Goal: Information Seeking & Learning: Learn about a topic

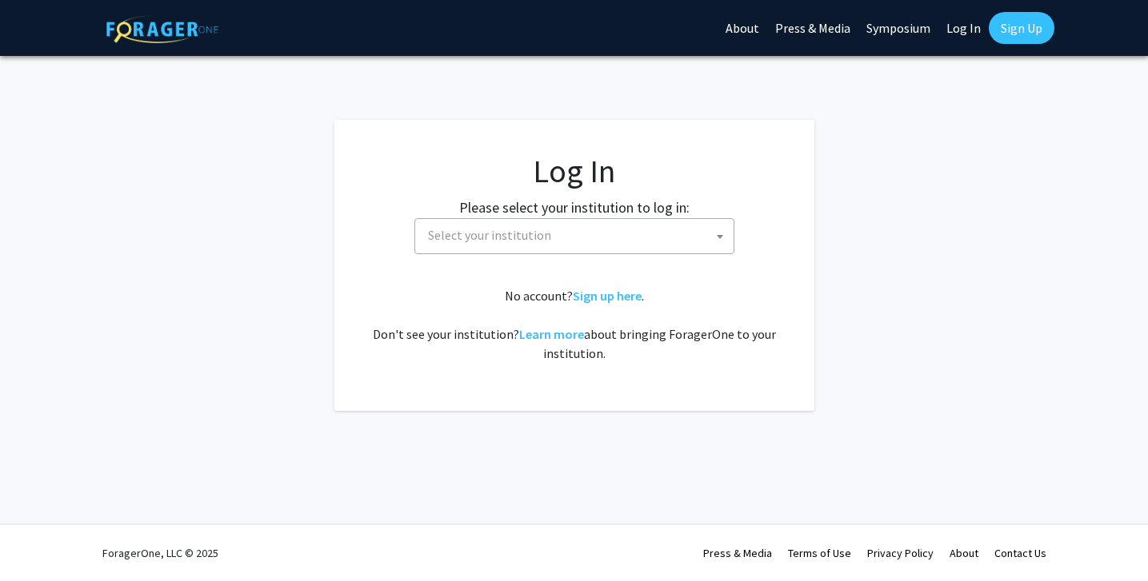
select select
click at [500, 229] on span "Select your institution" at bounding box center [489, 235] width 123 height 16
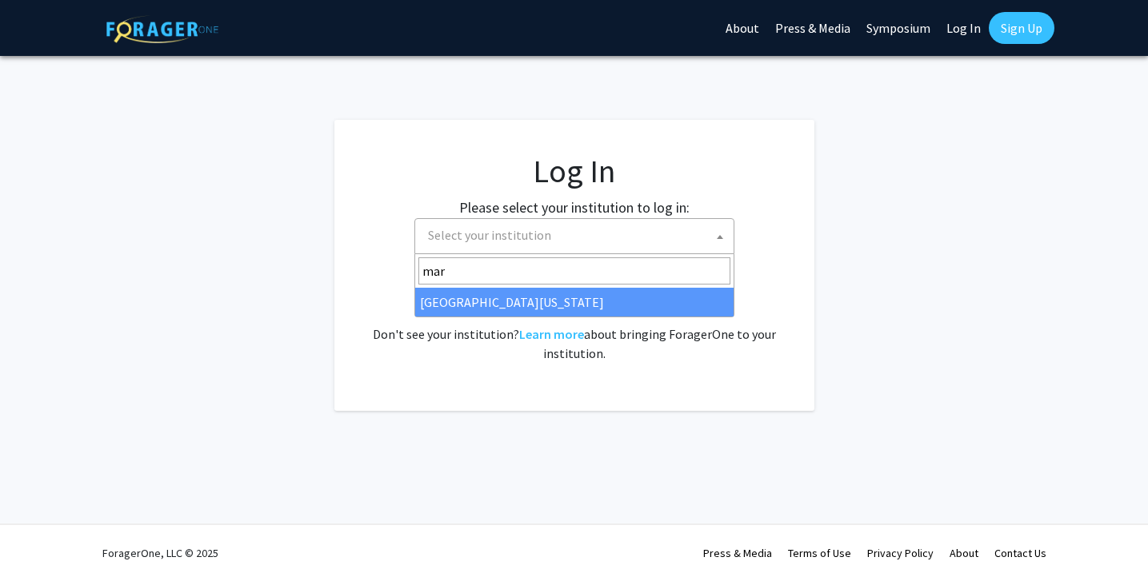
type input "mar"
select select "31"
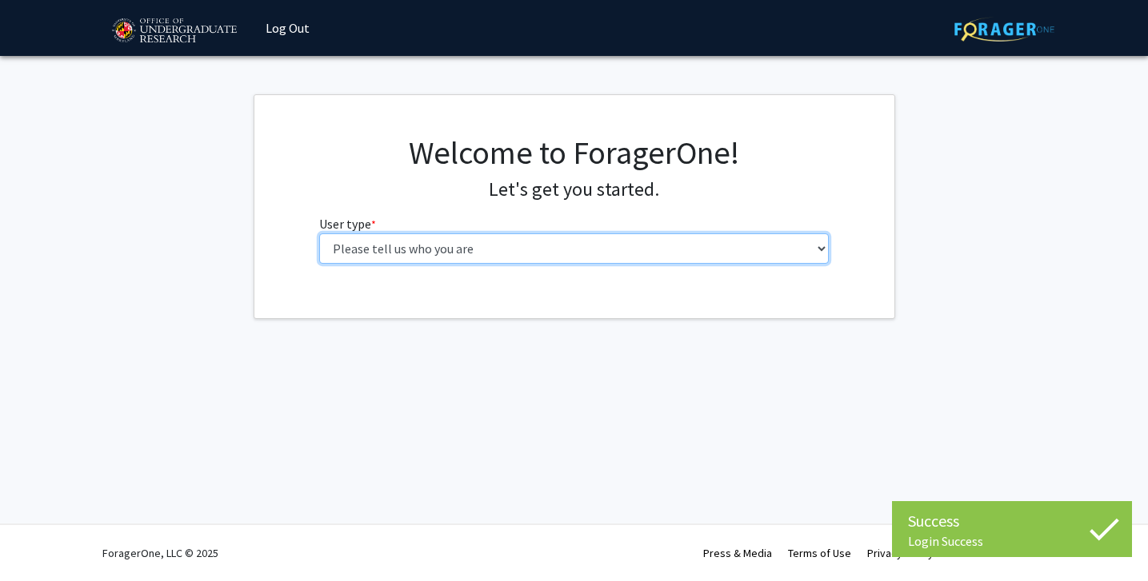
click at [497, 244] on select "Please tell us who you are Undergraduate Student Master's Student Doctoral Cand…" at bounding box center [573, 249] width 509 height 30
select select "1: undergrad"
click at [319, 234] on select "Please tell us who you are Undergraduate Student Master's Student Doctoral Cand…" at bounding box center [573, 249] width 509 height 30
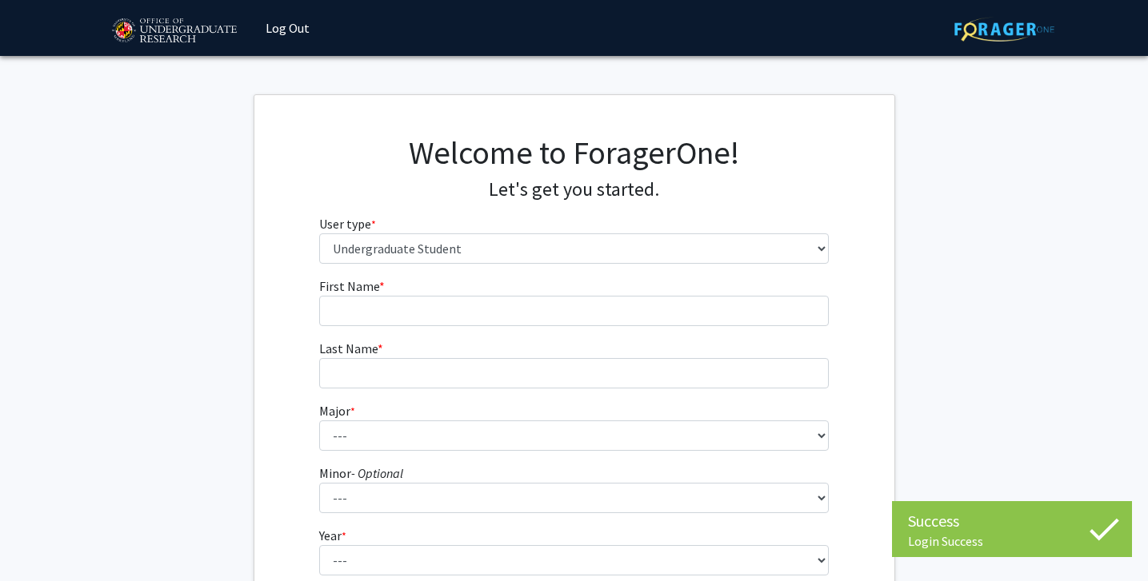
click at [519, 294] on fg-input "First Name * required" at bounding box center [573, 302] width 509 height 50
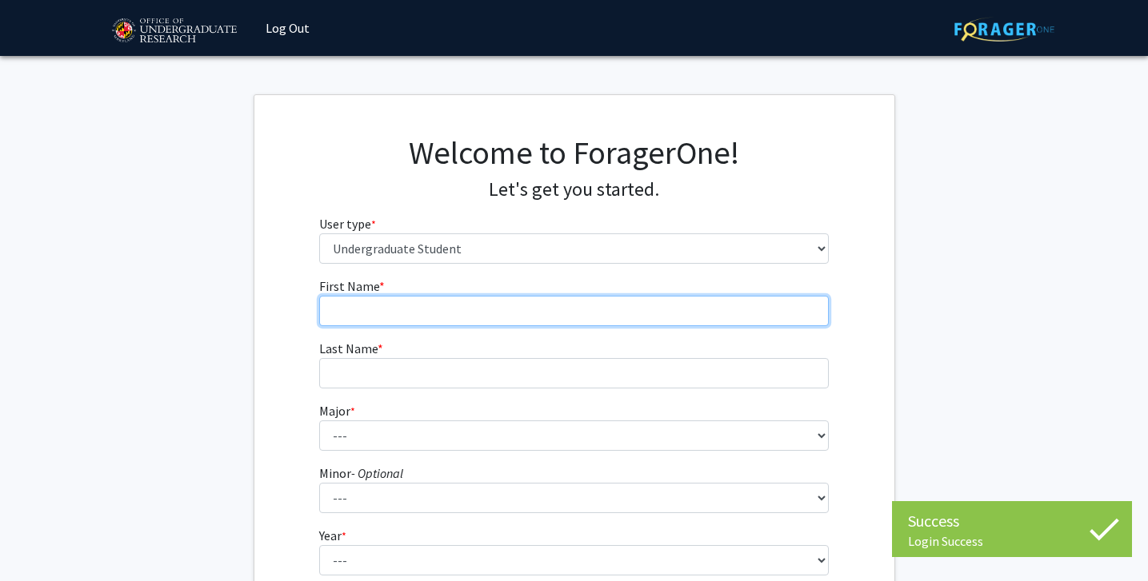
click at [519, 305] on input "First Name * required" at bounding box center [573, 311] width 509 height 30
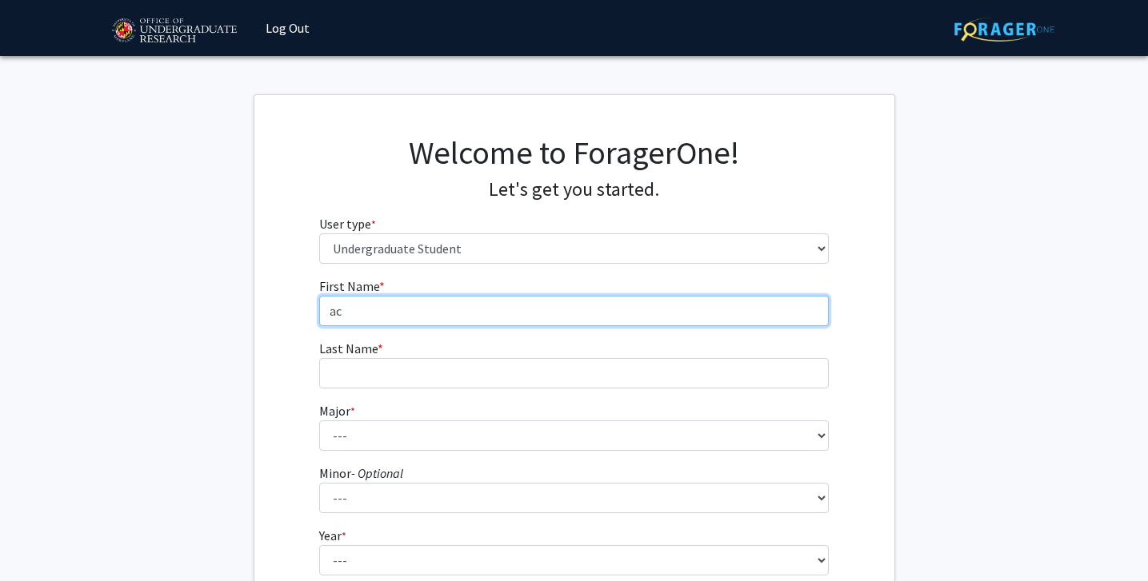
type input "a"
type input "Rachel"
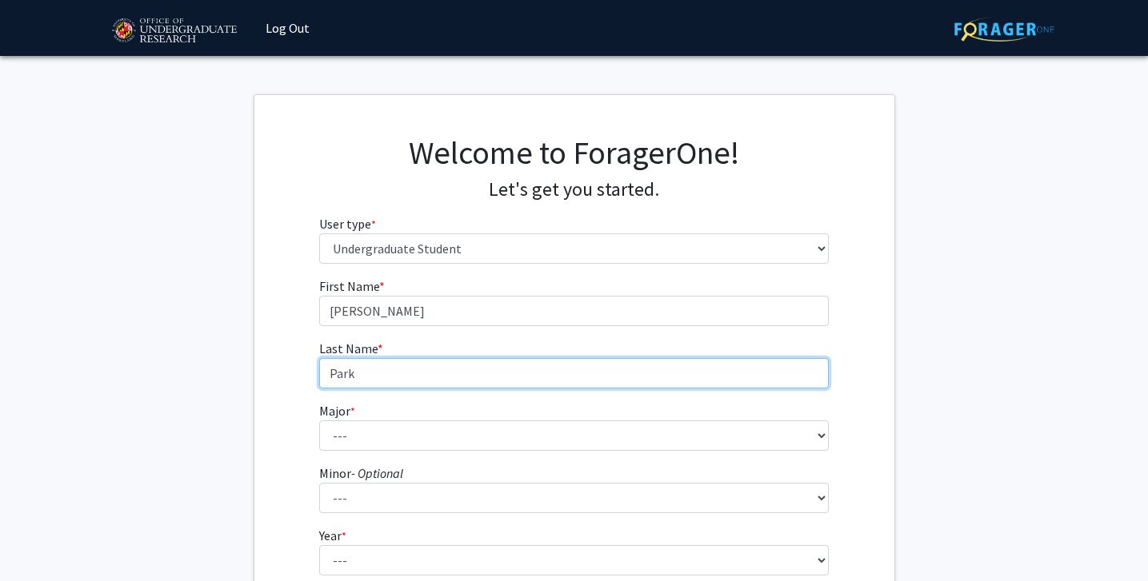
type input "Park"
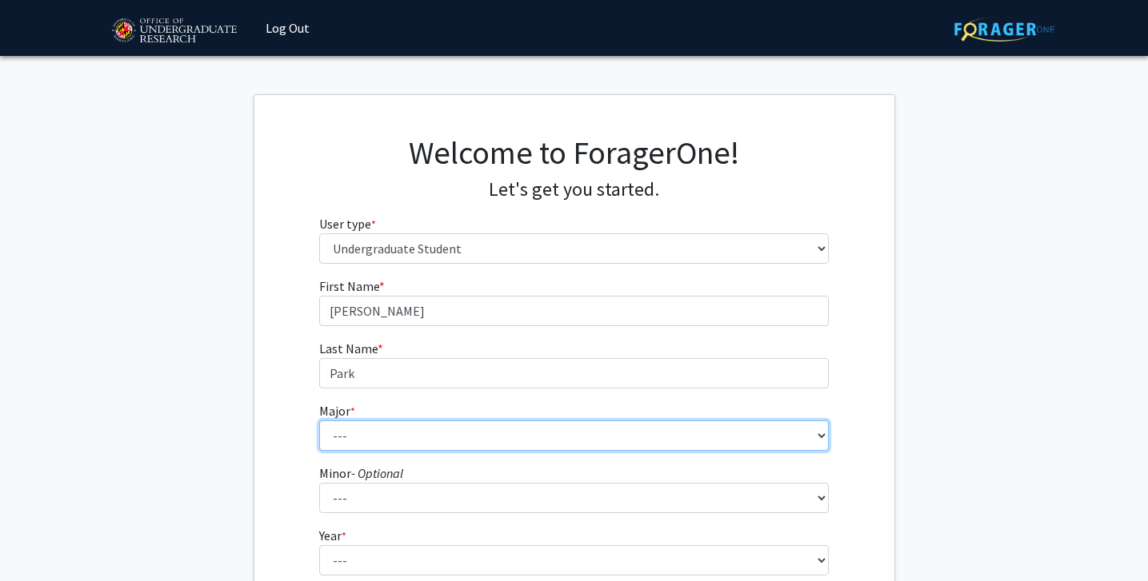
click at [483, 428] on select "--- Accounting Aerospace Engineering African American and Africana Studies Agri…" at bounding box center [573, 436] width 509 height 30
select select "74: 2375"
click at [319, 421] on select "--- Accounting Aerospace Engineering African American and Africana Studies Agri…" at bounding box center [573, 436] width 509 height 30
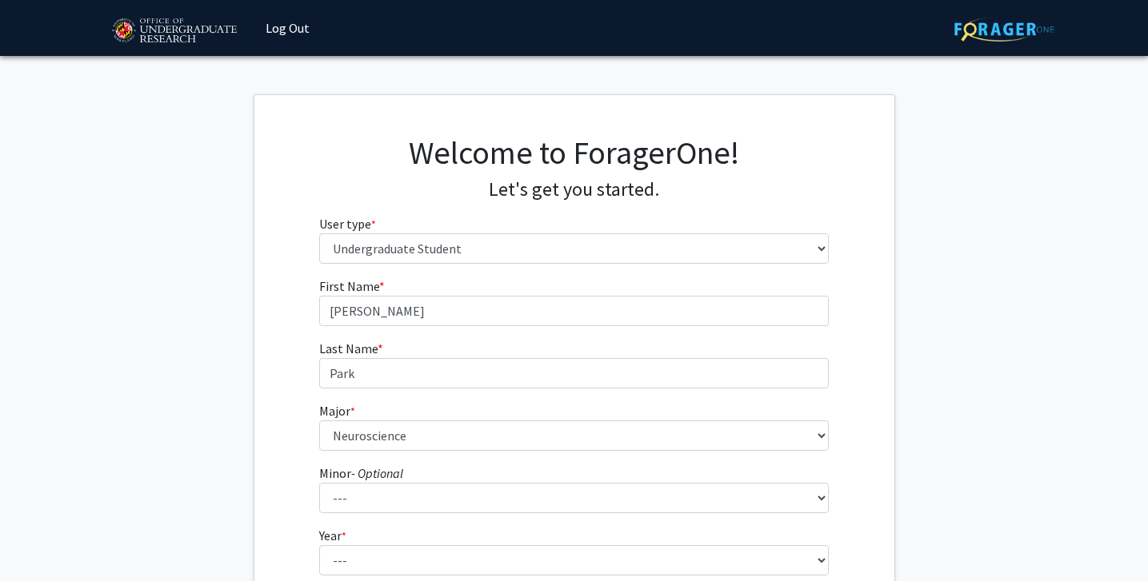
click at [289, 405] on div "First Name * required Rachel Last Name * required Park Major * required --- Acc…" at bounding box center [574, 478] width 640 height 402
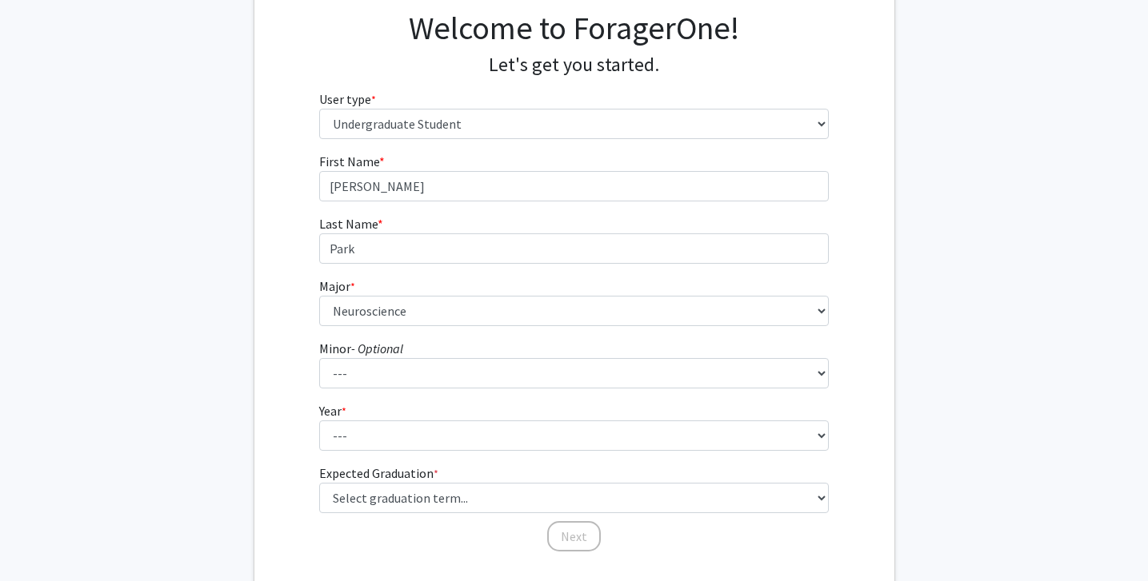
scroll to position [134, 0]
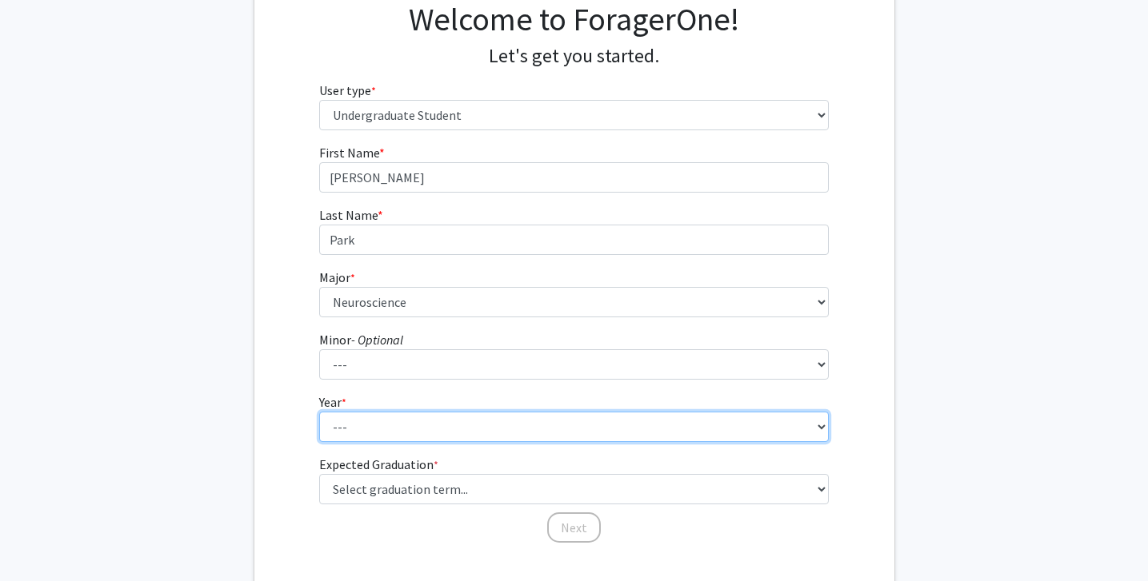
click at [346, 432] on select "--- First-year Sophomore Junior Senior Postbaccalaureate Certificate" at bounding box center [573, 427] width 509 height 30
select select "1: first-year"
click at [319, 412] on select "--- First-year Sophomore Junior Senior Postbaccalaureate Certificate" at bounding box center [573, 427] width 509 height 30
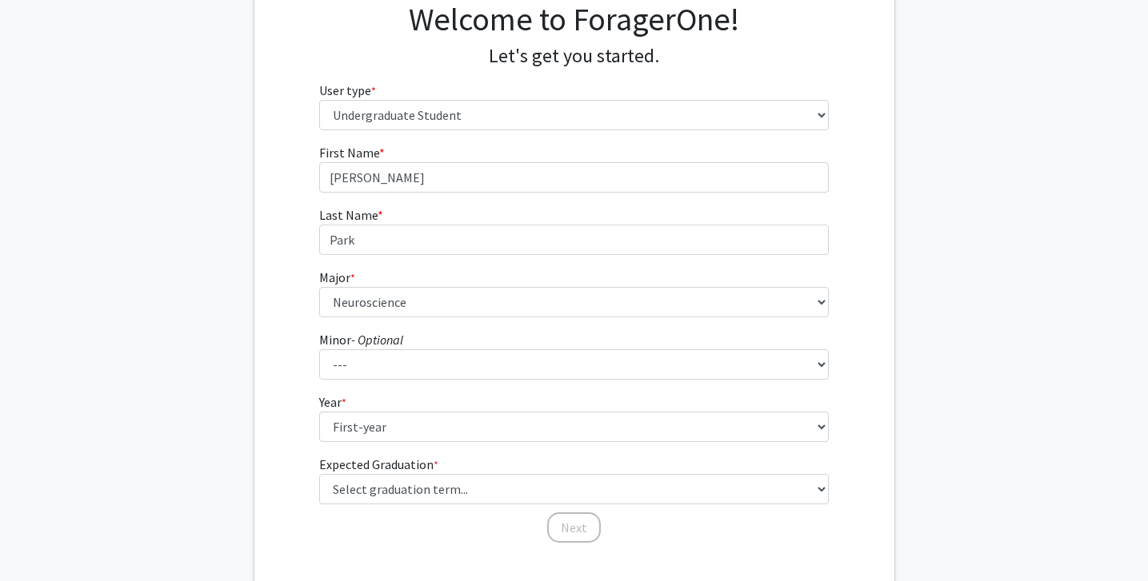
click at [249, 464] on fg-get-started "Welcome to ForagerOne! Let's get you started. User type * required Please tell …" at bounding box center [574, 274] width 1148 height 626
click at [339, 470] on label "Expected Graduation * required" at bounding box center [378, 464] width 119 height 19
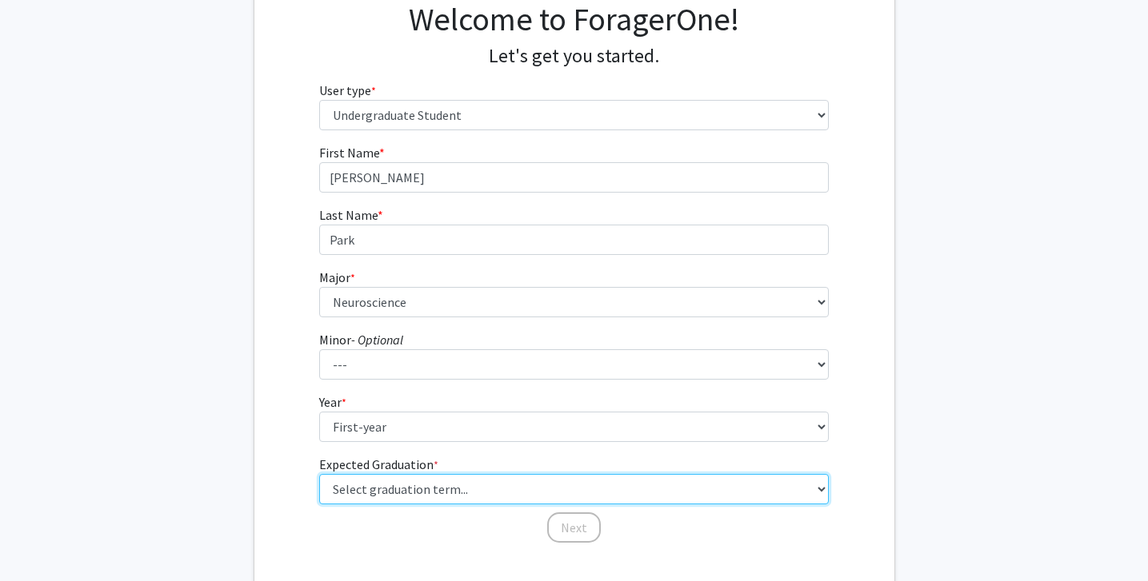
click at [339, 474] on select "Select graduation term... Spring 2025 Summer 2025 Fall 2025 Winter 2025 Spring …" at bounding box center [573, 489] width 509 height 30
click at [339, 477] on select "Select graduation term... Spring 2025 Summer 2025 Fall 2025 Winter 2025 Spring …" at bounding box center [573, 489] width 509 height 30
select select "17: spring_2029"
click at [319, 474] on select "Select graduation term... Spring 2025 Summer 2025 Fall 2025 Winter 2025 Spring …" at bounding box center [573, 489] width 509 height 30
click at [497, 486] on select "Select graduation term... Spring 2025 Summer 2025 Fall 2025 Winter 2025 Spring …" at bounding box center [573, 489] width 509 height 30
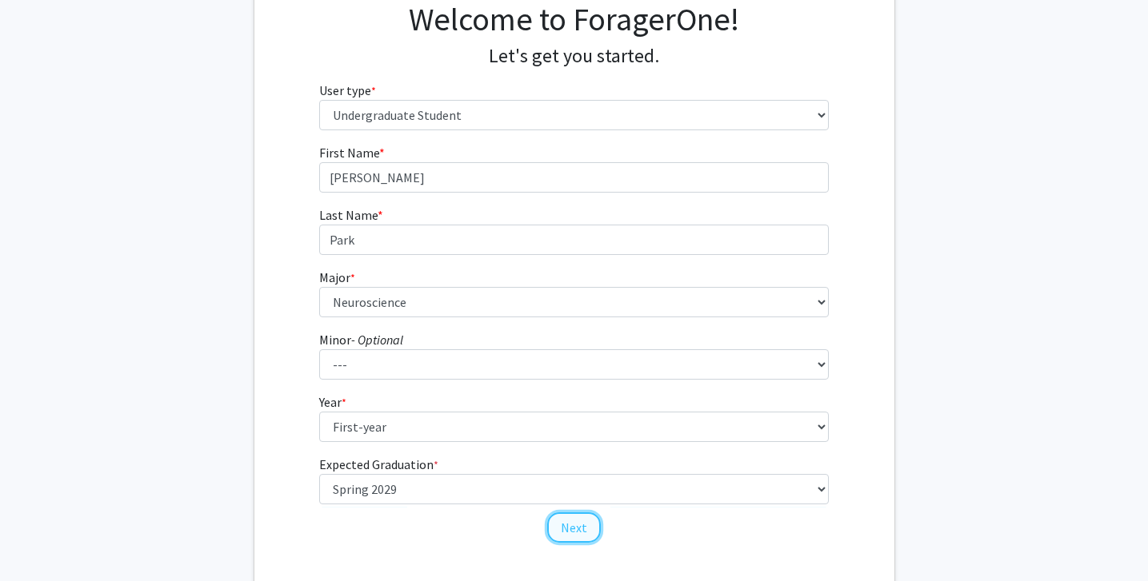
click at [558, 530] on button "Next" at bounding box center [574, 528] width 54 height 30
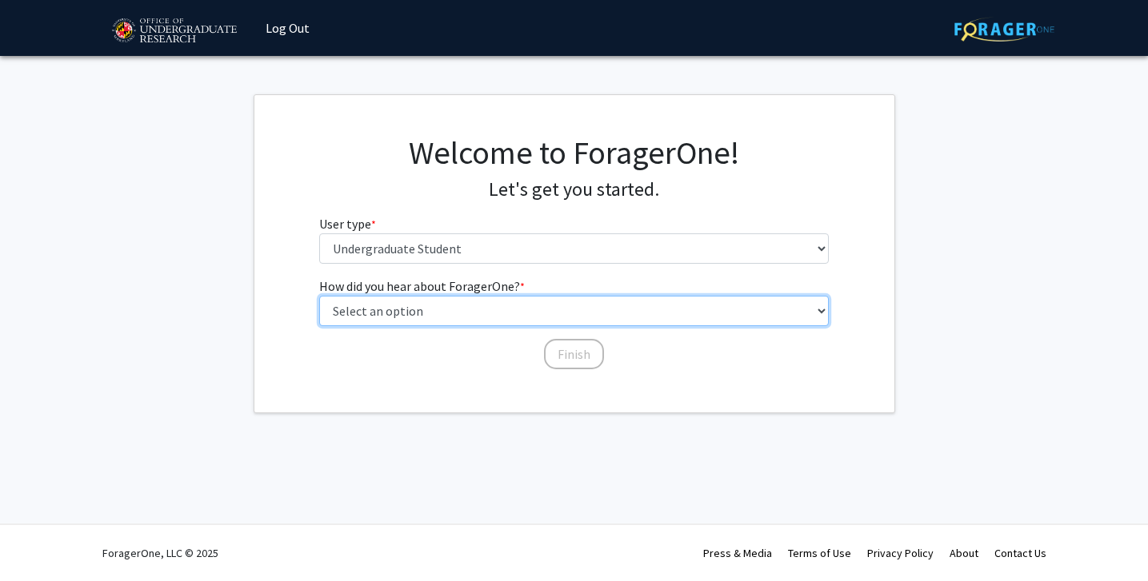
click at [465, 312] on select "Select an option Peer/student recommendation Faculty/staff recommendation Unive…" at bounding box center [573, 311] width 509 height 30
select select "3: university_website"
click at [319, 296] on select "Select an option Peer/student recommendation Faculty/staff recommendation Unive…" at bounding box center [573, 311] width 509 height 30
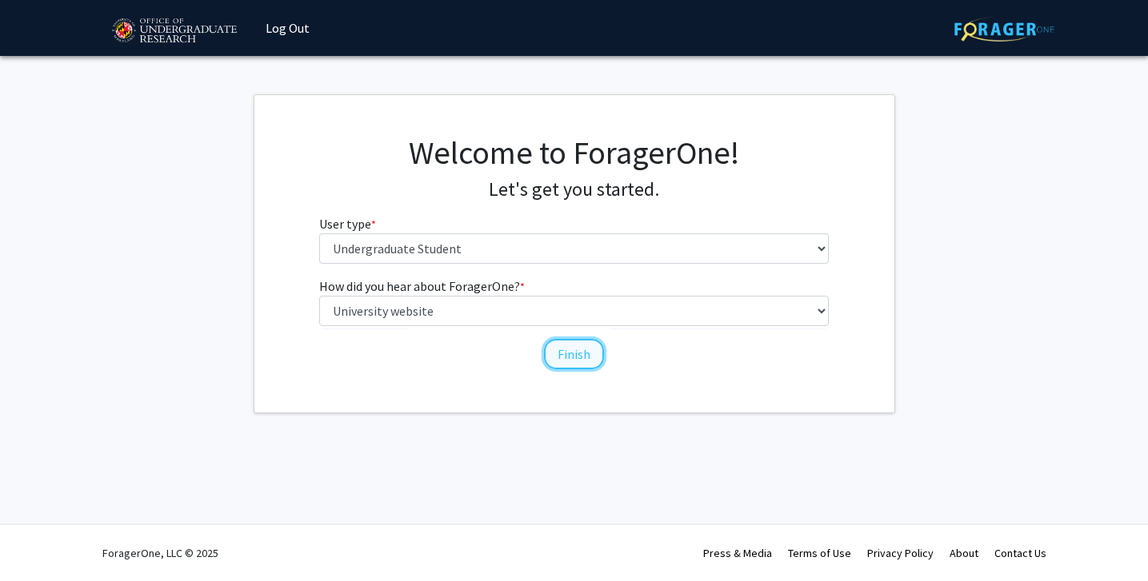
click at [587, 347] on button "Finish" at bounding box center [574, 354] width 60 height 30
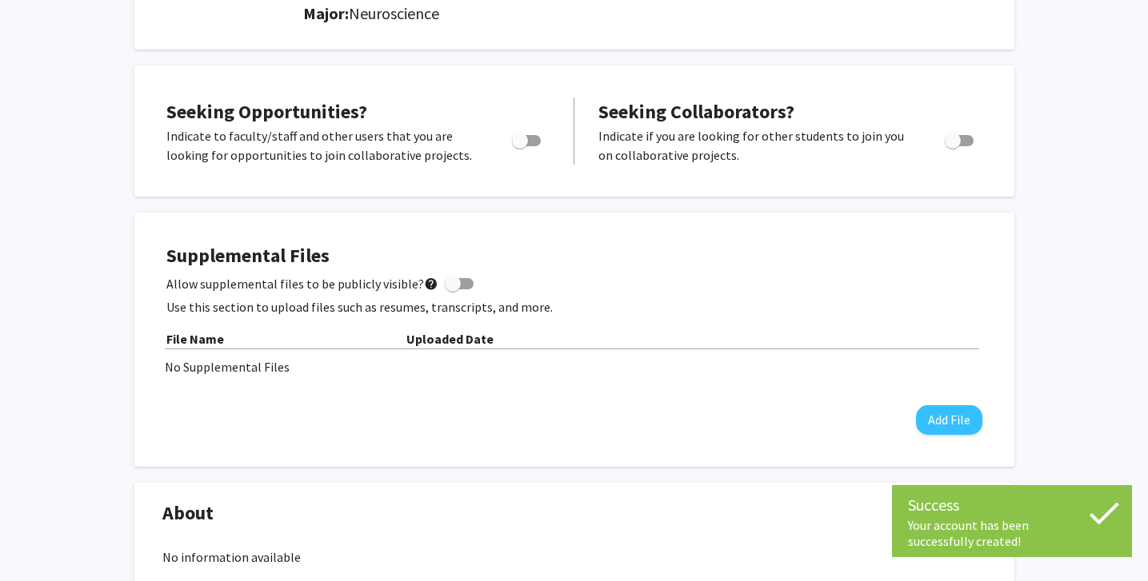
scroll to position [236, 0]
click at [521, 138] on span "Toggle" at bounding box center [520, 140] width 16 height 16
click at [520, 146] on input "Are you actively seeking opportunities?" at bounding box center [519, 146] width 1 height 1
checkbox input "true"
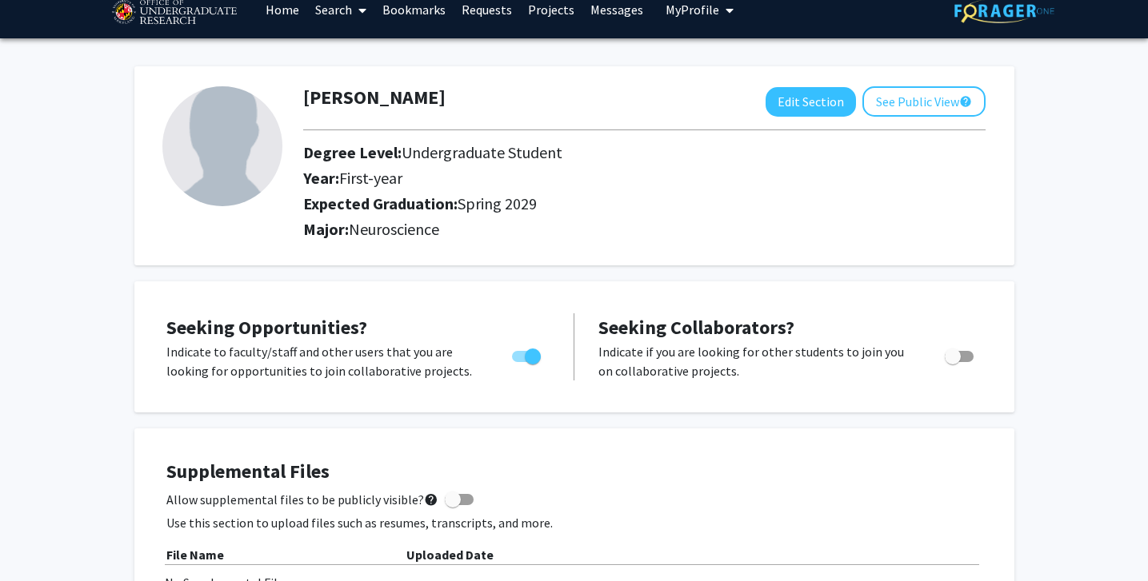
scroll to position [0, 0]
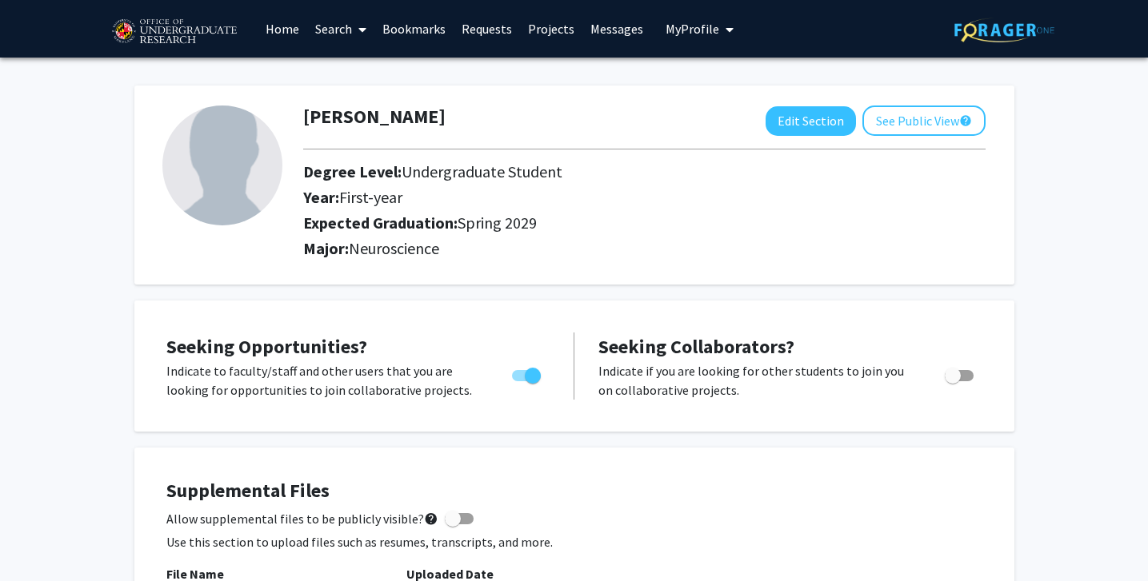
click at [344, 30] on link "Search" at bounding box center [340, 29] width 67 height 56
click at [544, 145] on div at bounding box center [644, 149] width 706 height 26
click at [205, 32] on img at bounding box center [173, 32] width 135 height 40
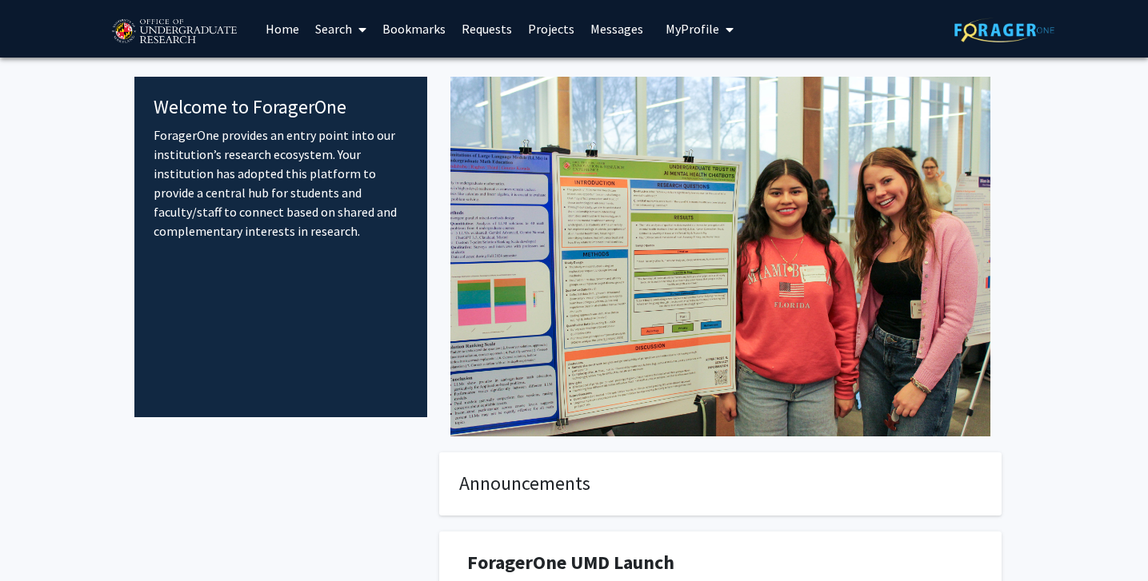
click at [343, 40] on link "Search" at bounding box center [340, 29] width 67 height 56
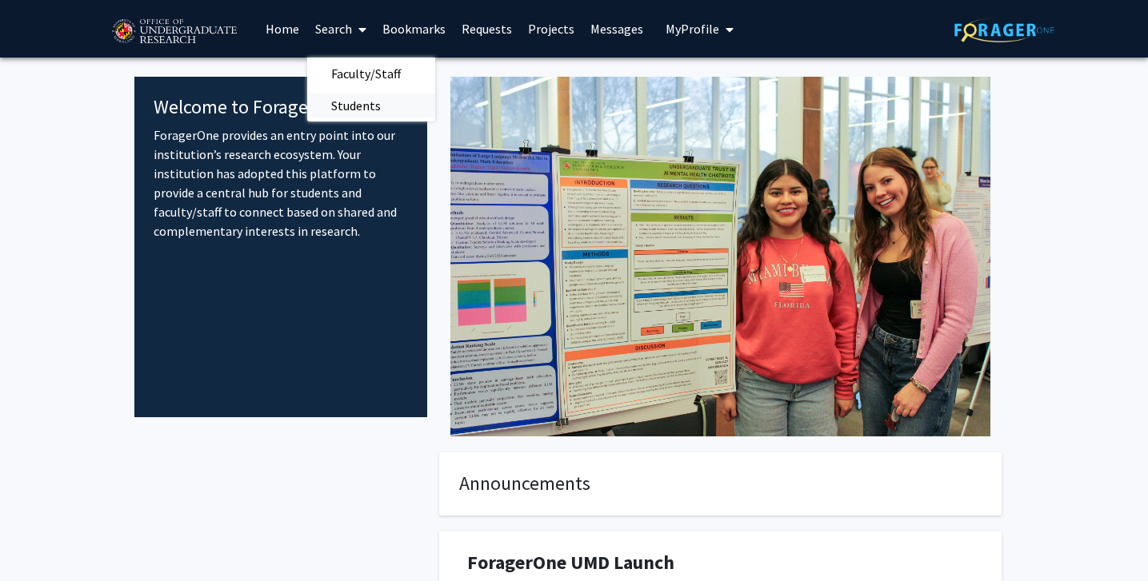
click at [379, 93] on span "Students" at bounding box center [356, 106] width 98 height 32
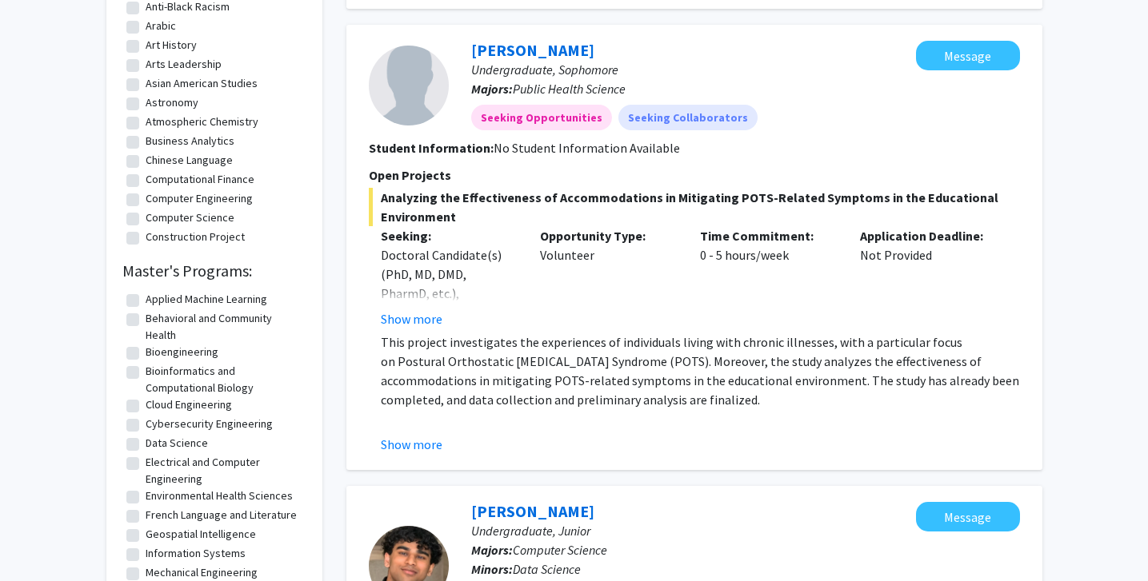
scroll to position [761, 0]
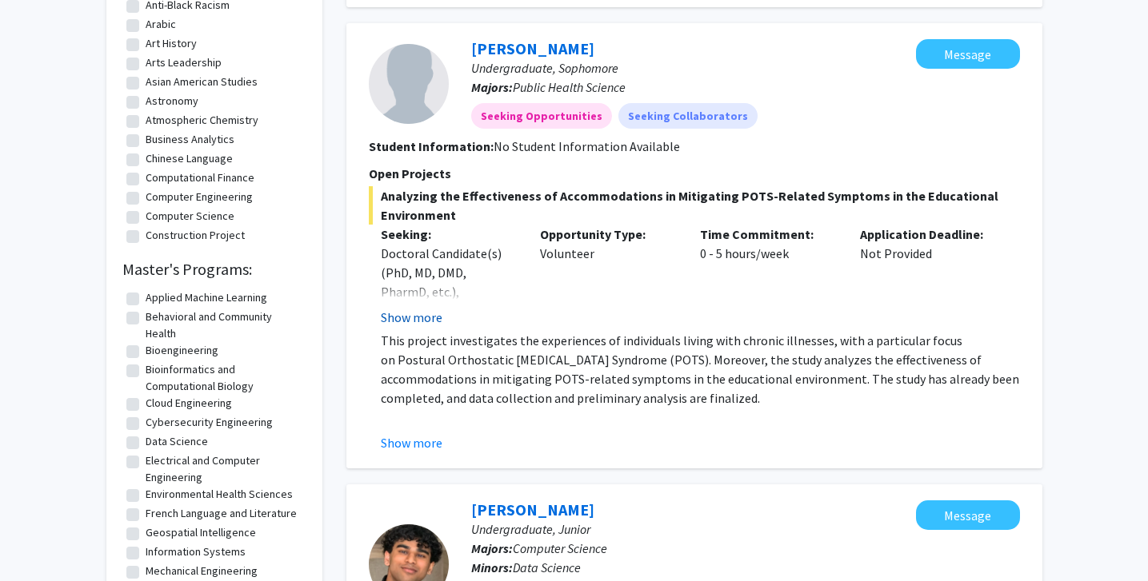
click at [408, 318] on button "Show more" at bounding box center [412, 317] width 62 height 19
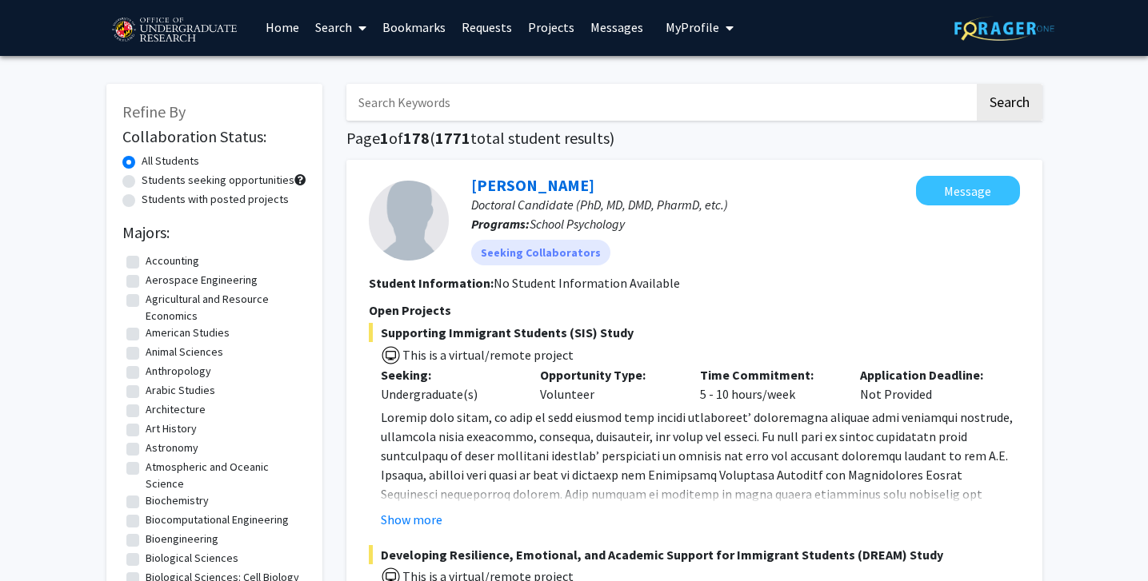
scroll to position [0, 0]
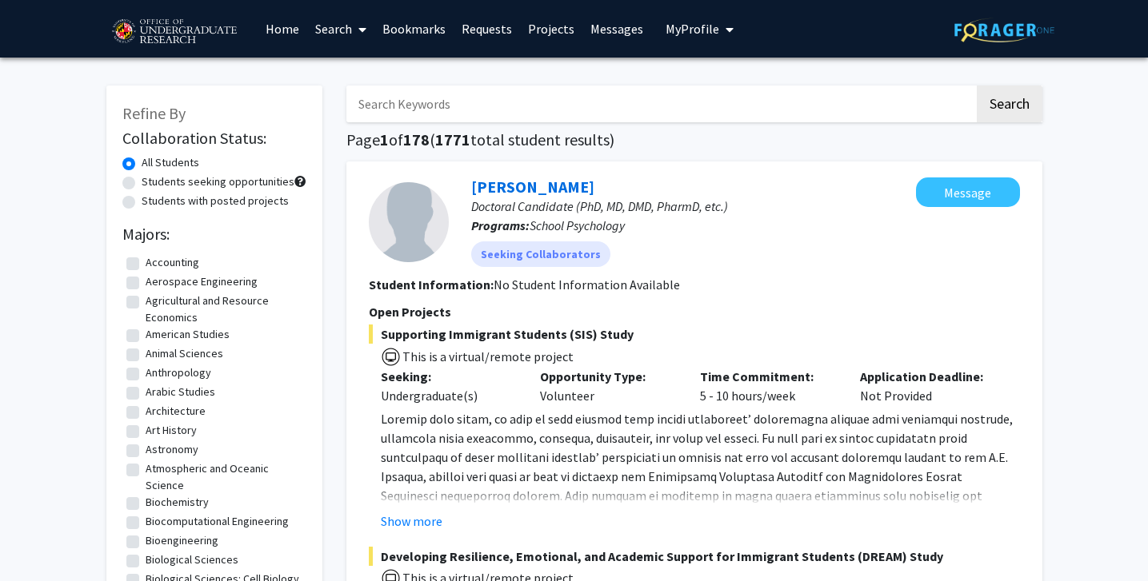
click at [142, 187] on label "Students seeking opportunities" at bounding box center [218, 182] width 153 height 17
click at [142, 184] on input "Students seeking opportunities" at bounding box center [147, 179] width 10 height 10
radio input "true"
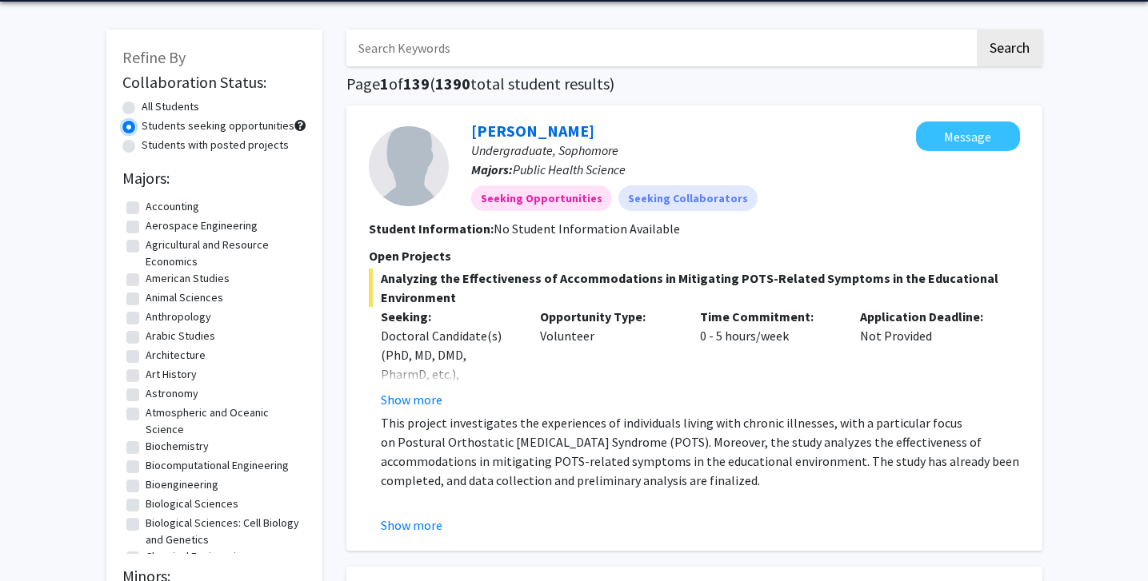
scroll to position [58, 0]
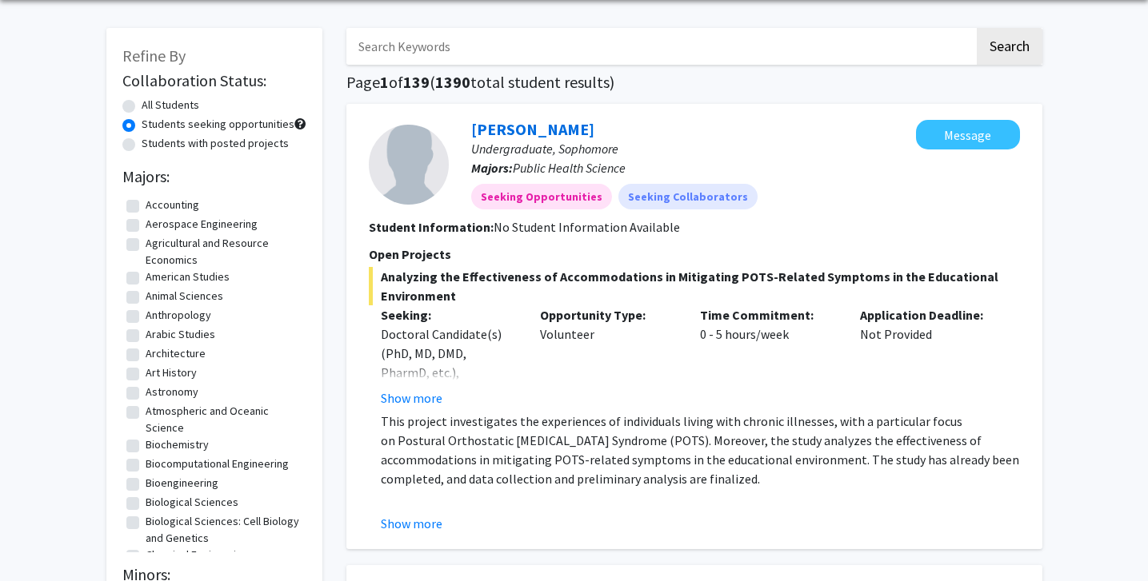
click at [162, 150] on label "Students with posted projects" at bounding box center [215, 143] width 147 height 17
click at [152, 146] on input "Students with posted projects" at bounding box center [147, 140] width 10 height 10
radio input "true"
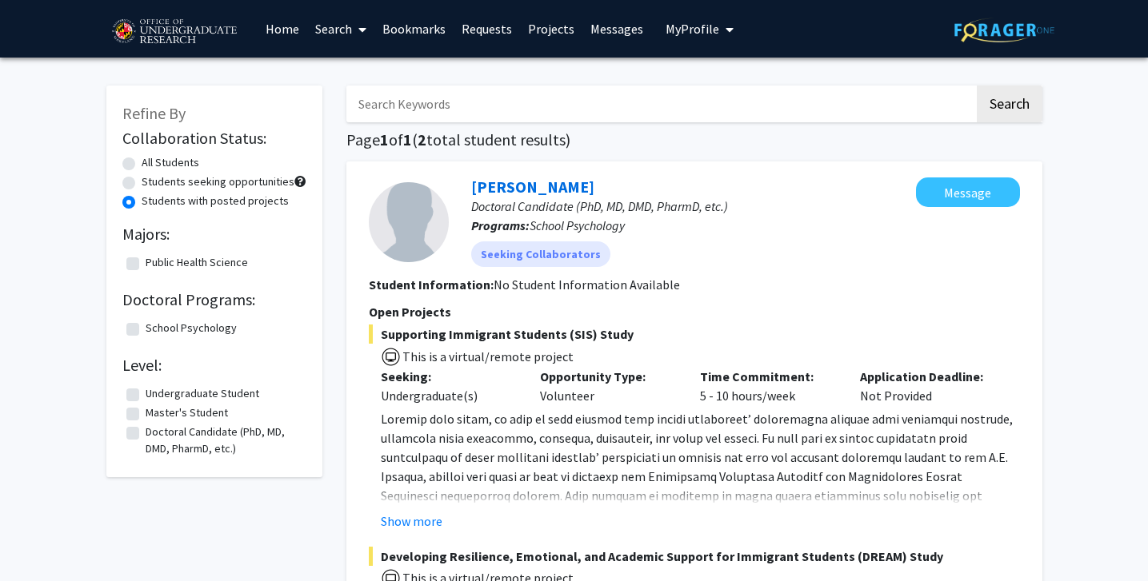
click at [142, 202] on label "Students with posted projects" at bounding box center [215, 201] width 147 height 17
click at [142, 202] on input "Students with posted projects" at bounding box center [147, 198] width 10 height 10
click at [142, 169] on label "All Students" at bounding box center [171, 162] width 58 height 17
click at [142, 165] on input "All Students" at bounding box center [147, 159] width 10 height 10
radio input "true"
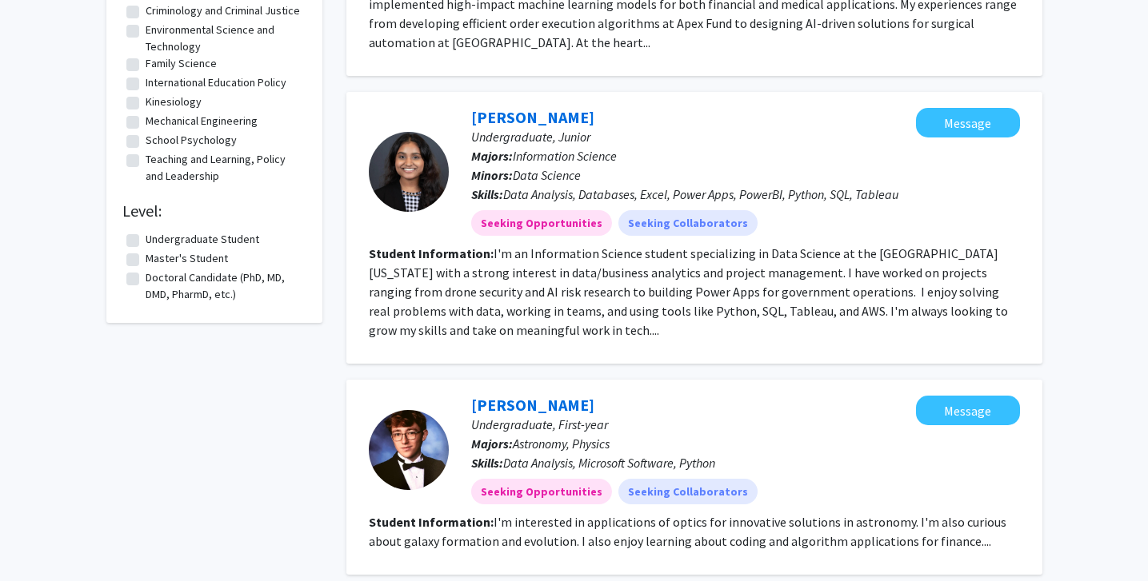
scroll to position [1506, 0]
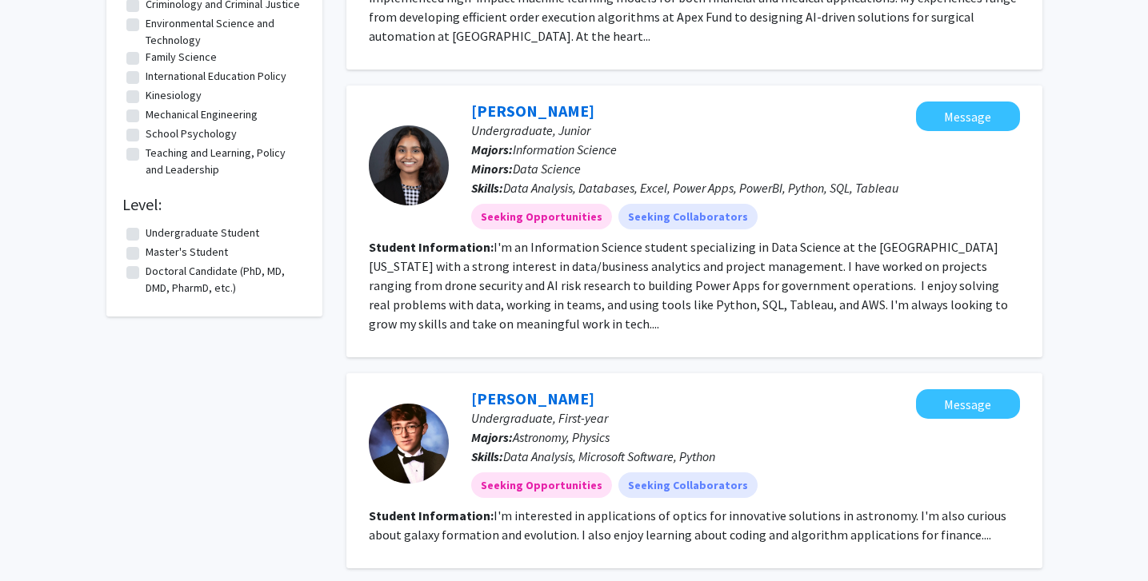
click at [146, 242] on label "Undergraduate Student" at bounding box center [203, 233] width 114 height 17
click at [146, 235] on input "Undergraduate Student" at bounding box center [151, 230] width 10 height 10
checkbox input "true"
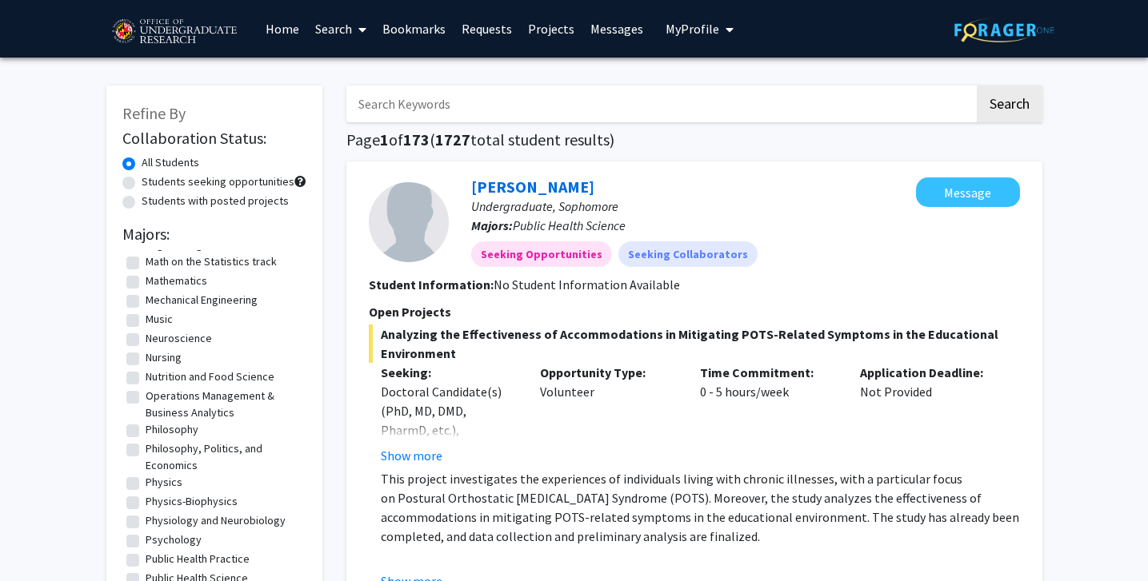
click at [362, 28] on icon at bounding box center [362, 29] width 8 height 13
click at [485, 27] on link "Requests" at bounding box center [486, 29] width 66 height 56
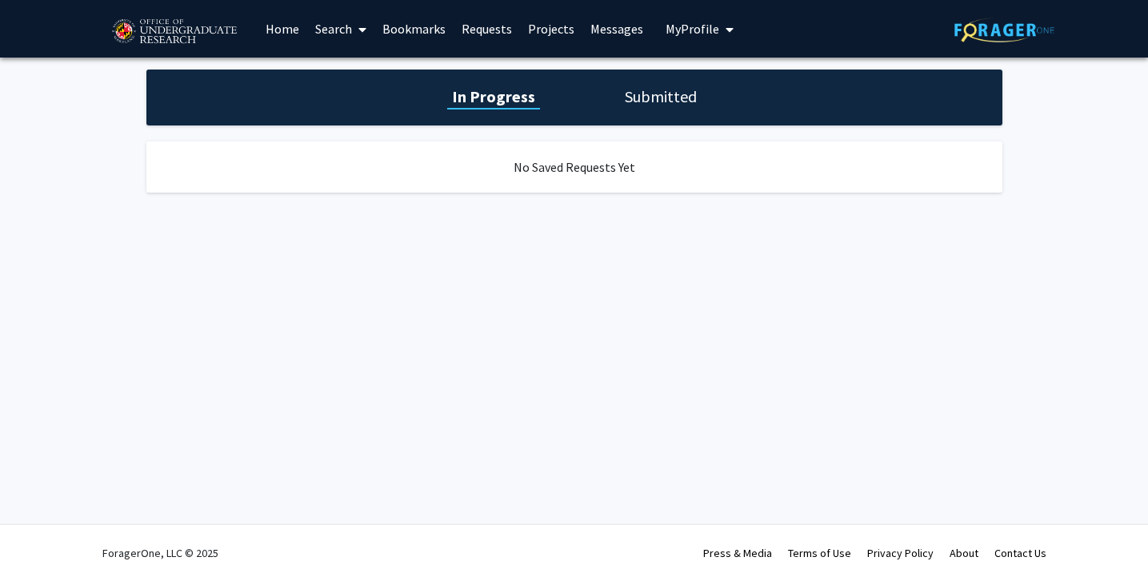
click at [596, 30] on link "Messages" at bounding box center [616, 29] width 69 height 56
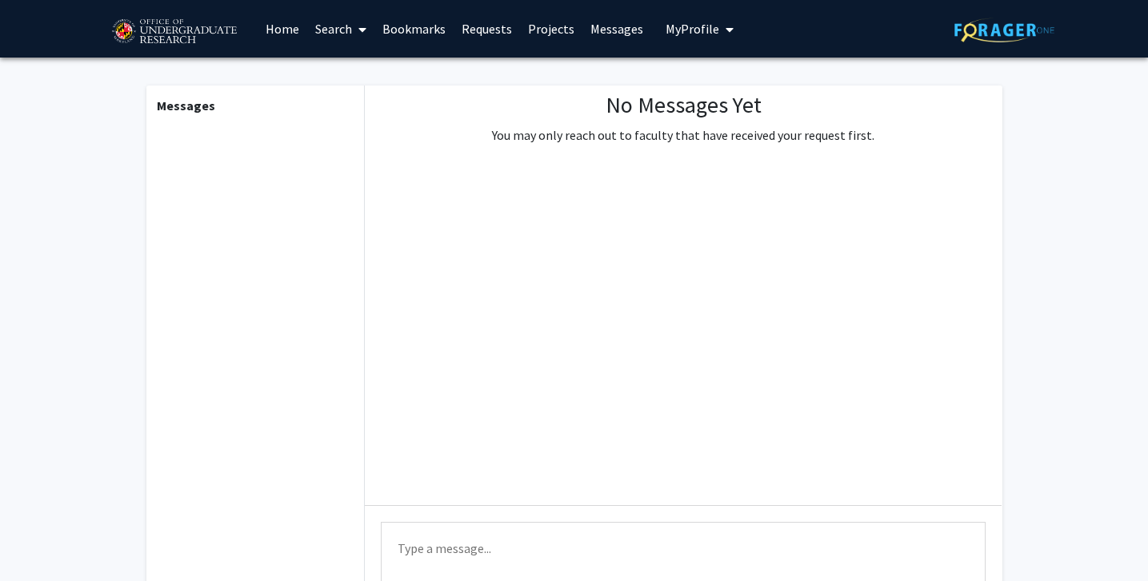
click at [555, 30] on link "Projects" at bounding box center [551, 29] width 62 height 56
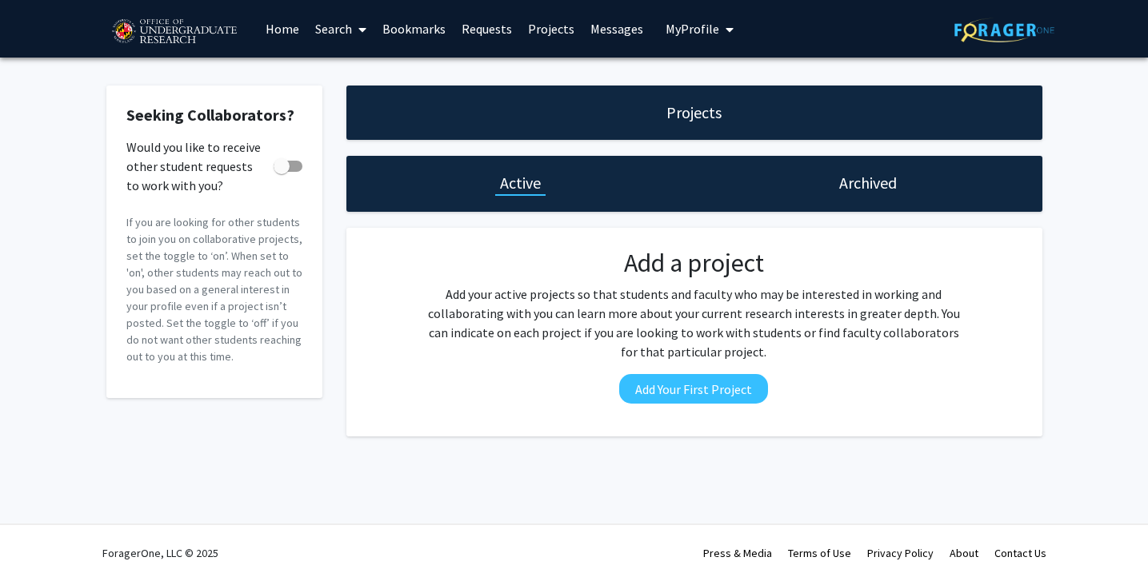
click at [330, 27] on link "Search" at bounding box center [340, 29] width 67 height 56
click at [338, 74] on span "Faculty/Staff" at bounding box center [366, 74] width 118 height 32
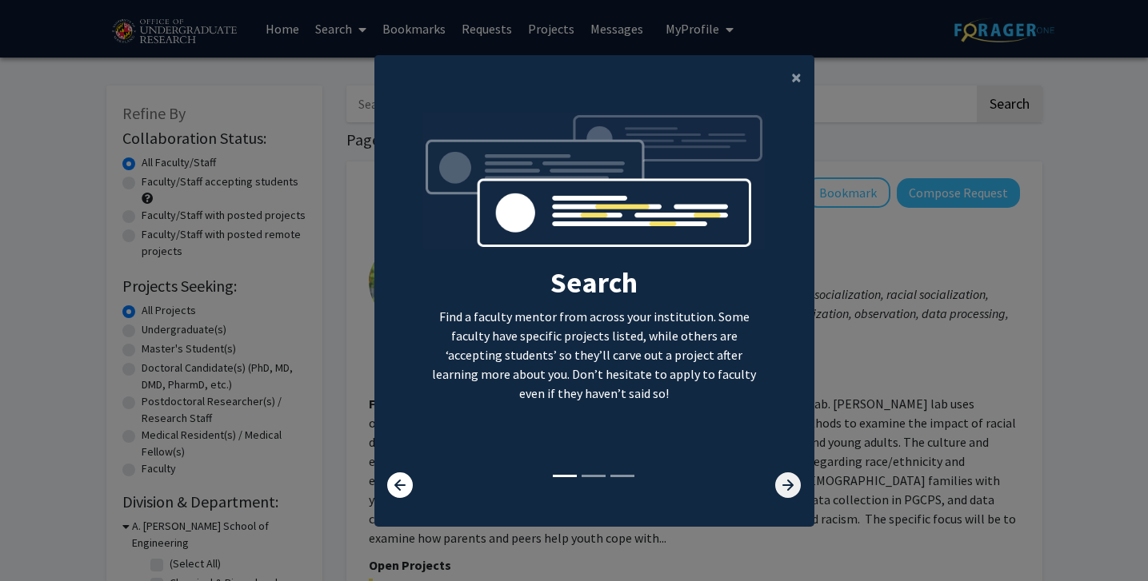
click at [779, 489] on icon at bounding box center [788, 486] width 26 height 26
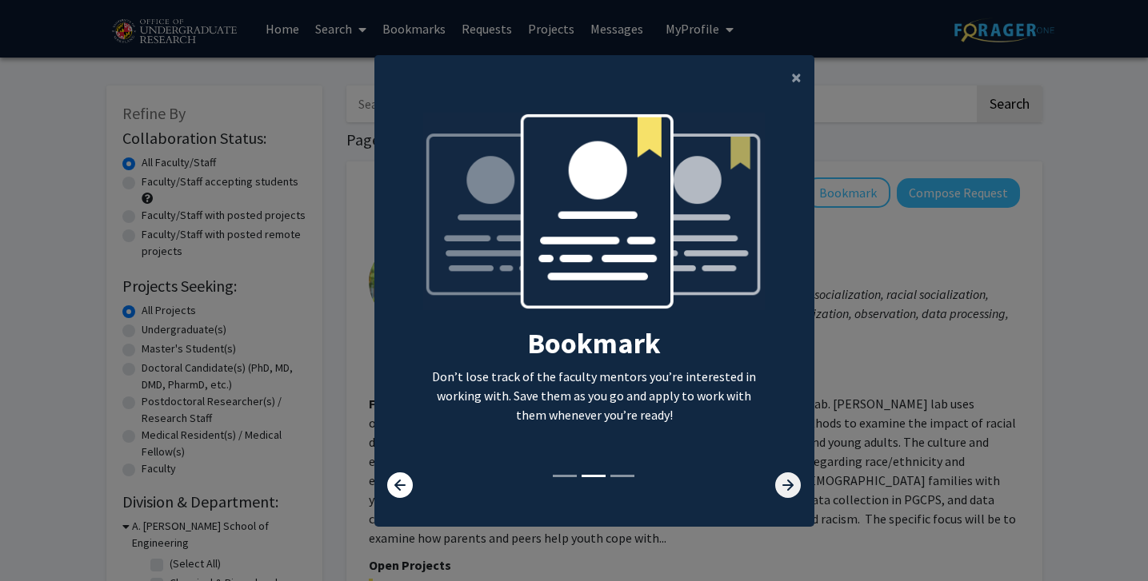
click at [779, 489] on icon at bounding box center [788, 486] width 26 height 26
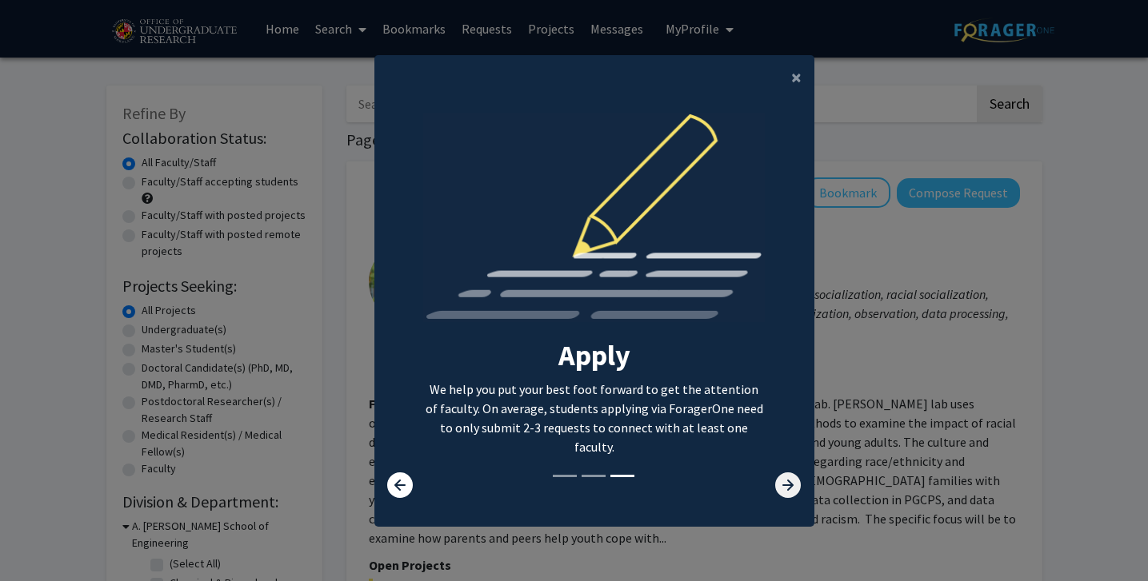
click at [779, 489] on icon at bounding box center [788, 486] width 26 height 26
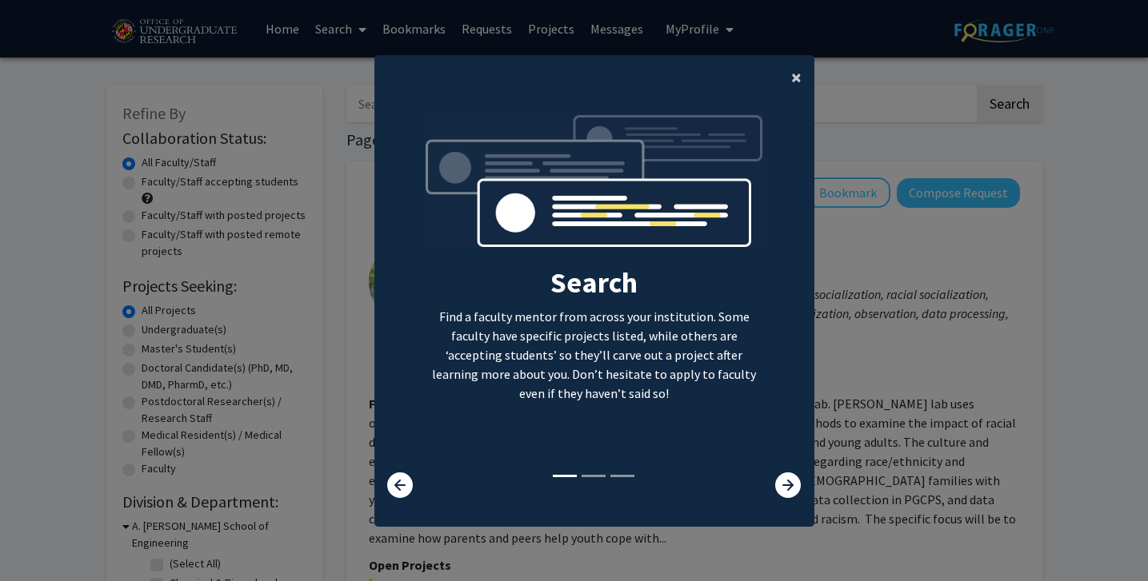
click at [791, 82] on span "×" at bounding box center [796, 77] width 10 height 25
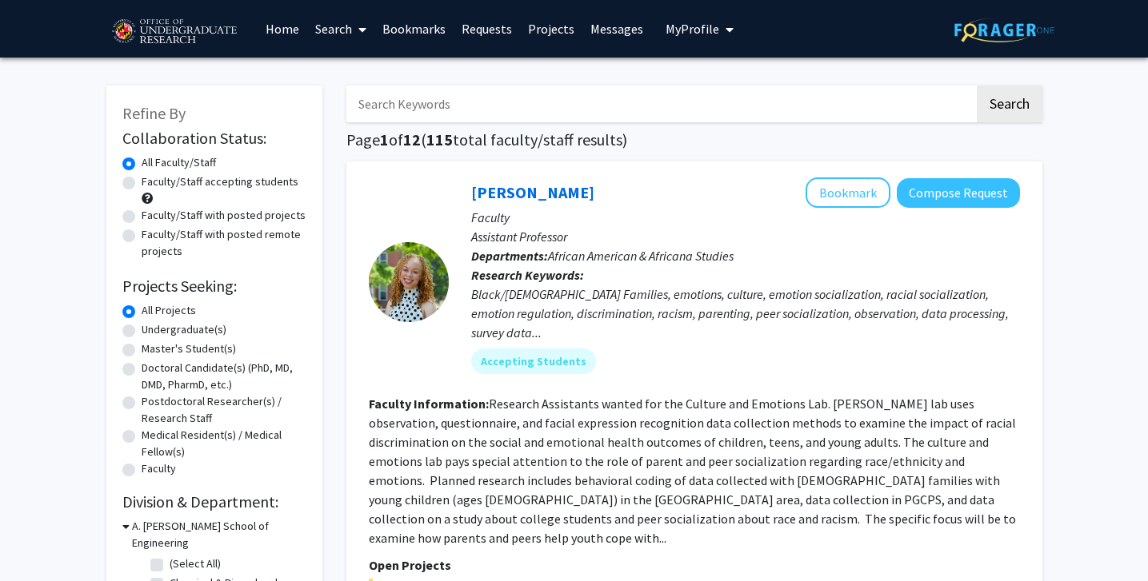
click at [242, 181] on label "Faculty/Staff accepting students" at bounding box center [220, 182] width 157 height 17
click at [152, 181] on input "Faculty/Staff accepting students" at bounding box center [147, 179] width 10 height 10
radio input "true"
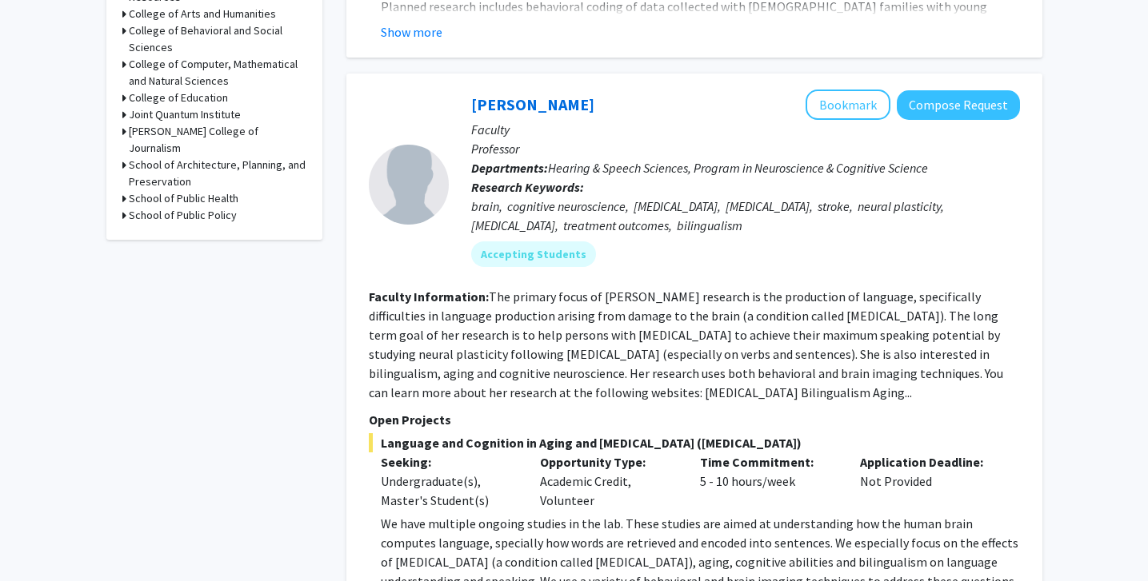
scroll to position [632, 0]
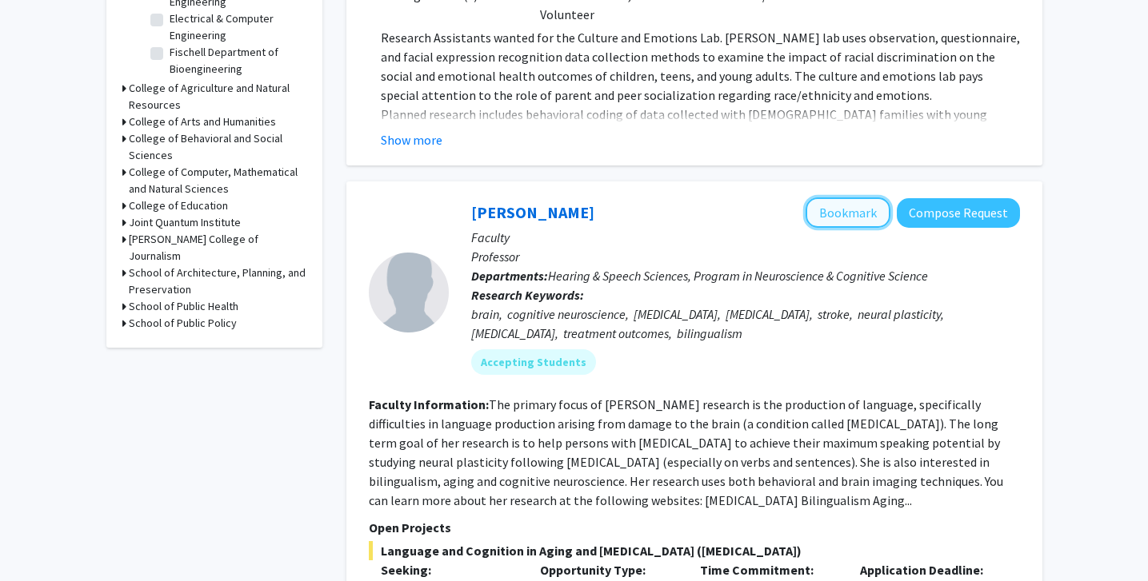
click at [825, 198] on button "Bookmark" at bounding box center [847, 213] width 85 height 30
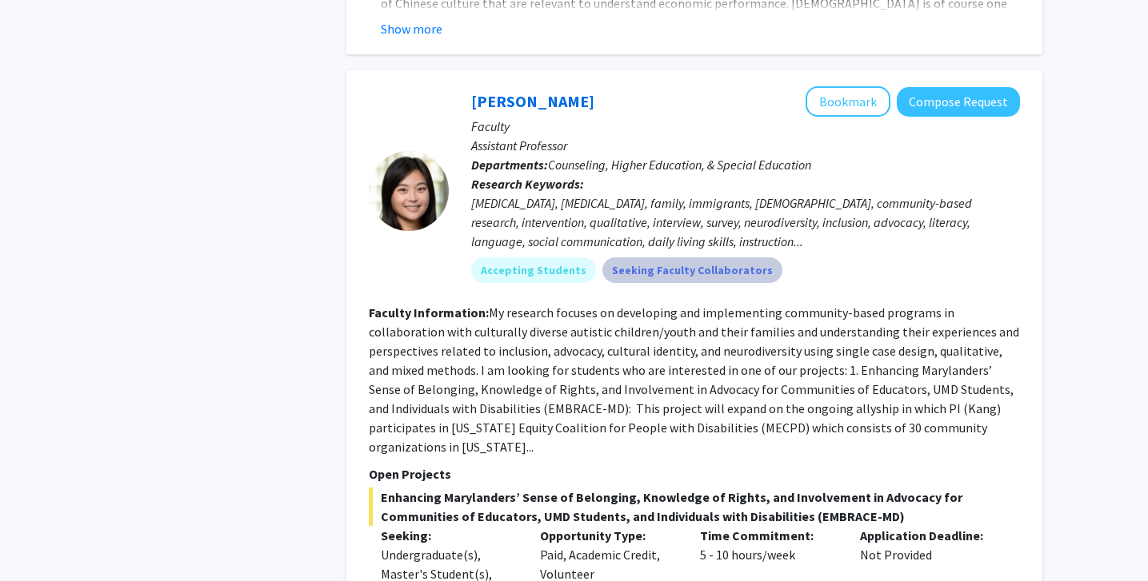
scroll to position [2339, 0]
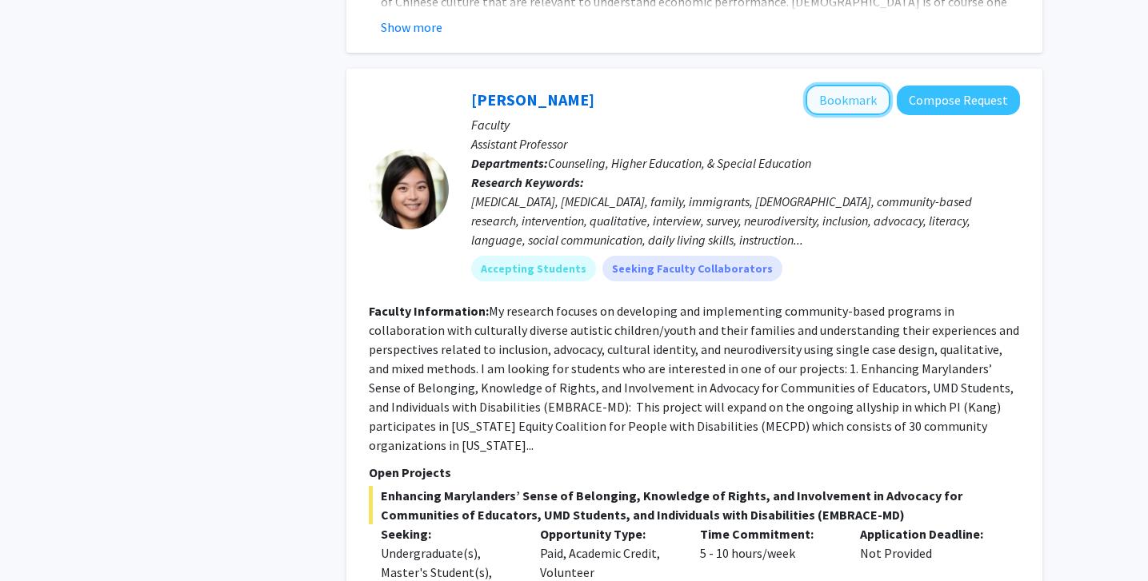
click at [865, 85] on button "Bookmark" at bounding box center [847, 100] width 85 height 30
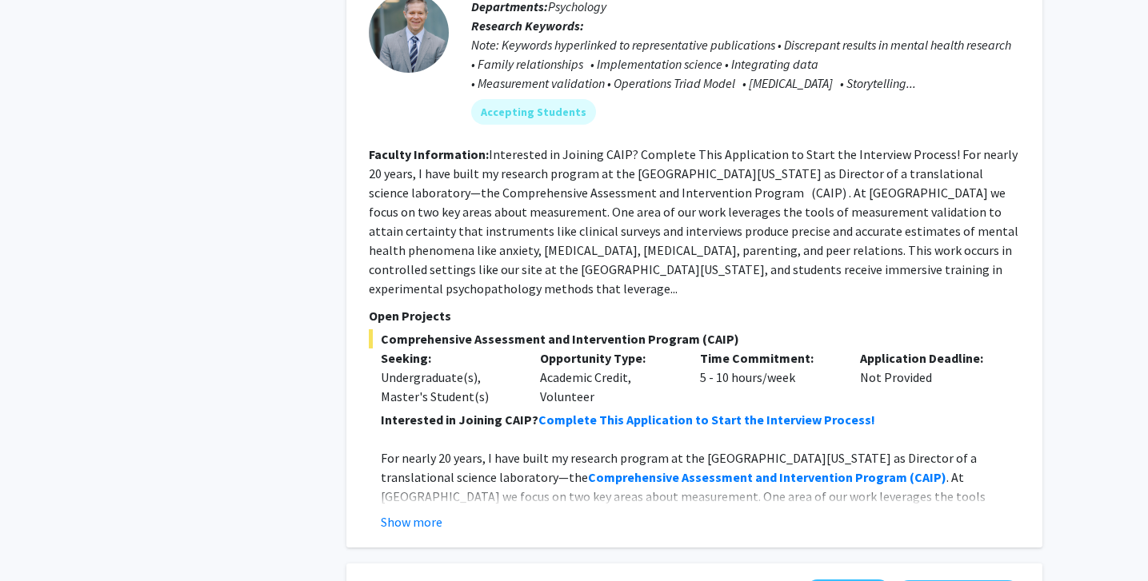
scroll to position [3702, 0]
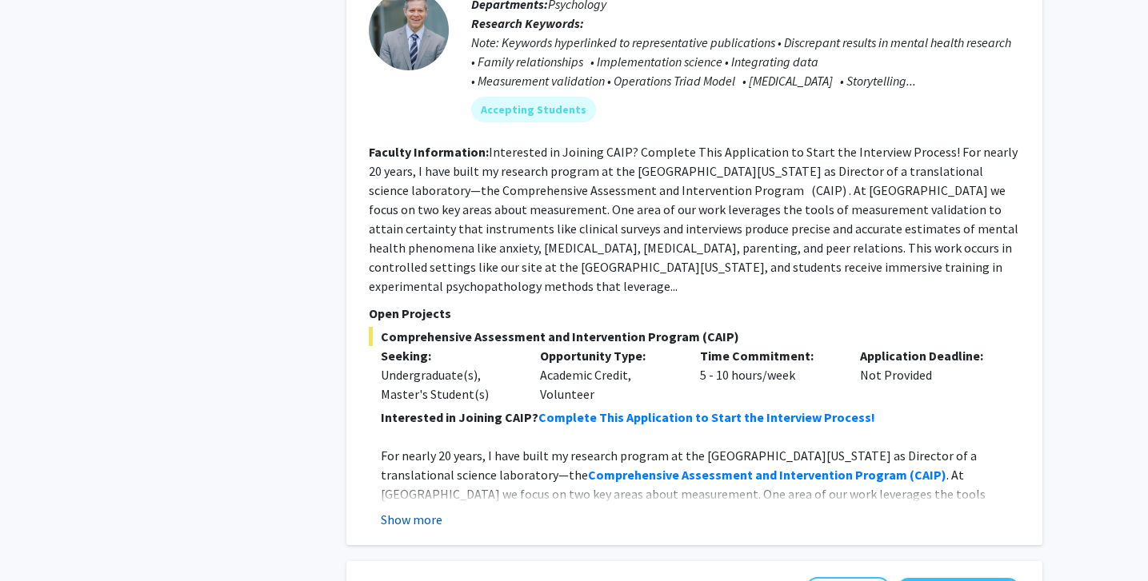
click at [394, 510] on button "Show more" at bounding box center [412, 519] width 62 height 19
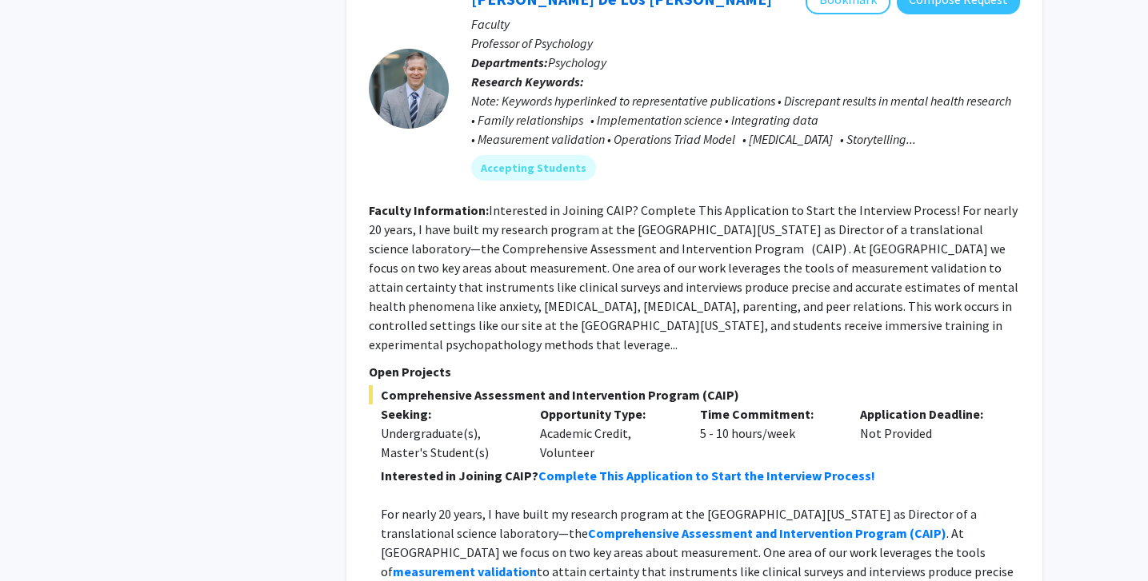
scroll to position [3534, 0]
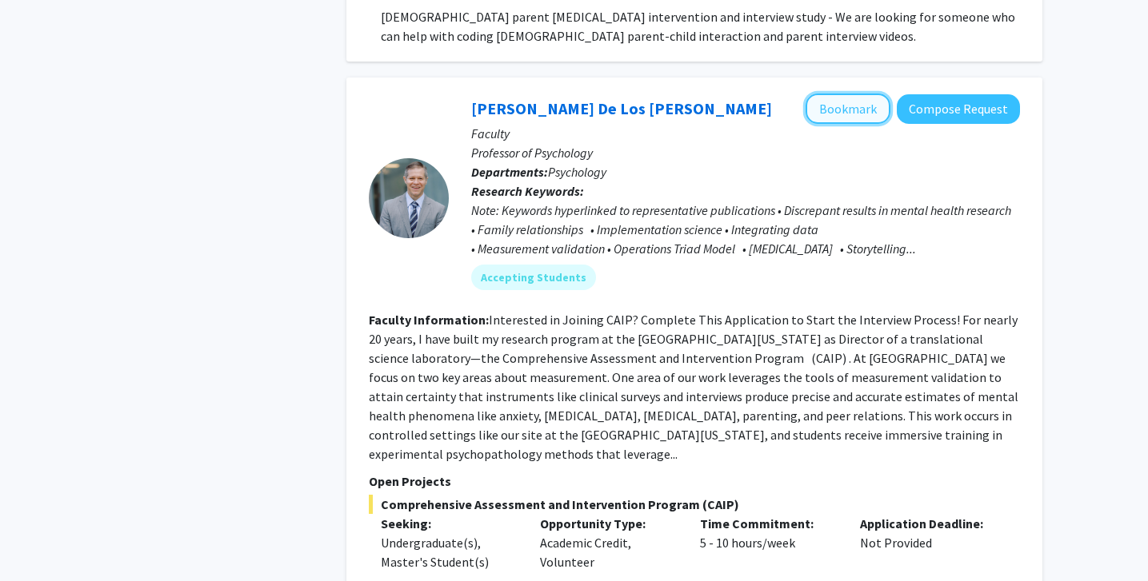
click at [862, 94] on button "Bookmark" at bounding box center [847, 109] width 85 height 30
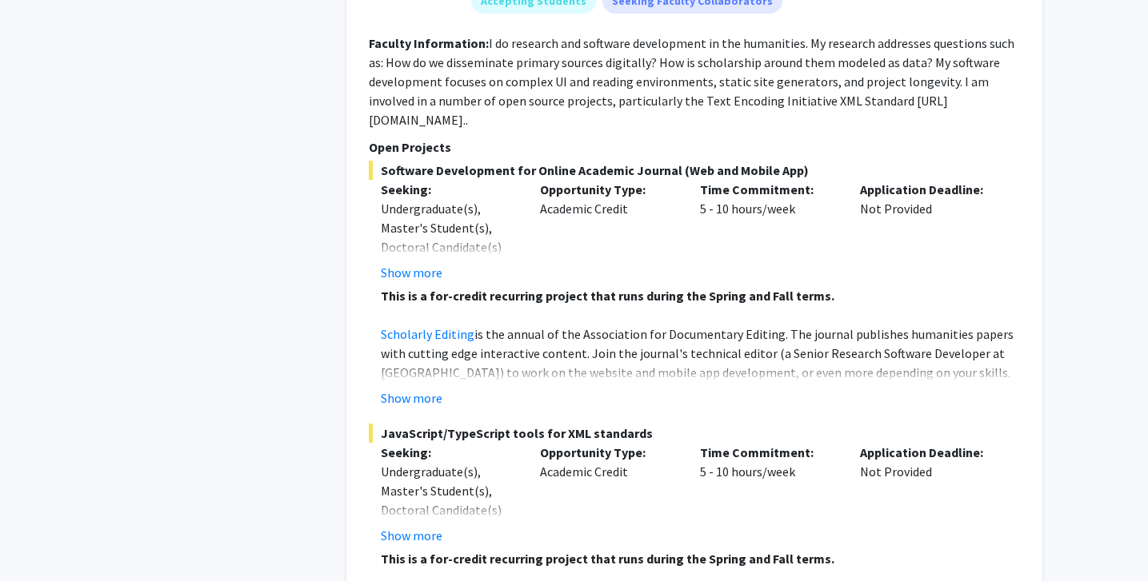
scroll to position [7850, 0]
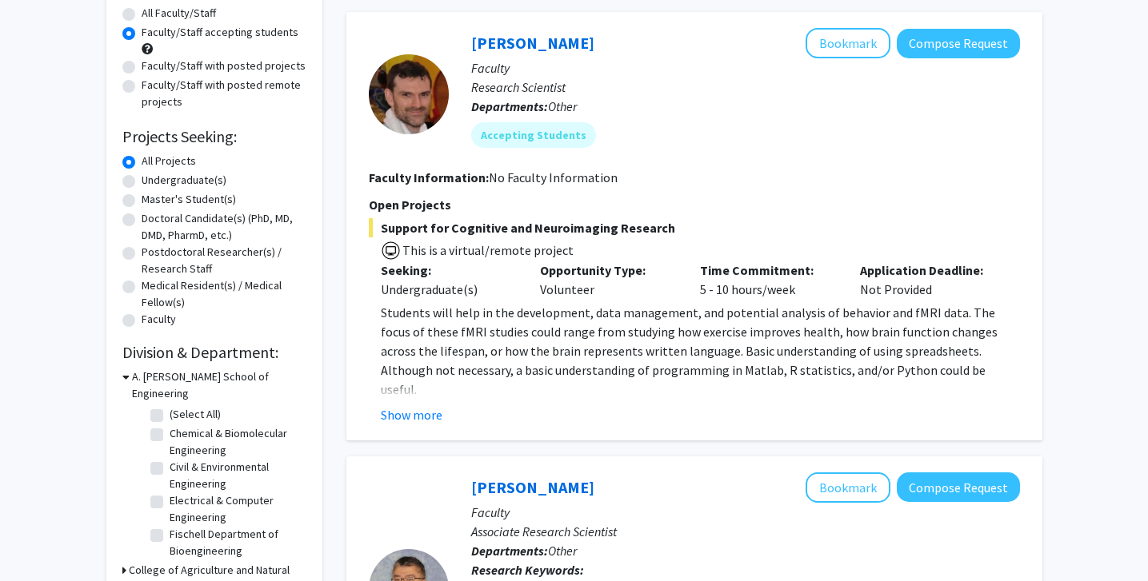
scroll to position [148, 0]
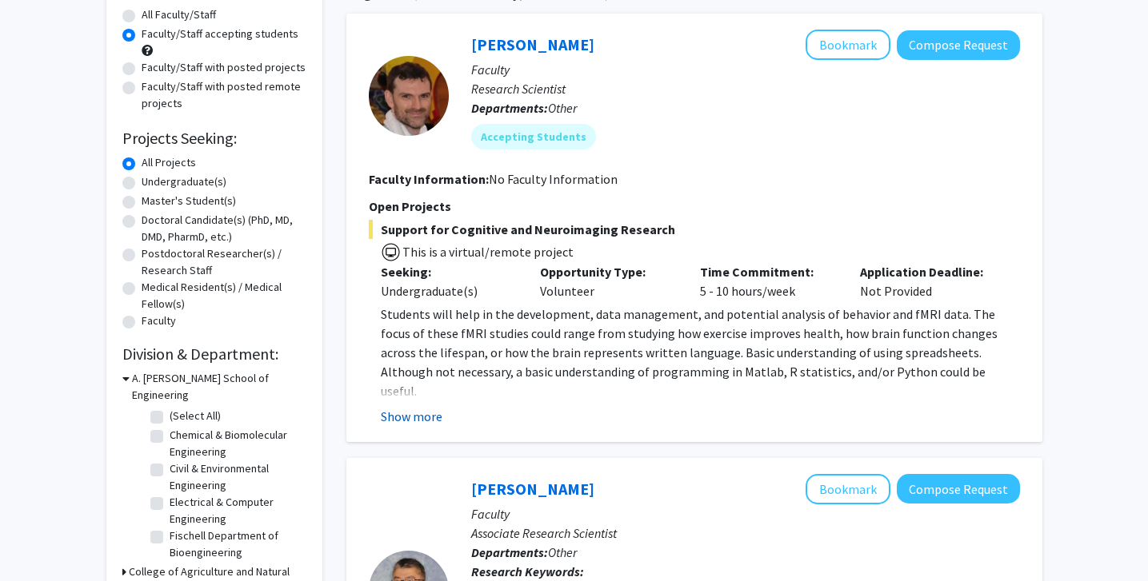
click at [410, 414] on button "Show more" at bounding box center [412, 416] width 62 height 19
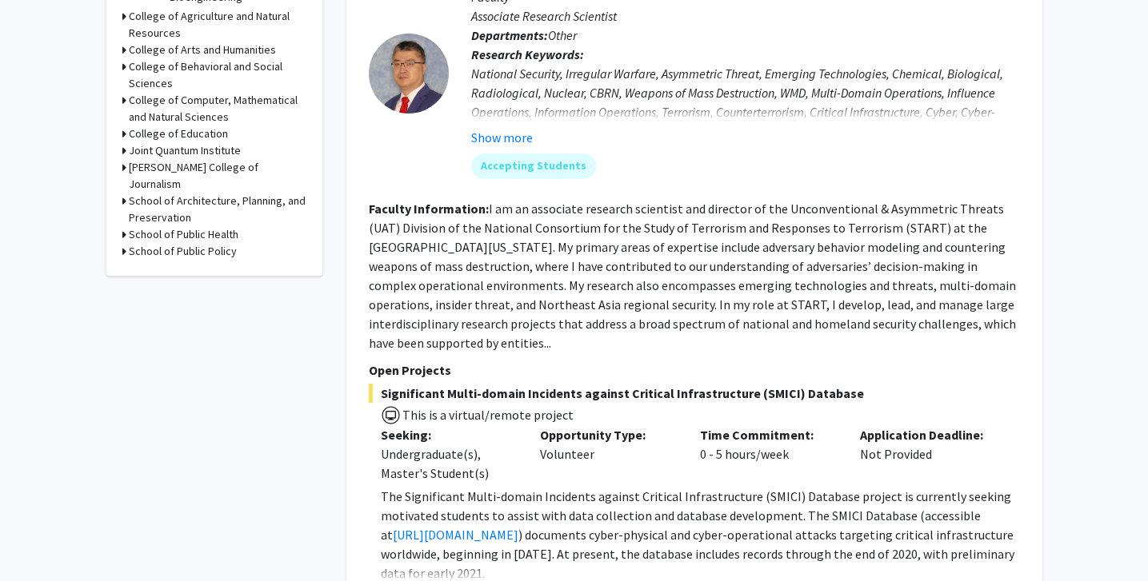
scroll to position [705, 0]
click at [494, 127] on button "Show more" at bounding box center [502, 136] width 62 height 19
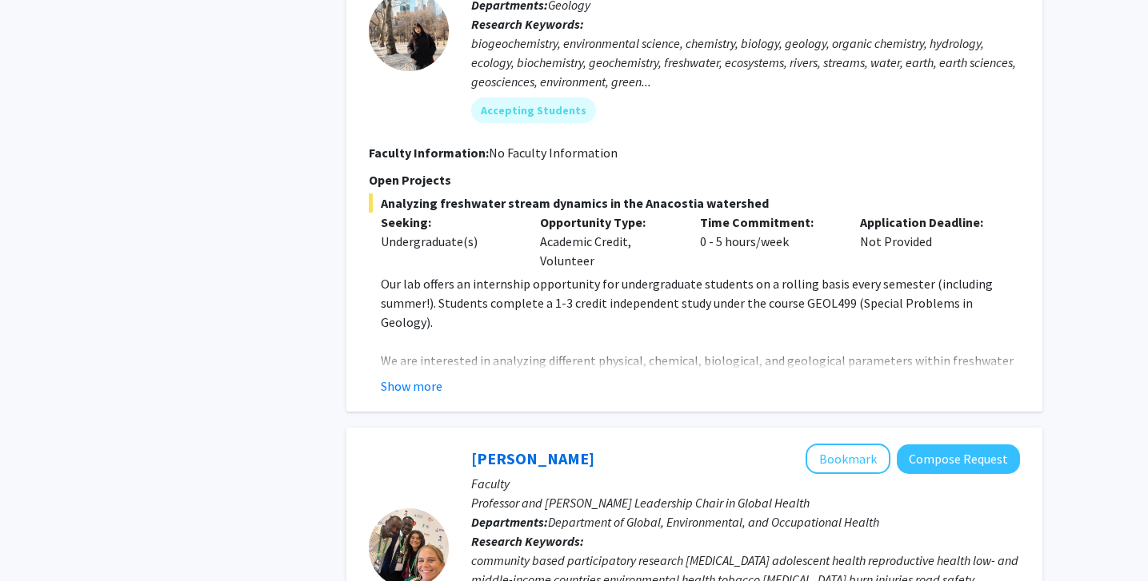
scroll to position [1454, 0]
click at [418, 376] on button "Show more" at bounding box center [412, 385] width 62 height 19
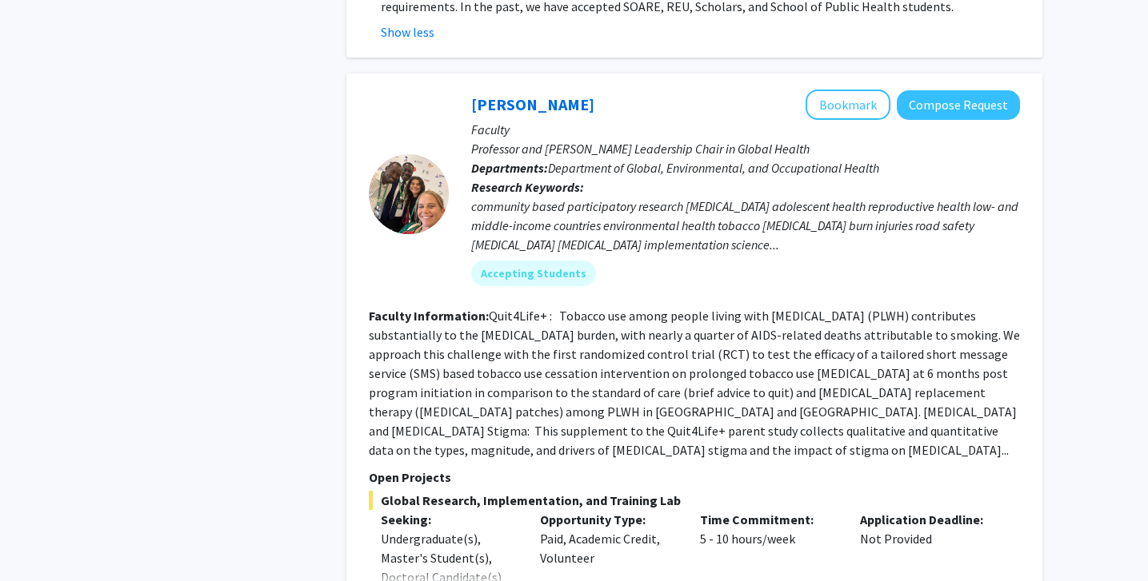
scroll to position [1949, 0]
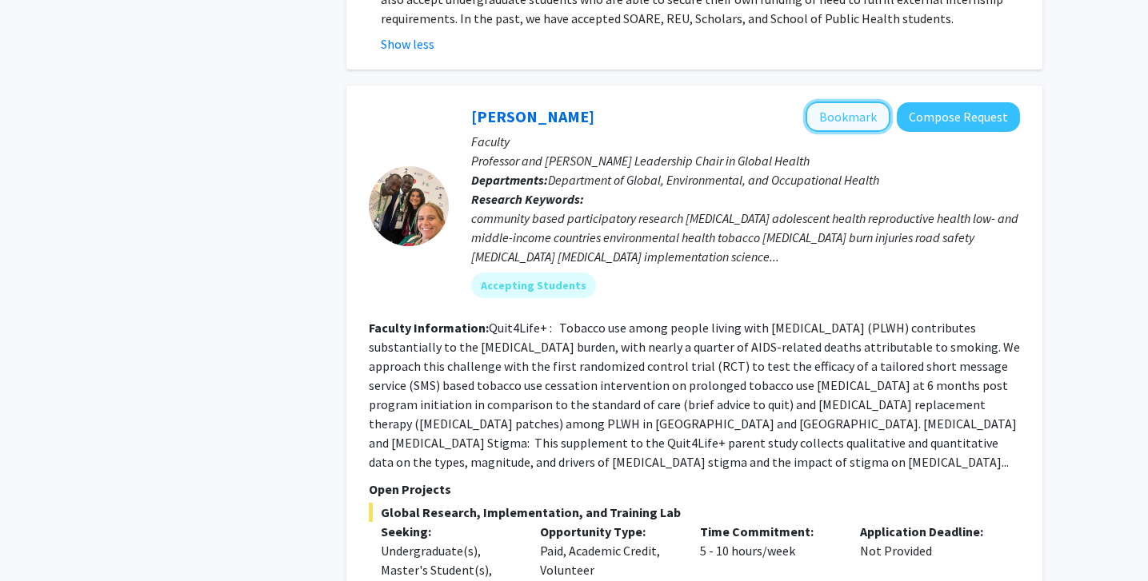
click at [825, 102] on button "Bookmark" at bounding box center [847, 117] width 85 height 30
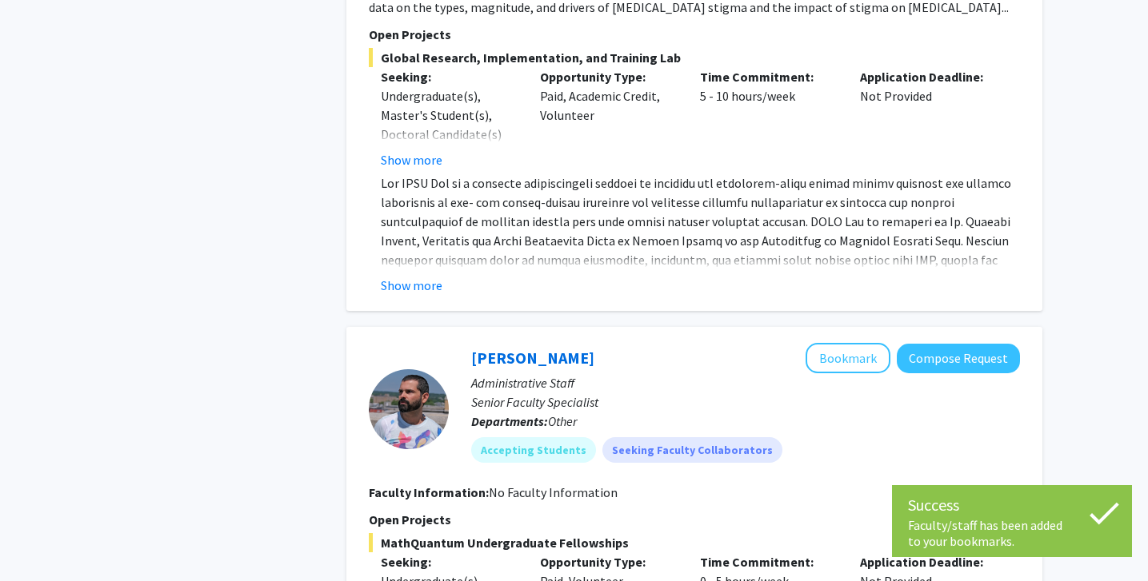
scroll to position [2408, 0]
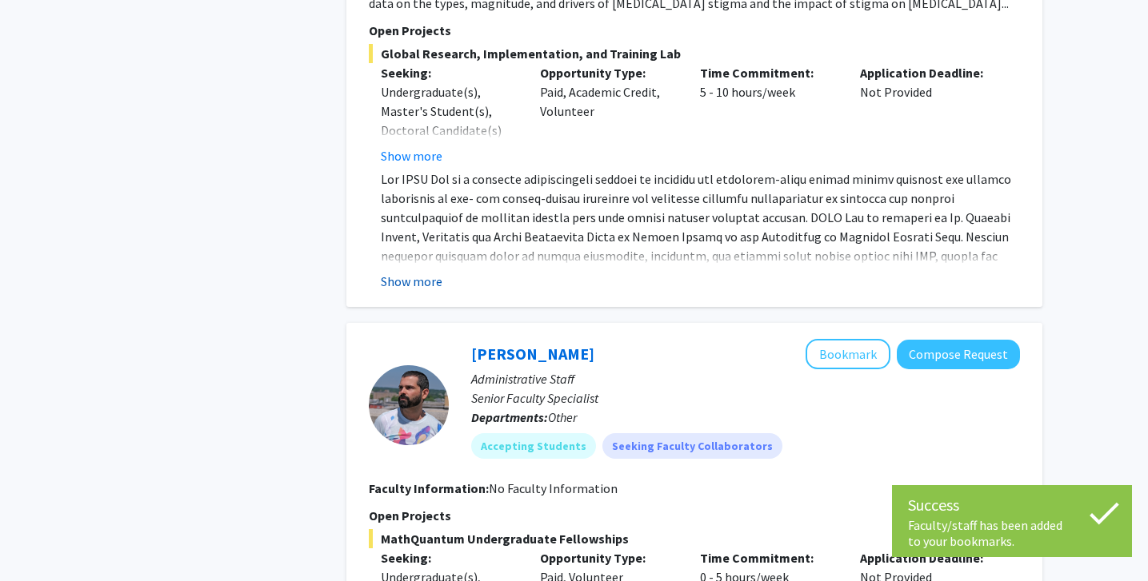
click at [430, 272] on button "Show more" at bounding box center [412, 281] width 62 height 19
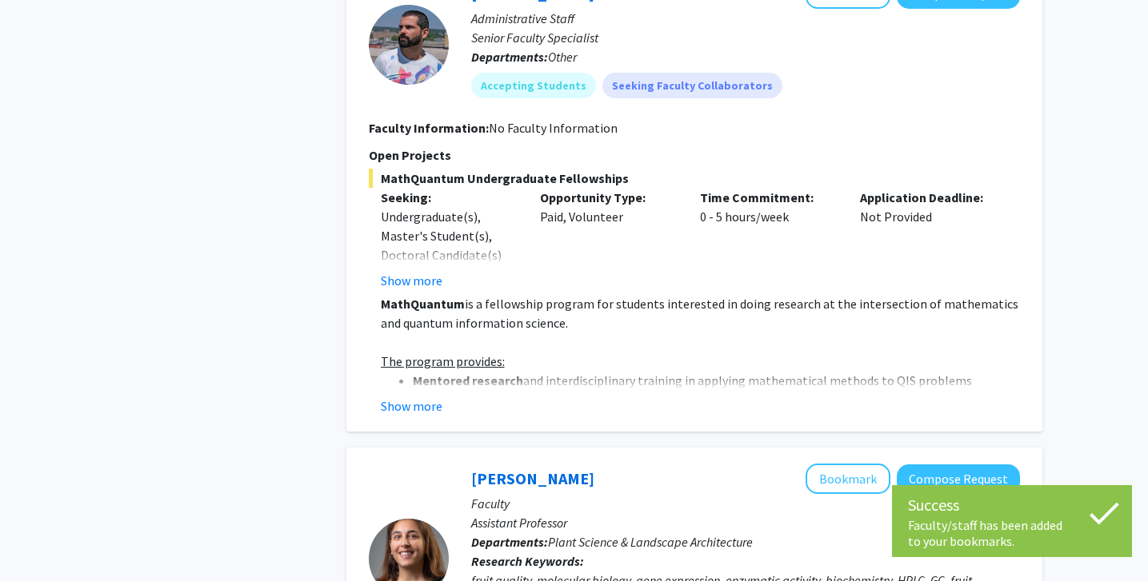
scroll to position [2923, 0]
click at [415, 396] on button "Show more" at bounding box center [412, 405] width 62 height 19
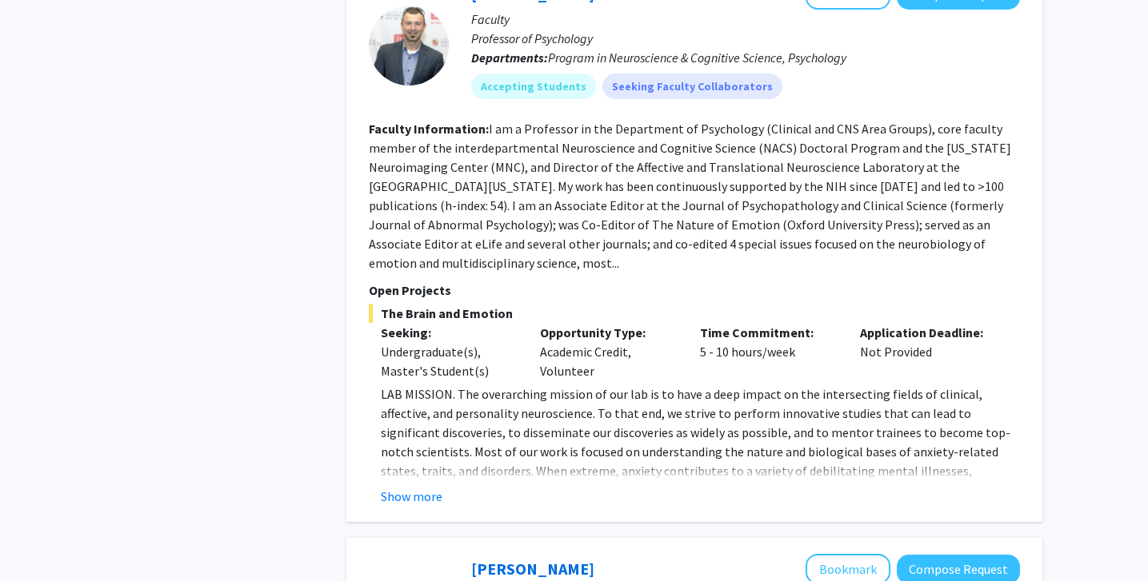
scroll to position [4538, 0]
click at [390, 488] on button "Show more" at bounding box center [412, 497] width 62 height 19
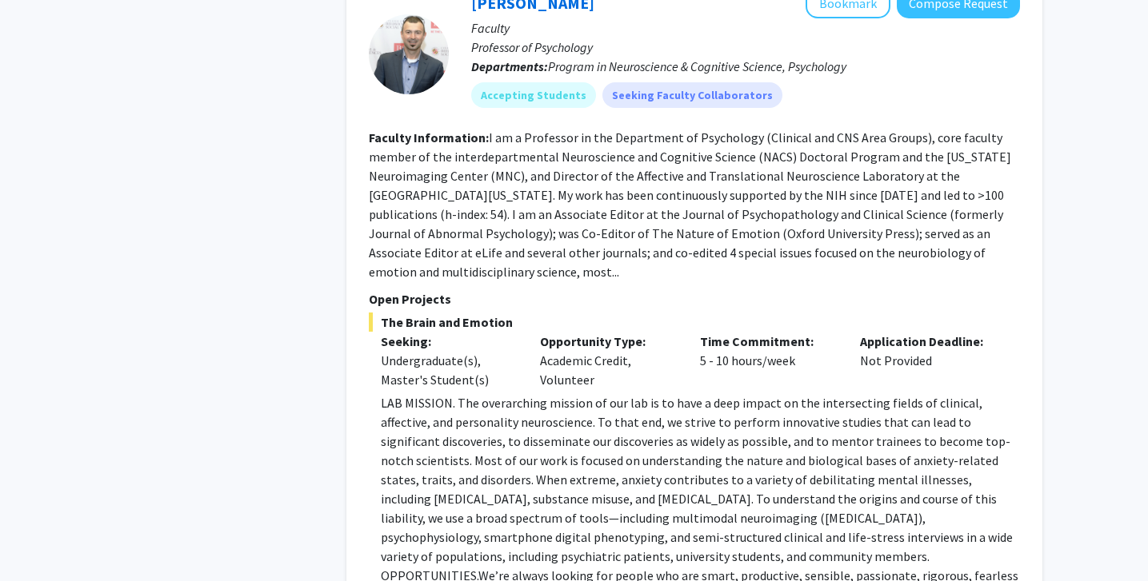
scroll to position [4363, 0]
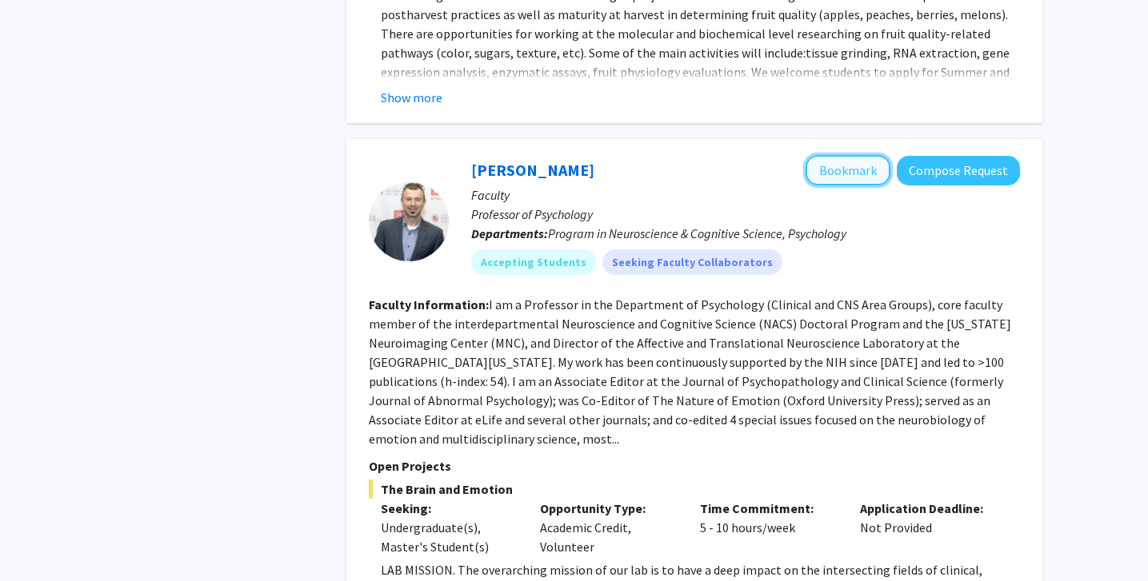
click at [833, 155] on button "Bookmark" at bounding box center [847, 170] width 85 height 30
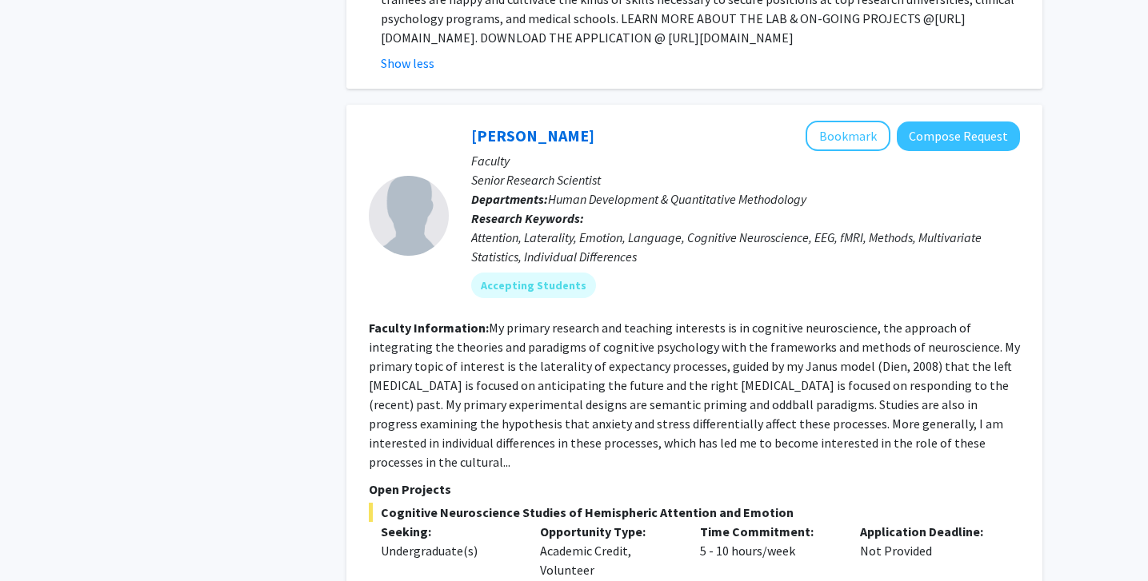
scroll to position [5182, 0]
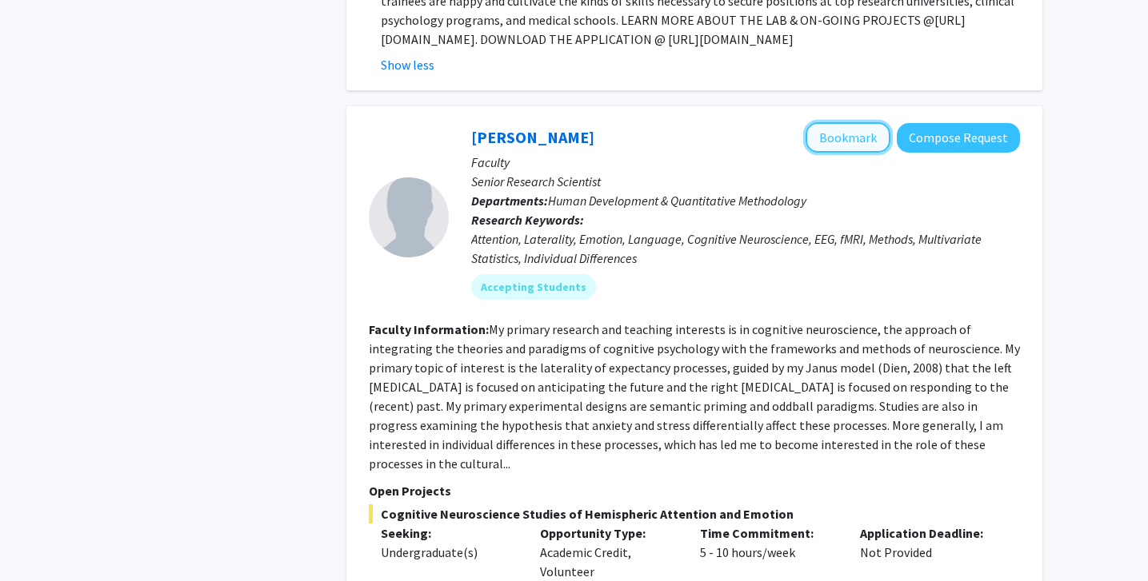
click at [836, 122] on button "Bookmark" at bounding box center [847, 137] width 85 height 30
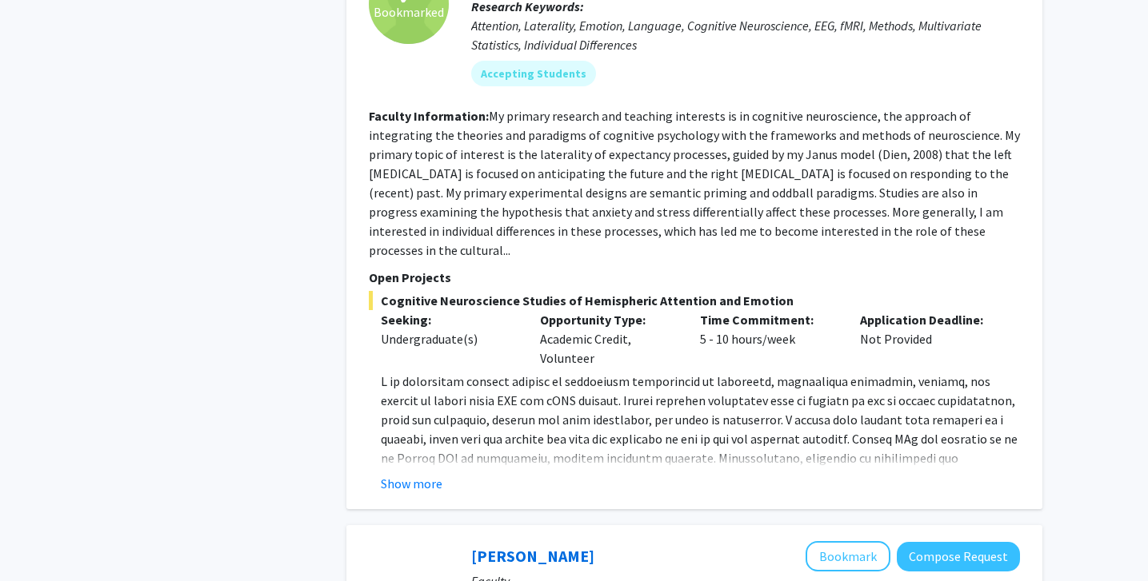
scroll to position [5396, 0]
click at [426, 473] on button "Show more" at bounding box center [412, 482] width 62 height 19
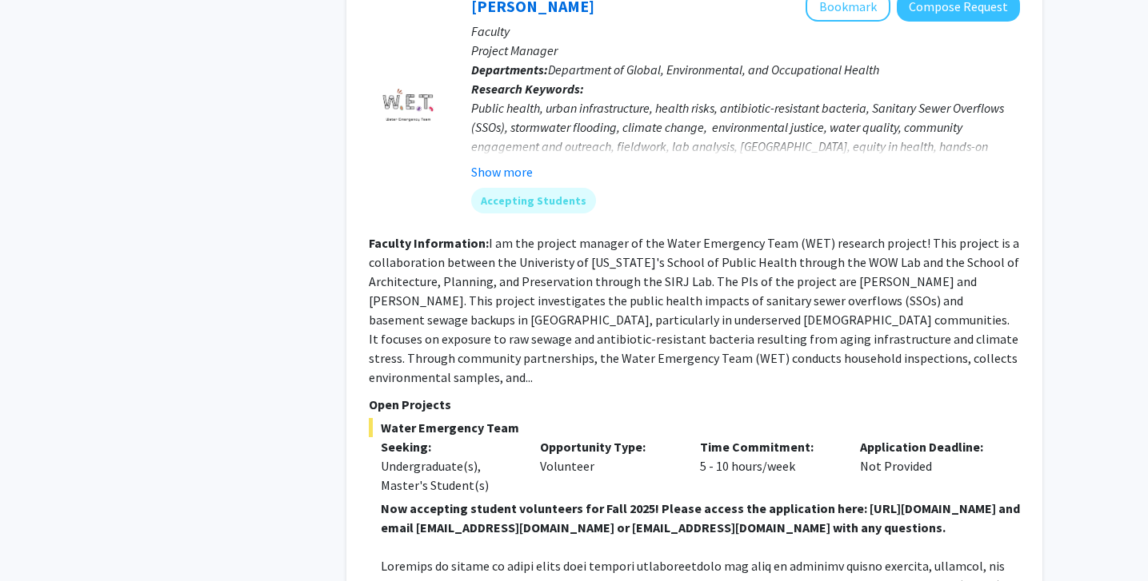
scroll to position [6201, 0]
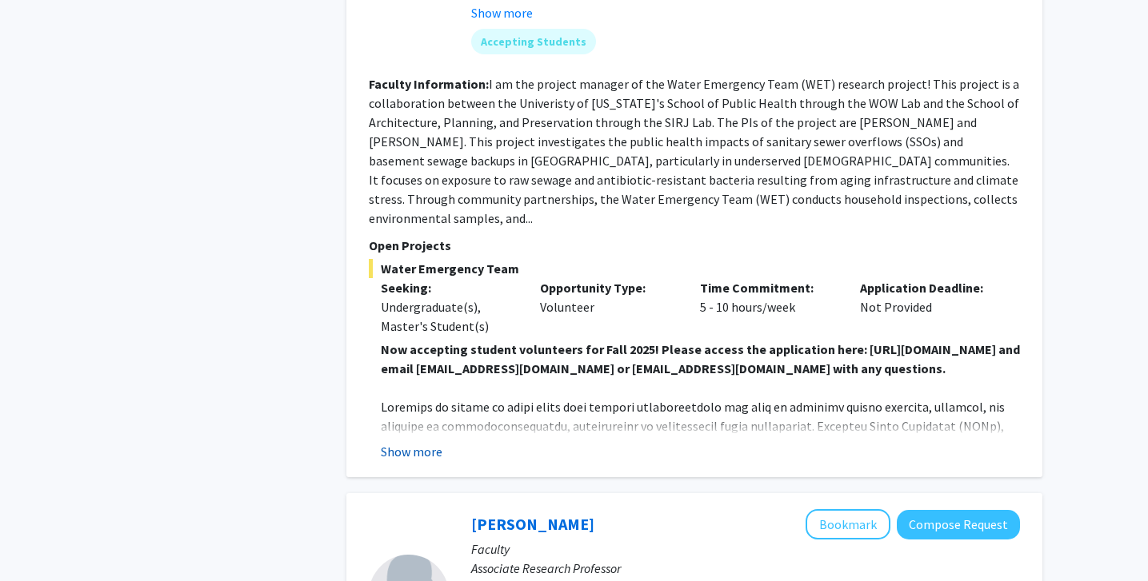
click at [430, 442] on button "Show more" at bounding box center [412, 451] width 62 height 19
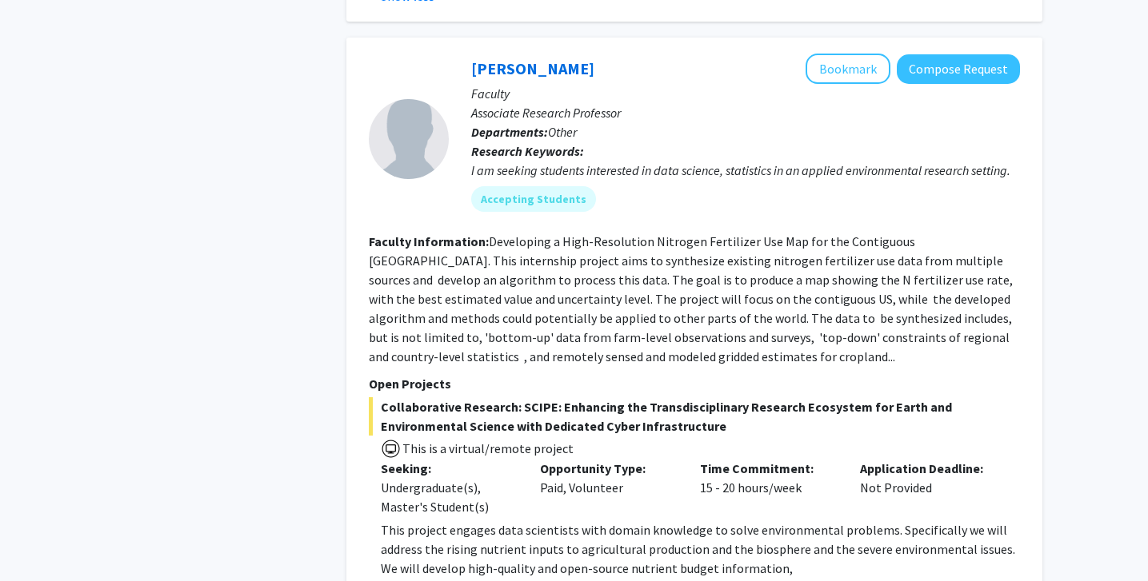
scroll to position [6981, 0]
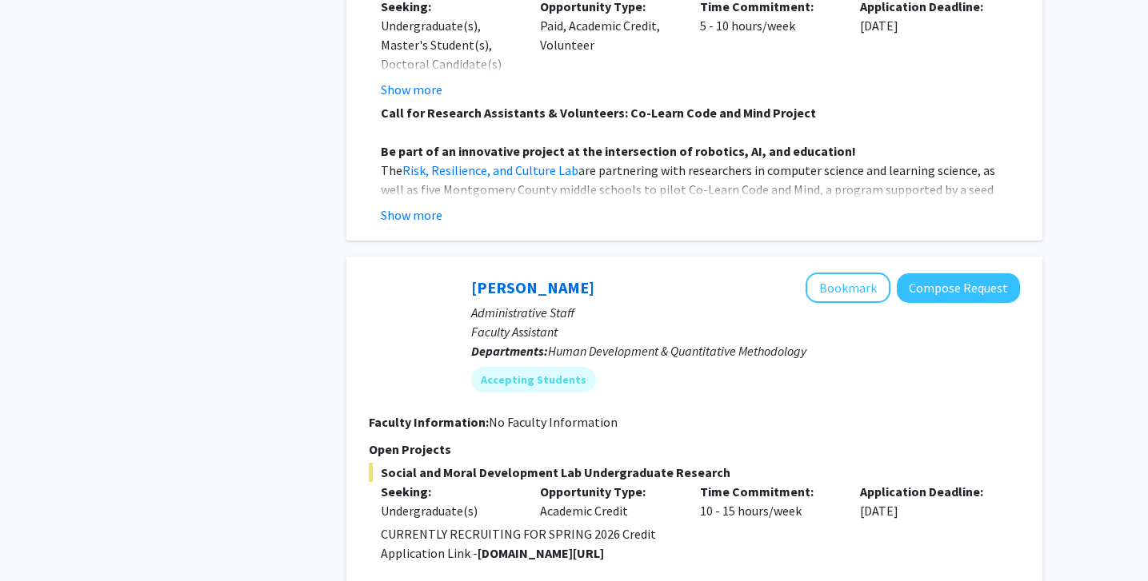
scroll to position [1317, 0]
click at [425, 217] on button "Show more" at bounding box center [412, 214] width 62 height 19
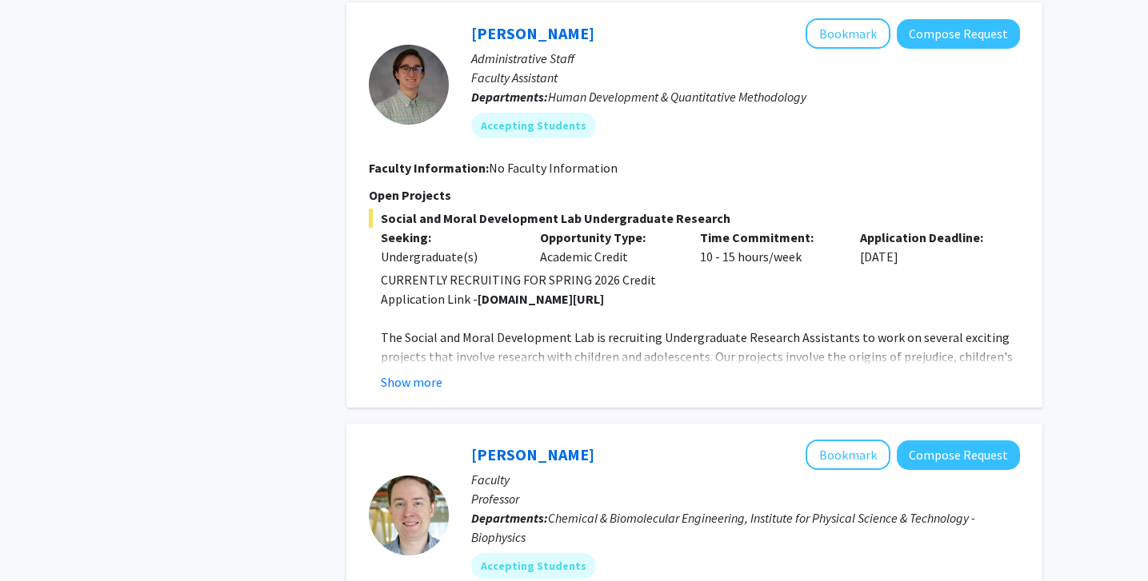
scroll to position [2287, 0]
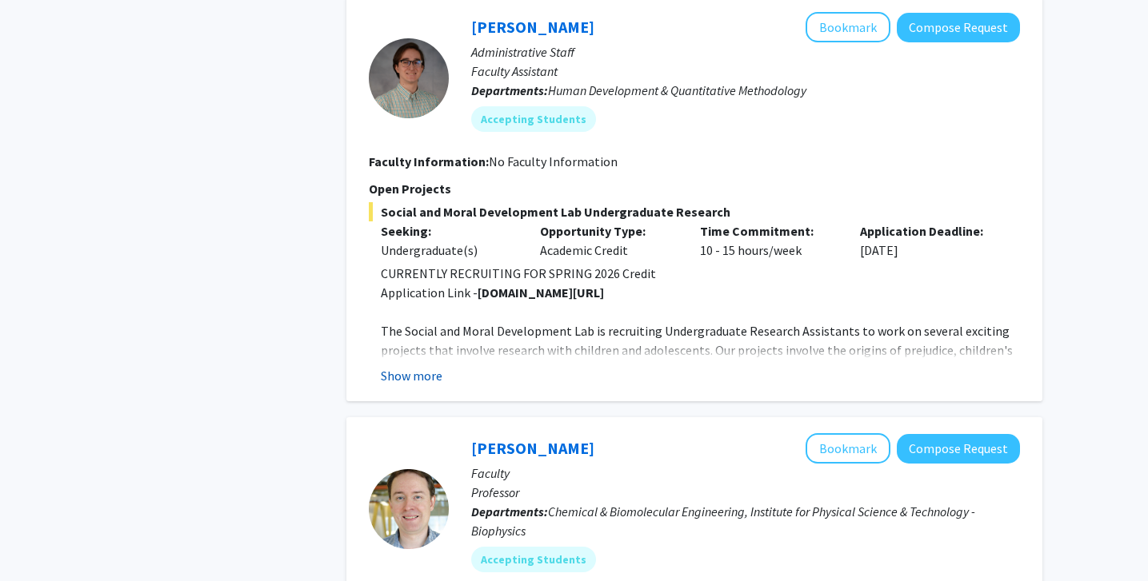
click at [413, 366] on button "Show more" at bounding box center [412, 375] width 62 height 19
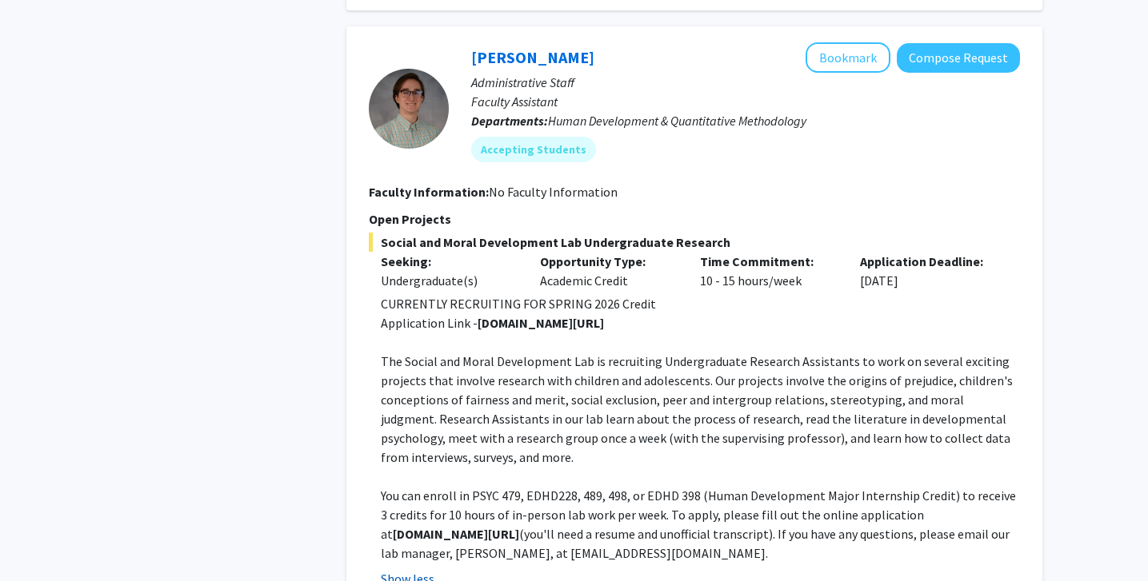
scroll to position [2250, 0]
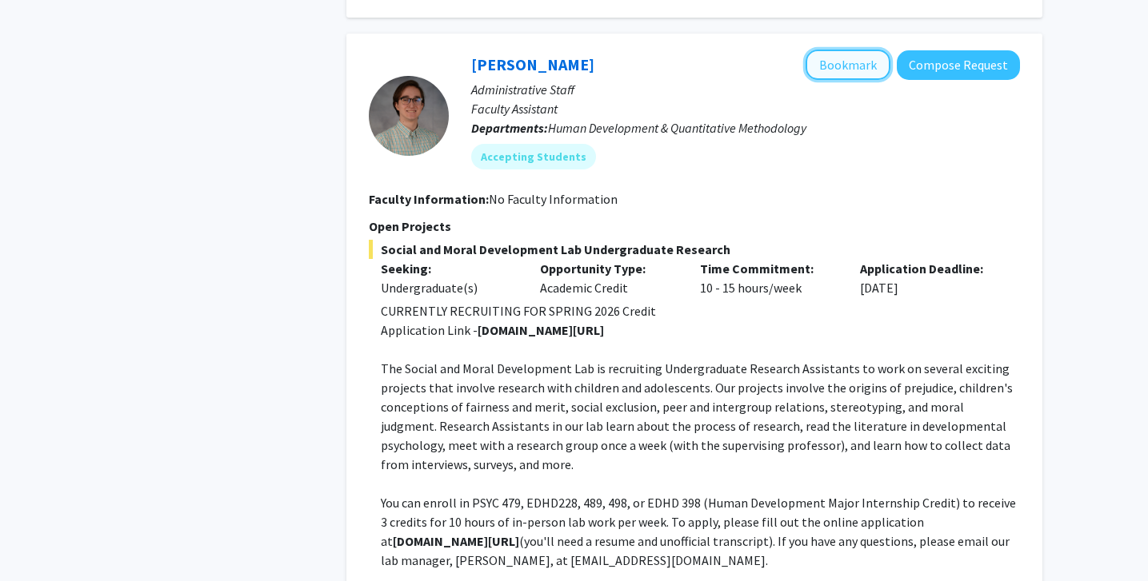
click at [833, 50] on button "Bookmark" at bounding box center [847, 65] width 85 height 30
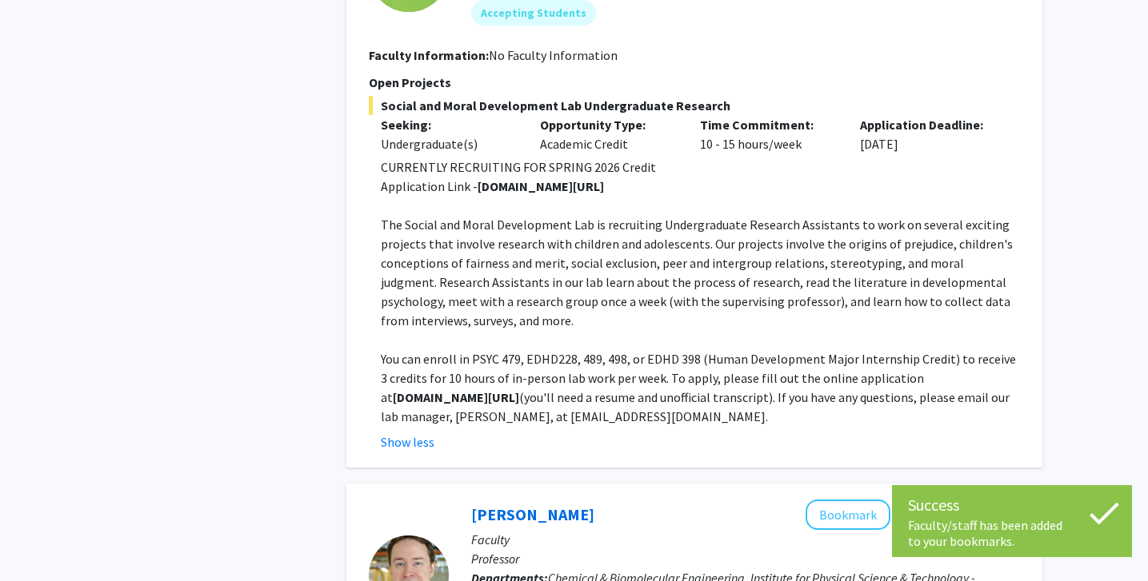
scroll to position [2398, 0]
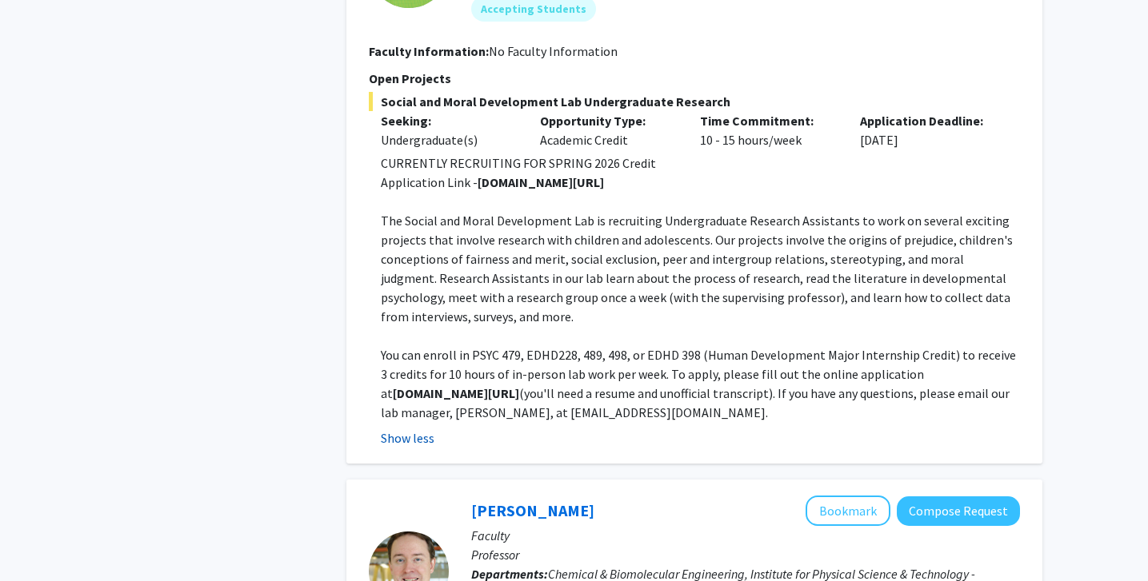
click at [414, 429] on button "Show less" at bounding box center [408, 438] width 54 height 19
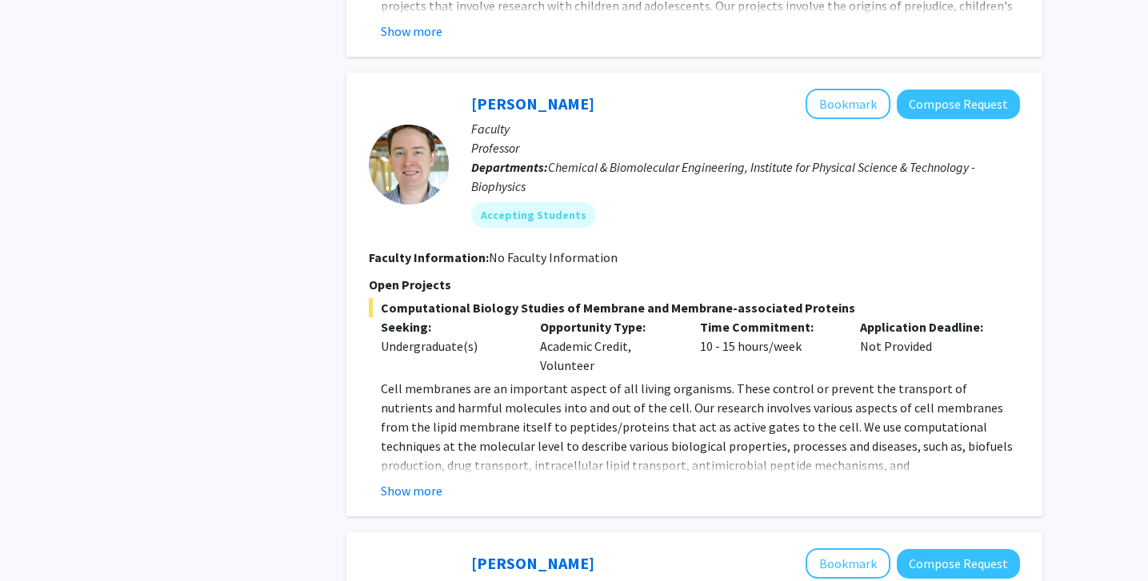
scroll to position [2635, 0]
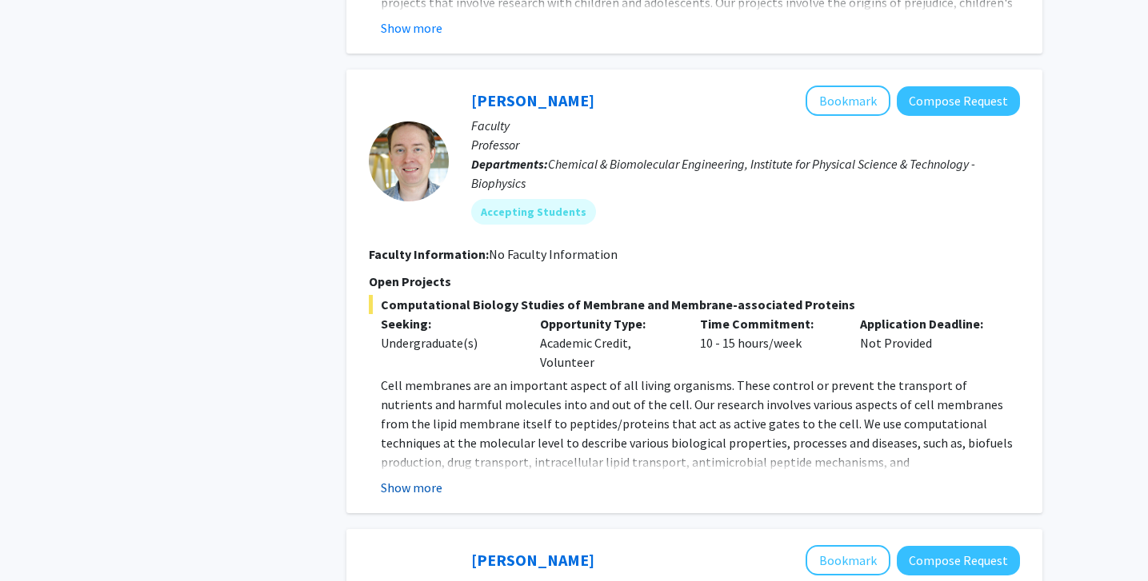
click at [403, 478] on button "Show more" at bounding box center [412, 487] width 62 height 19
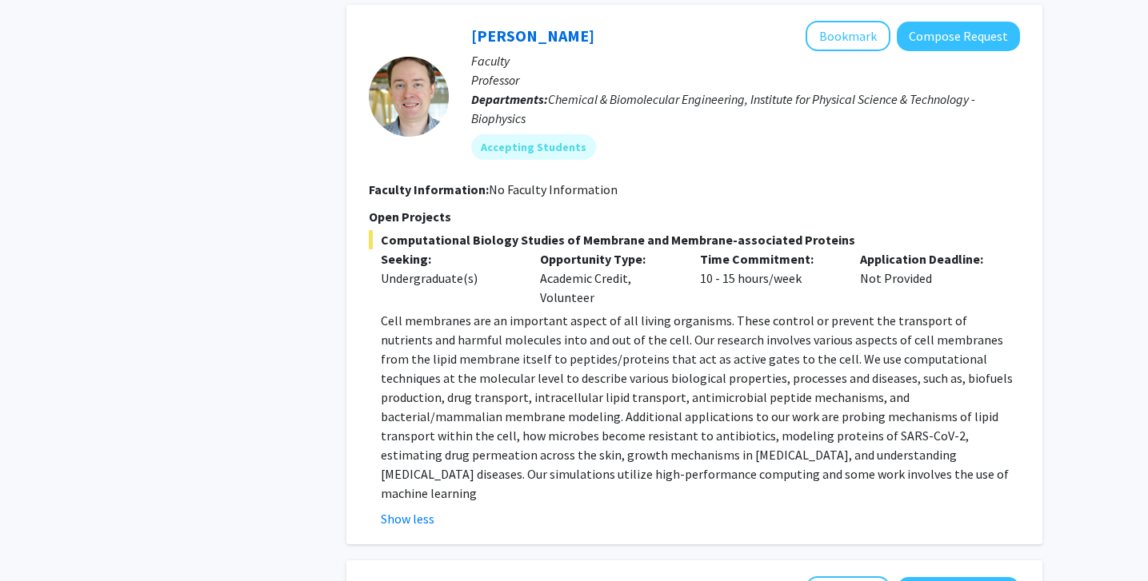
scroll to position [2670, 0]
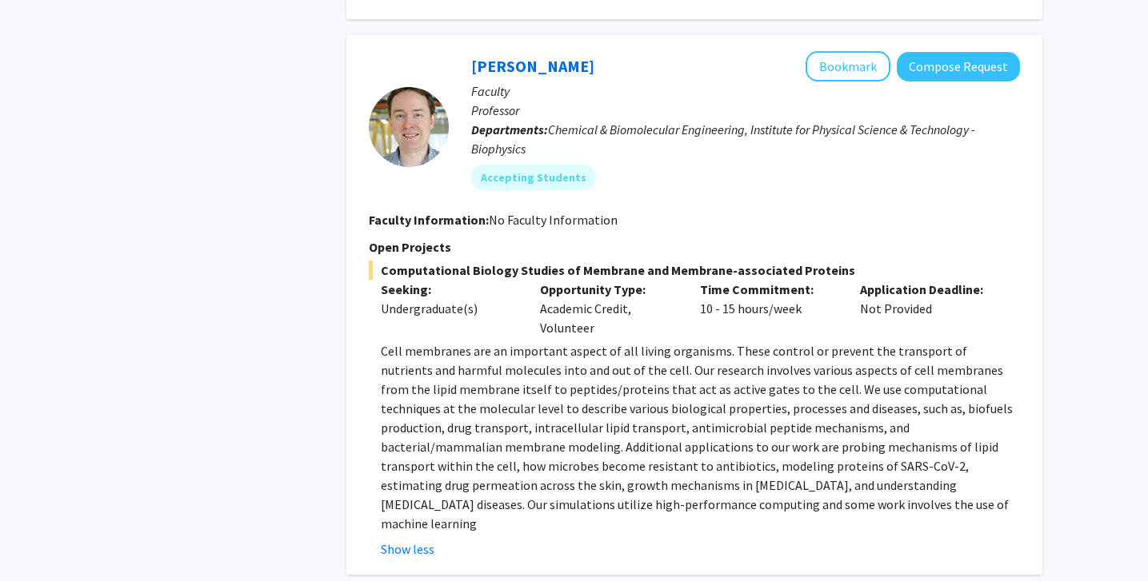
click at [810, 51] on fg-bookmark-buttons "Bookmark" at bounding box center [847, 66] width 85 height 30
click at [810, 51] on button "Bookmark" at bounding box center [847, 66] width 85 height 30
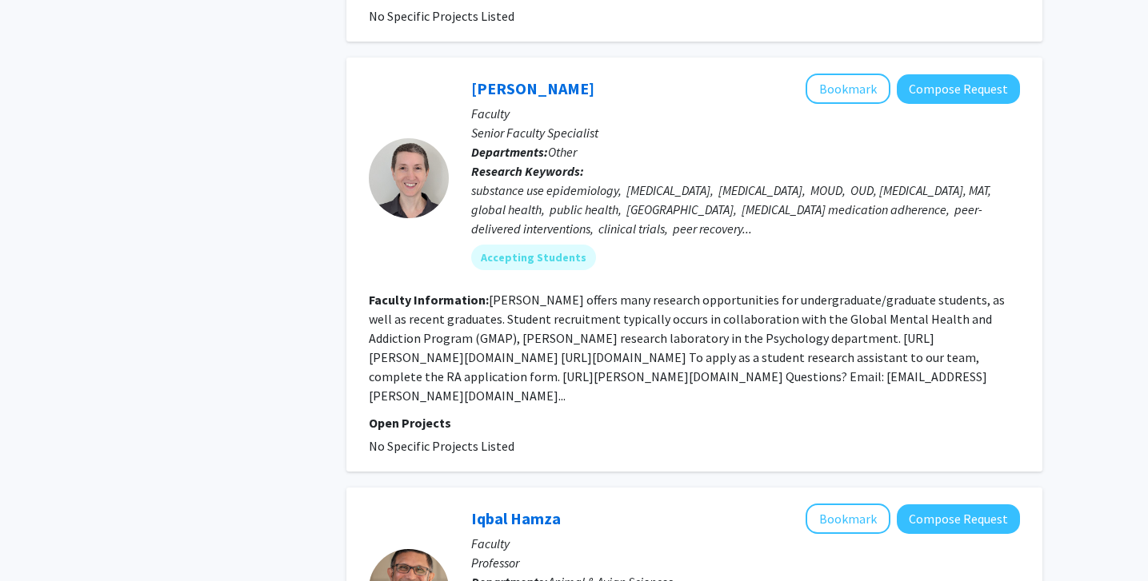
scroll to position [3538, 0]
click at [838, 73] on button "Bookmark" at bounding box center [847, 88] width 85 height 30
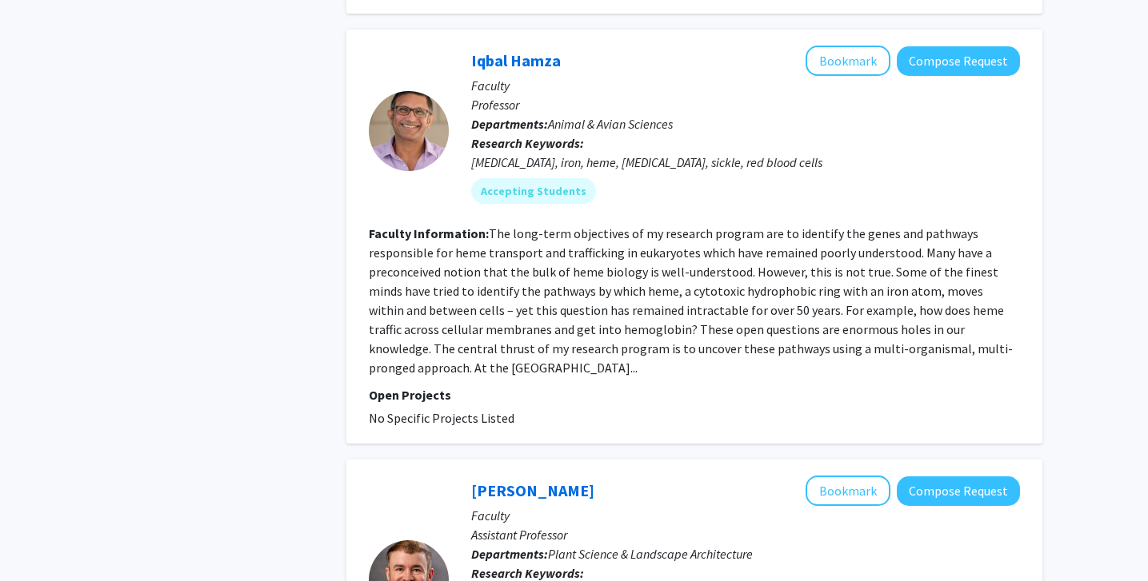
scroll to position [3995, 0]
click at [853, 46] on button "Bookmark" at bounding box center [847, 61] width 85 height 30
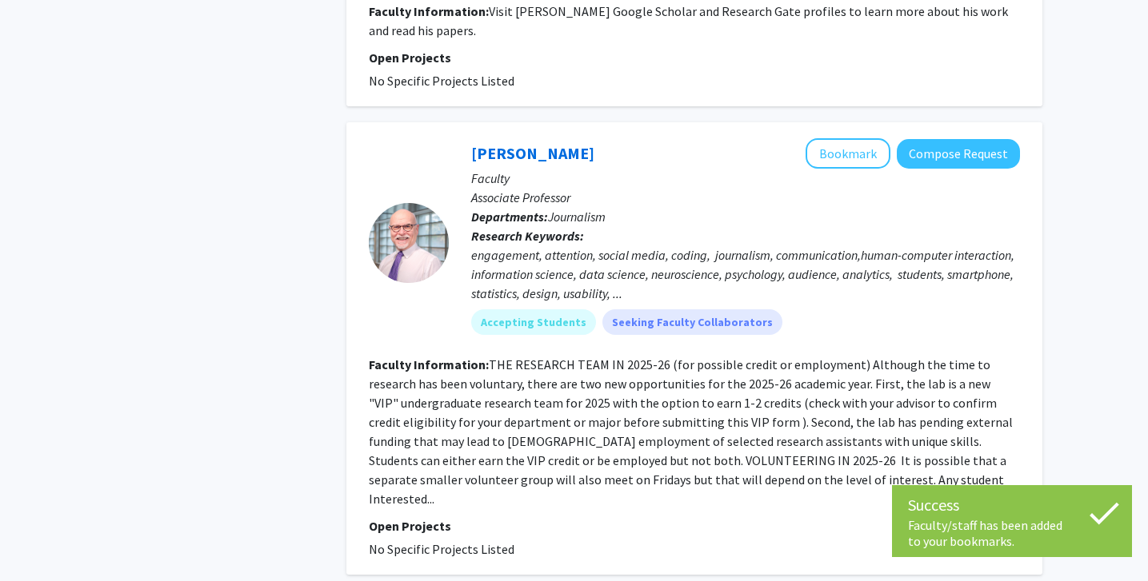
scroll to position [4688, 0]
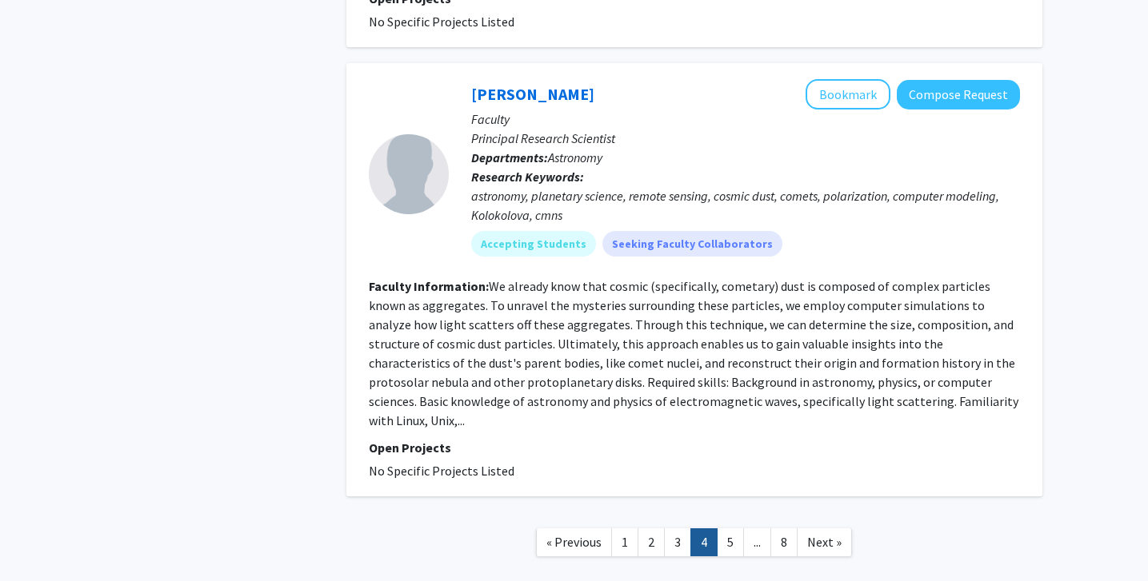
scroll to position [3622, 0]
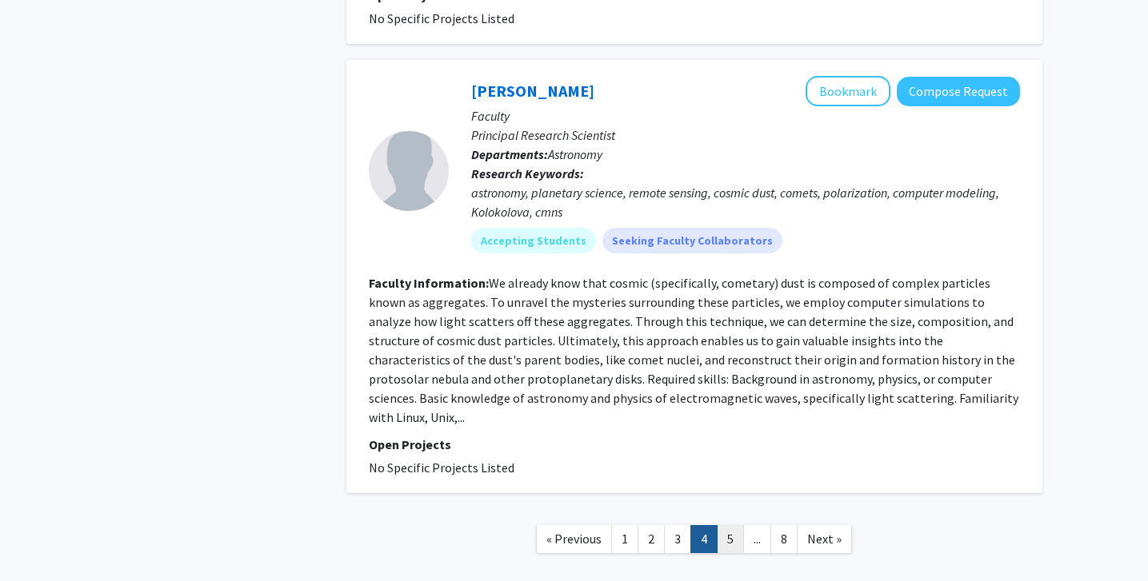
click at [725, 525] on link "5" at bounding box center [730, 539] width 27 height 28
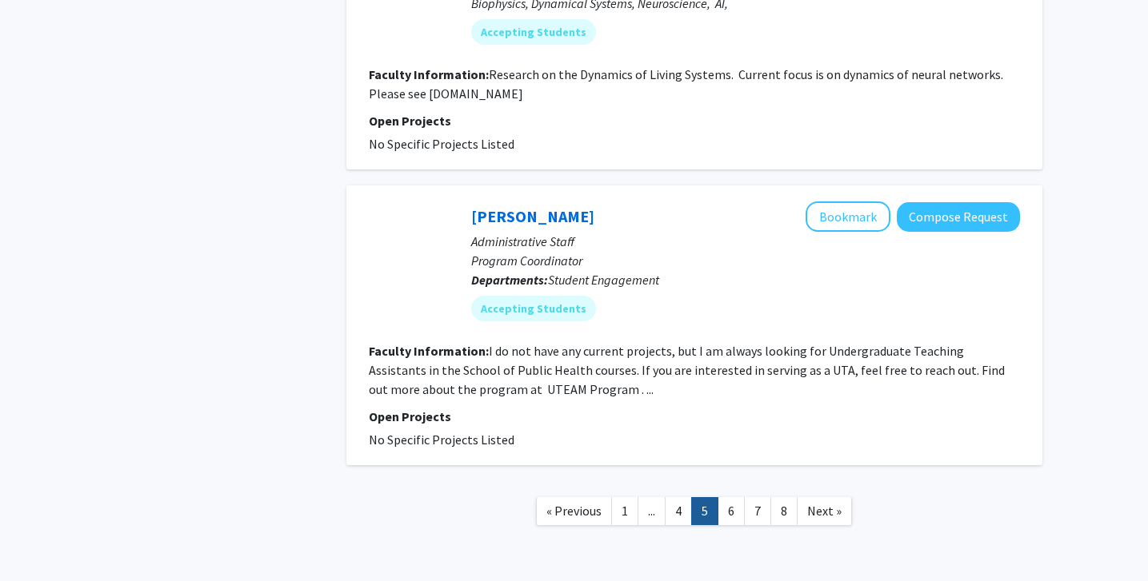
scroll to position [2783, 0]
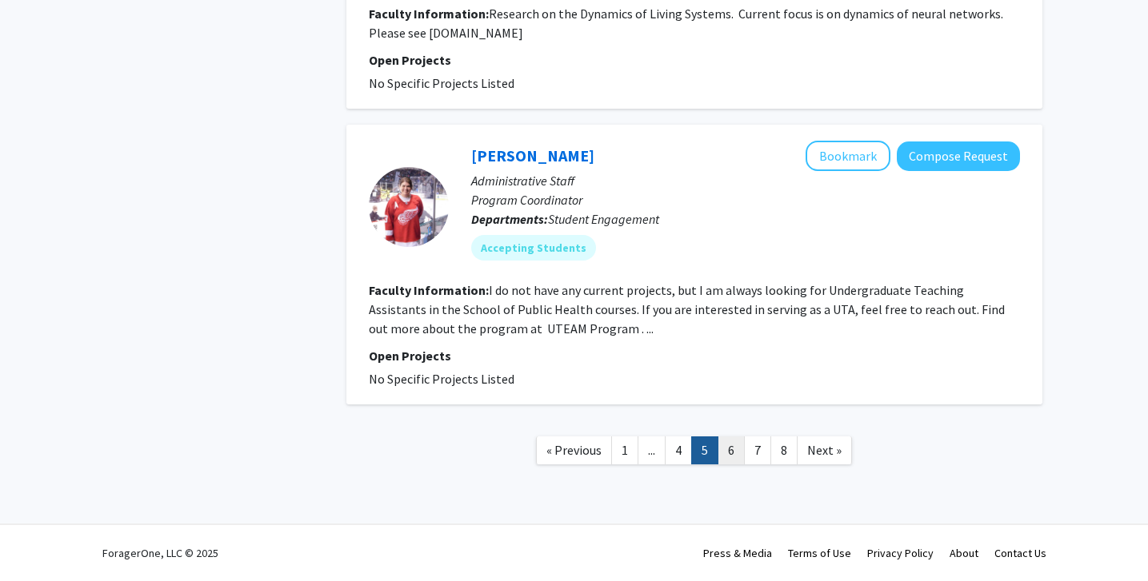
click at [725, 445] on link "6" at bounding box center [730, 451] width 27 height 28
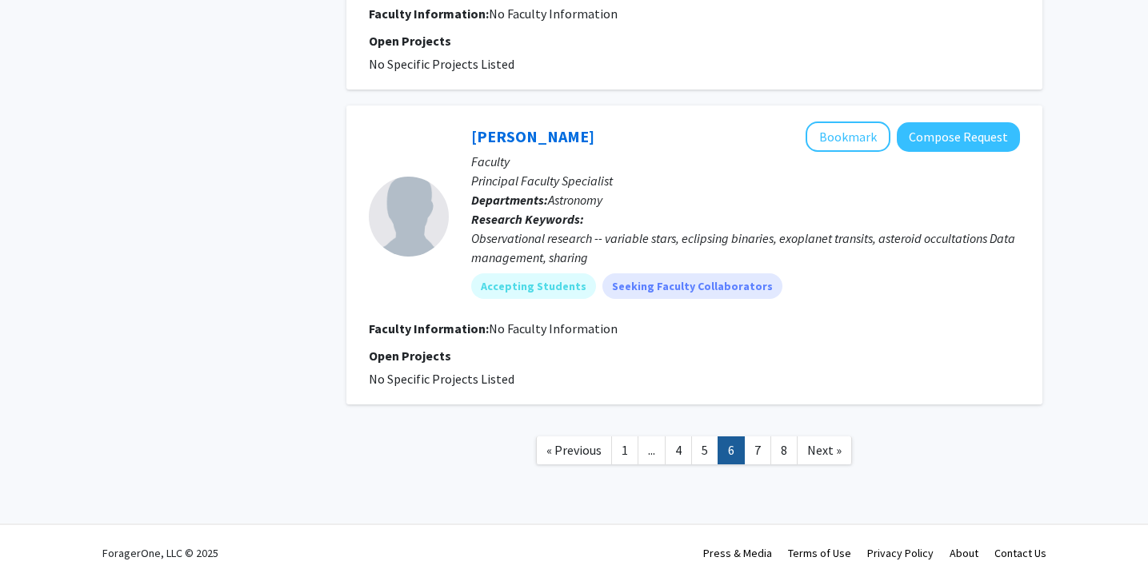
scroll to position [2470, 0]
click at [761, 447] on link "7" at bounding box center [757, 451] width 27 height 28
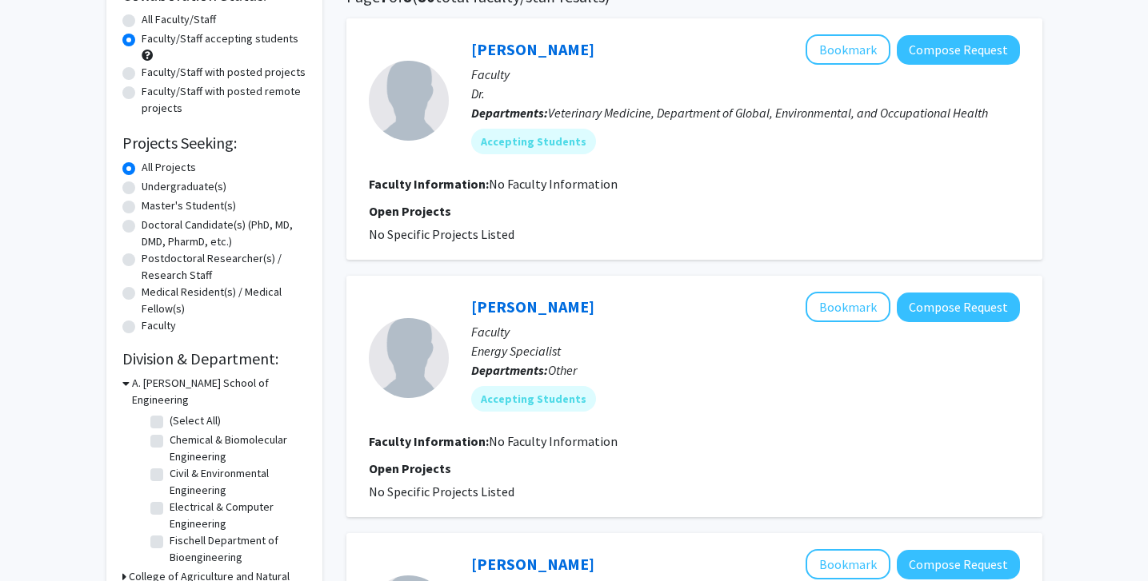
scroll to position [141, 0]
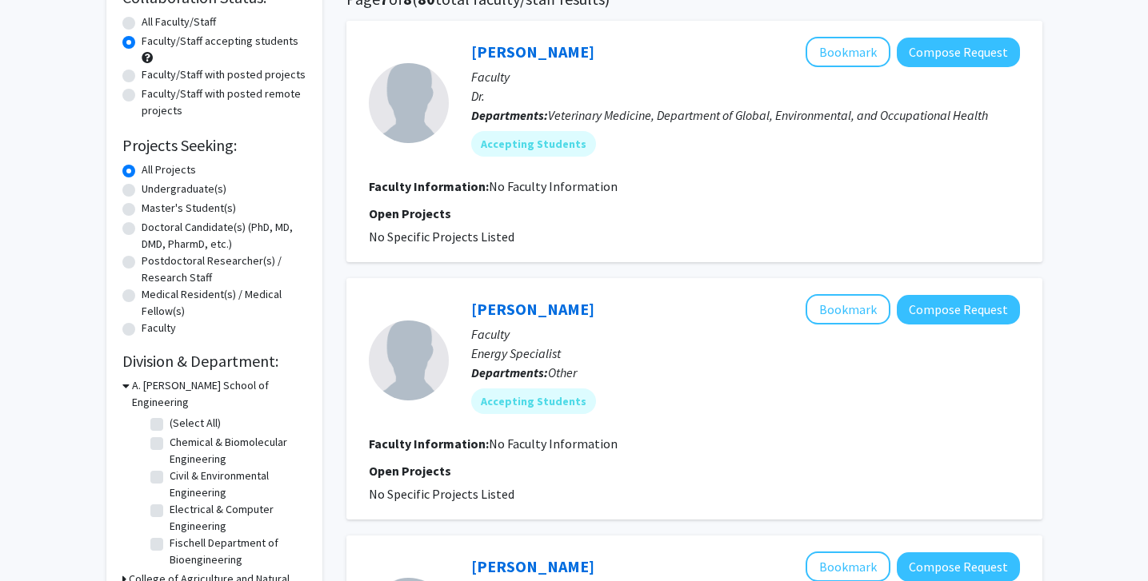
click at [142, 190] on label "Undergraduate(s)" at bounding box center [184, 189] width 85 height 17
click at [142, 190] on input "Undergraduate(s)" at bounding box center [147, 186] width 10 height 10
radio input "true"
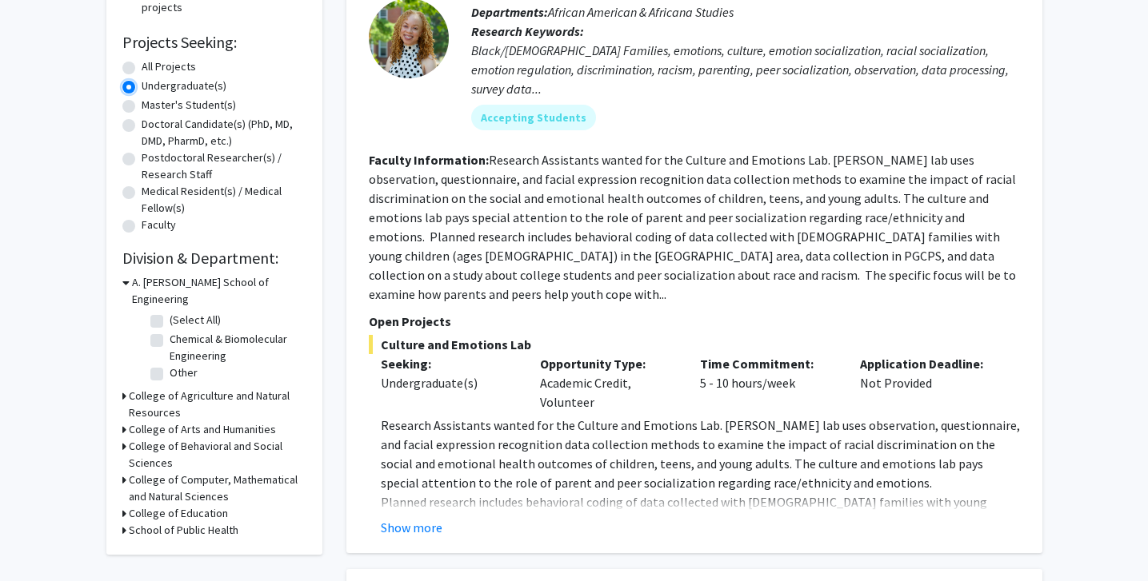
scroll to position [246, 0]
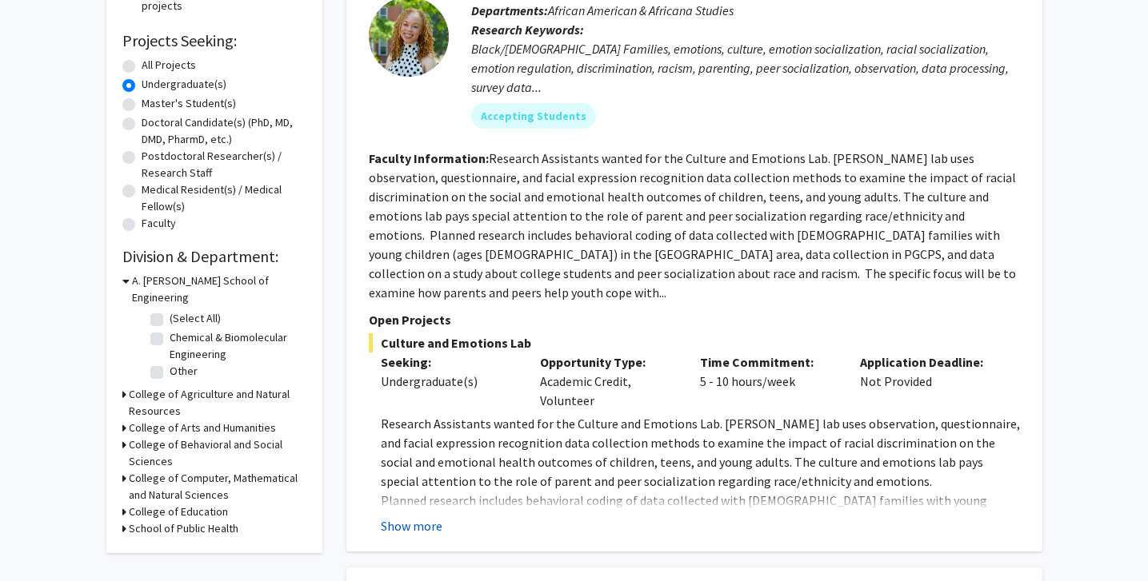
click at [419, 517] on button "Show more" at bounding box center [412, 526] width 62 height 19
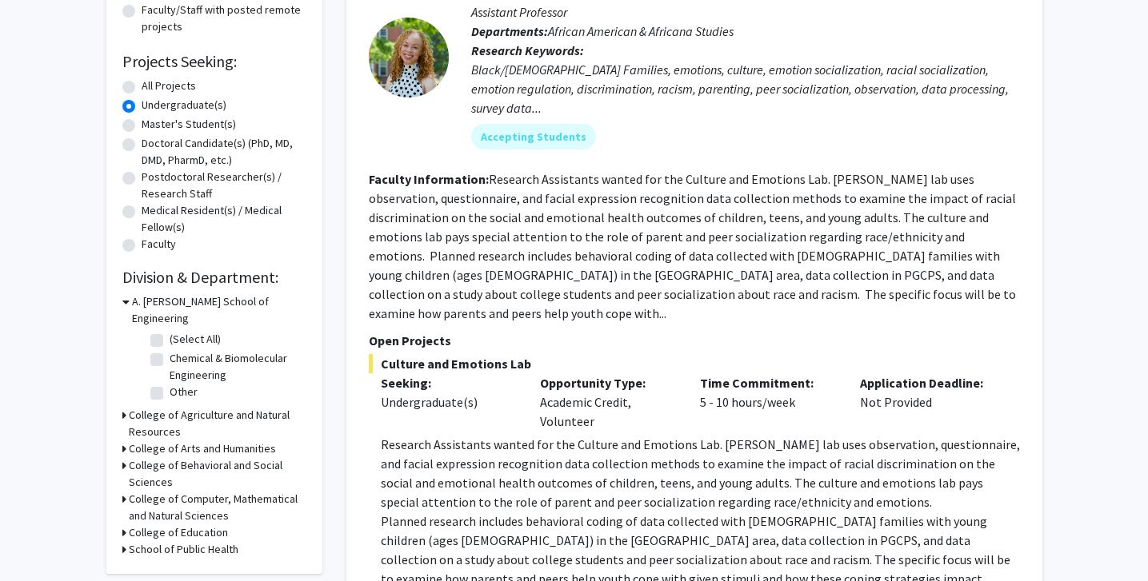
scroll to position [124, 0]
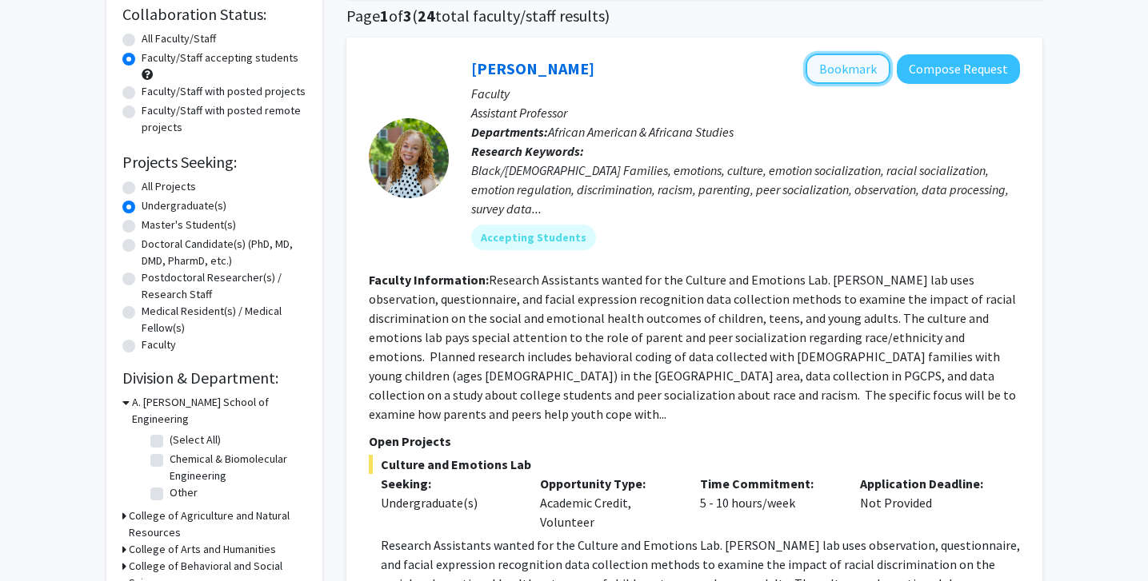
click at [824, 69] on button "Bookmark" at bounding box center [847, 69] width 85 height 30
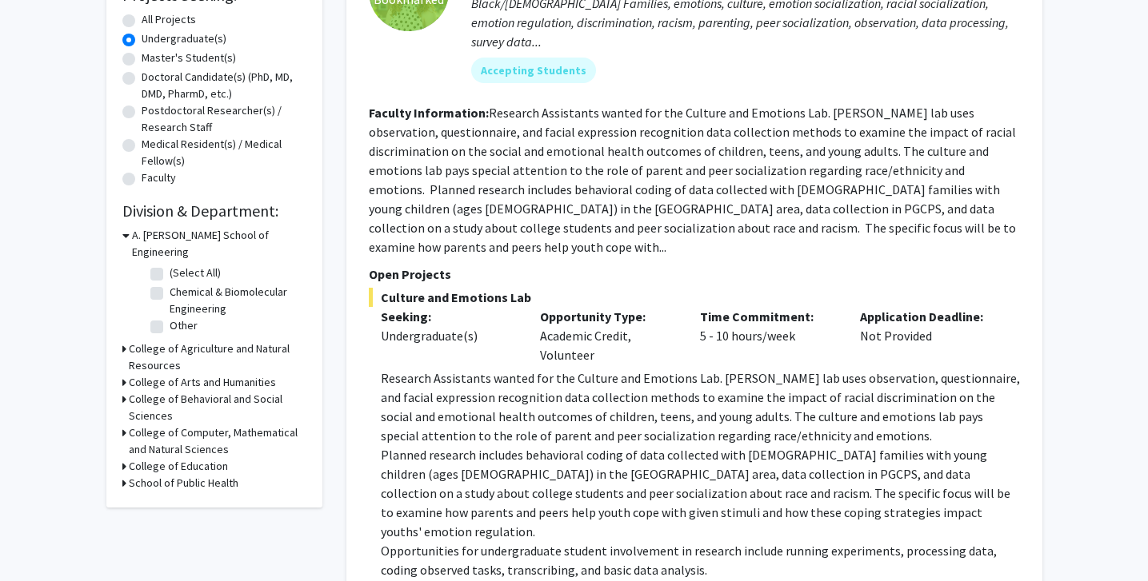
scroll to position [290, 0]
click at [146, 426] on h3 "College of Computer, Mathematical and Natural Sciences" at bounding box center [218, 443] width 178 height 34
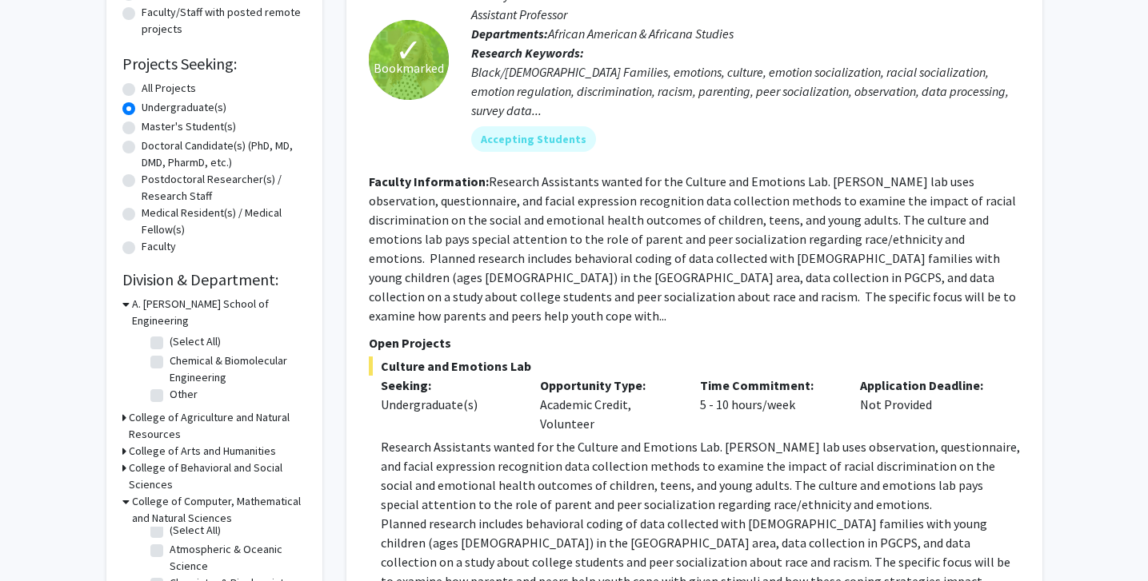
scroll to position [0, 0]
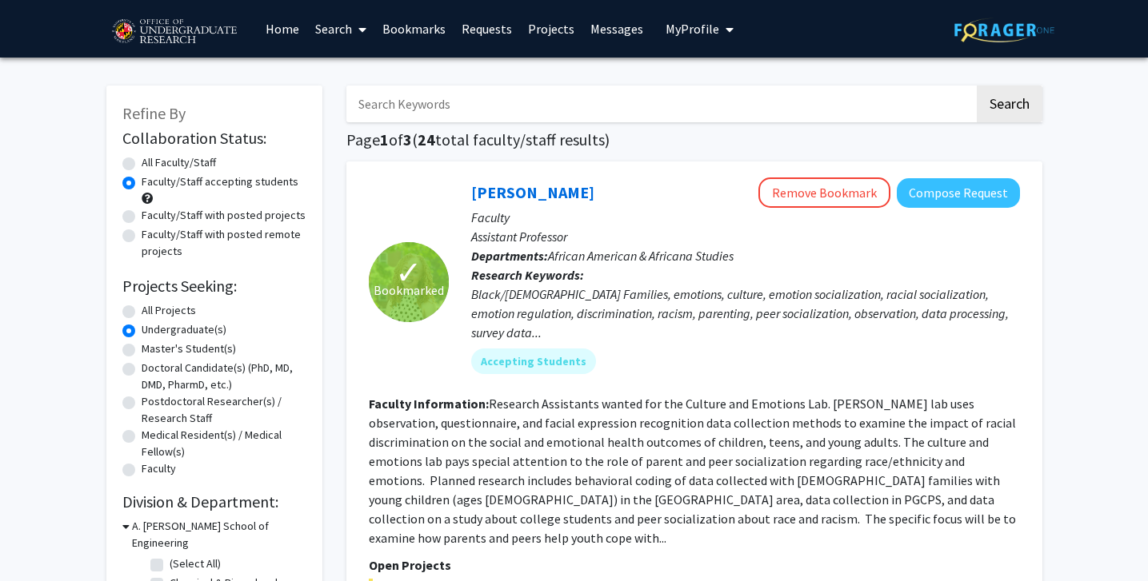
click at [190, 21] on img at bounding box center [173, 32] width 135 height 40
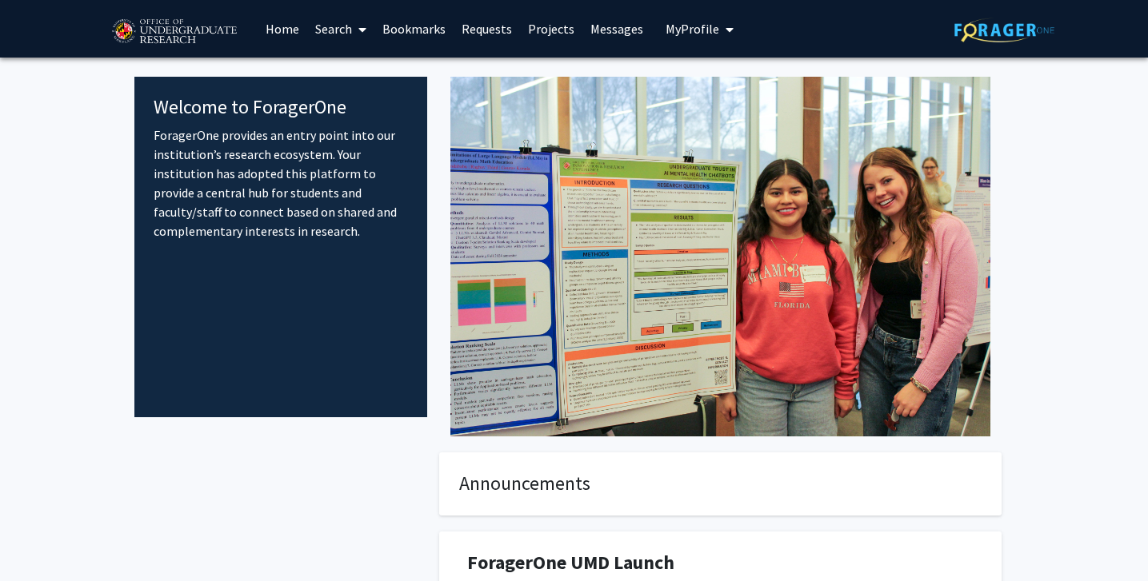
click at [661, 30] on button "My Profile" at bounding box center [700, 29] width 78 height 58
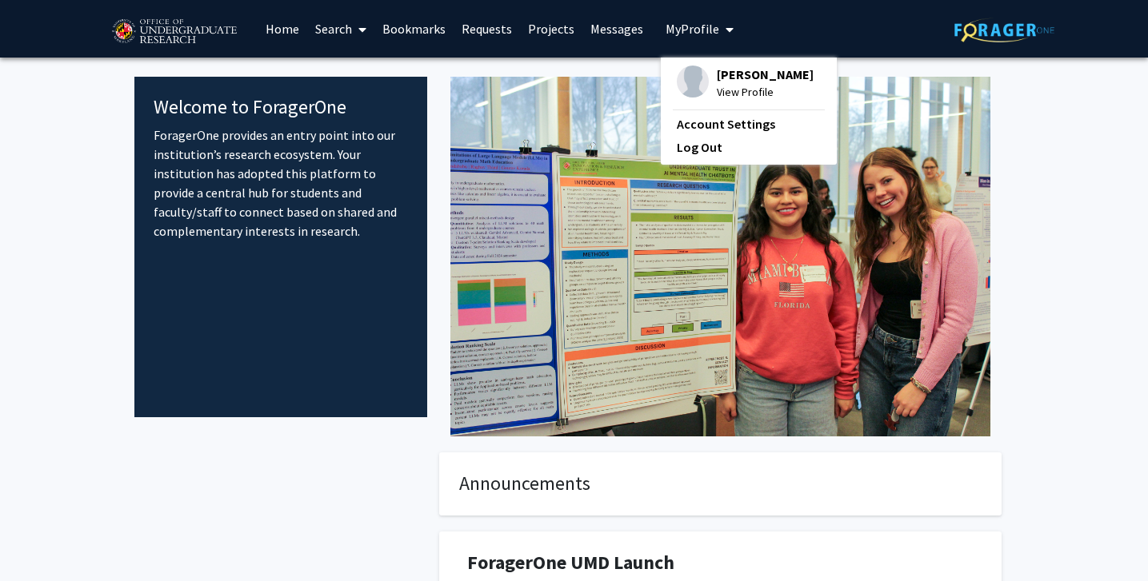
click at [424, 38] on link "Bookmarks" at bounding box center [413, 29] width 79 height 56
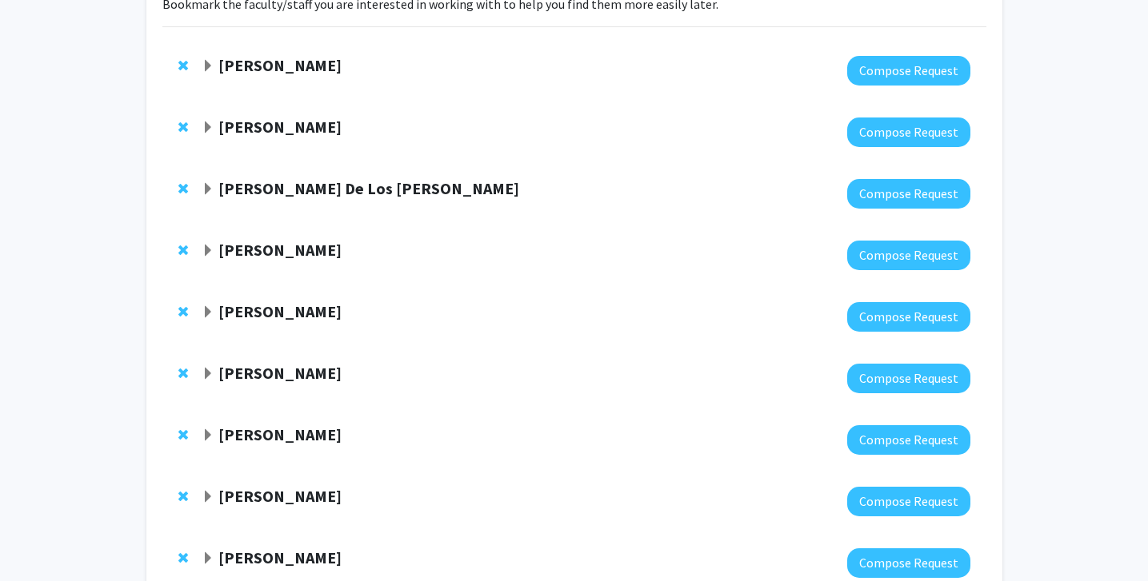
scroll to position [139, 0]
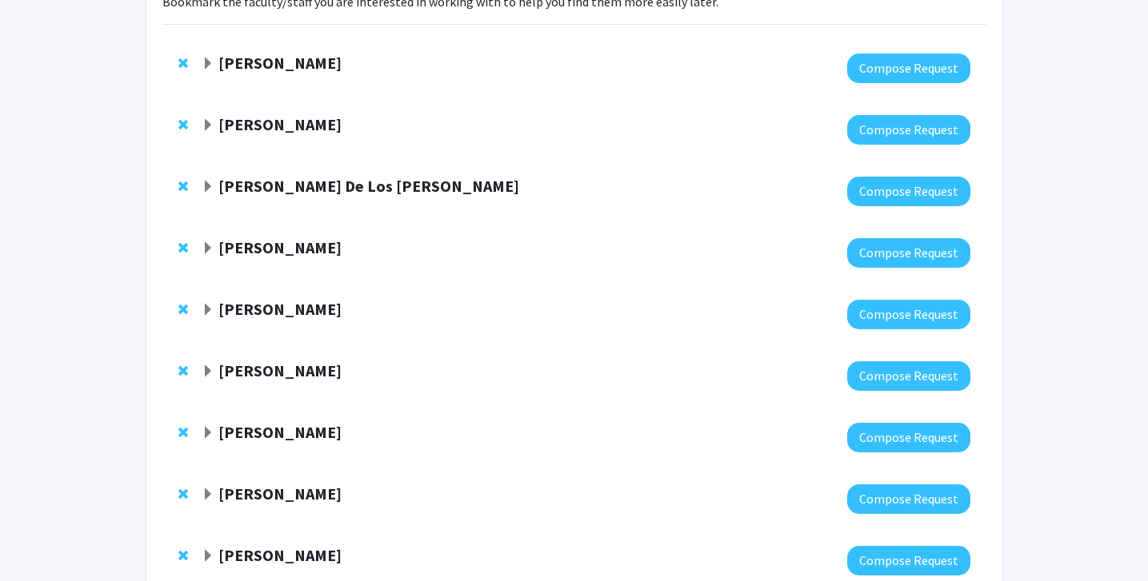
click at [214, 58] on div "[PERSON_NAME]" at bounding box center [375, 64] width 346 height 20
click at [206, 63] on span "Expand Yasmeen Faroqi-Shah Bookmark" at bounding box center [208, 64] width 13 height 13
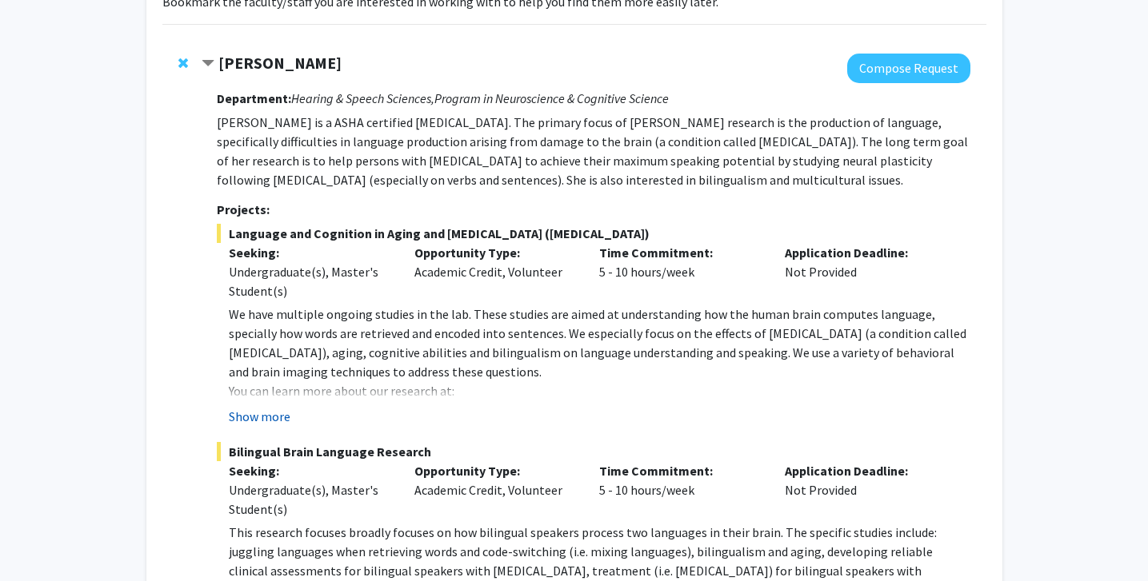
click at [259, 411] on button "Show more" at bounding box center [260, 416] width 62 height 19
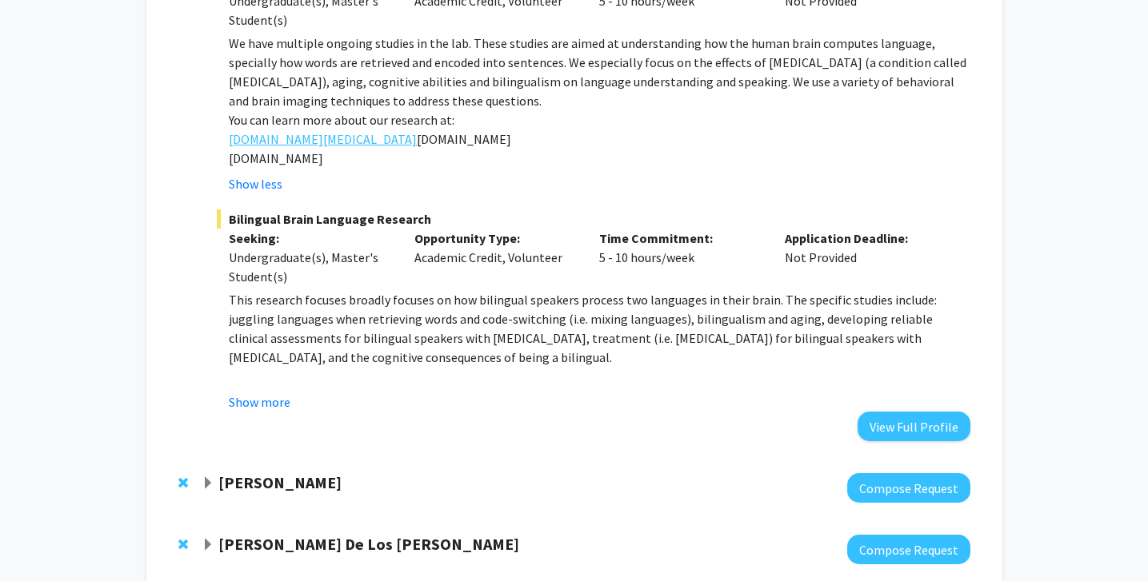
scroll to position [414, 0]
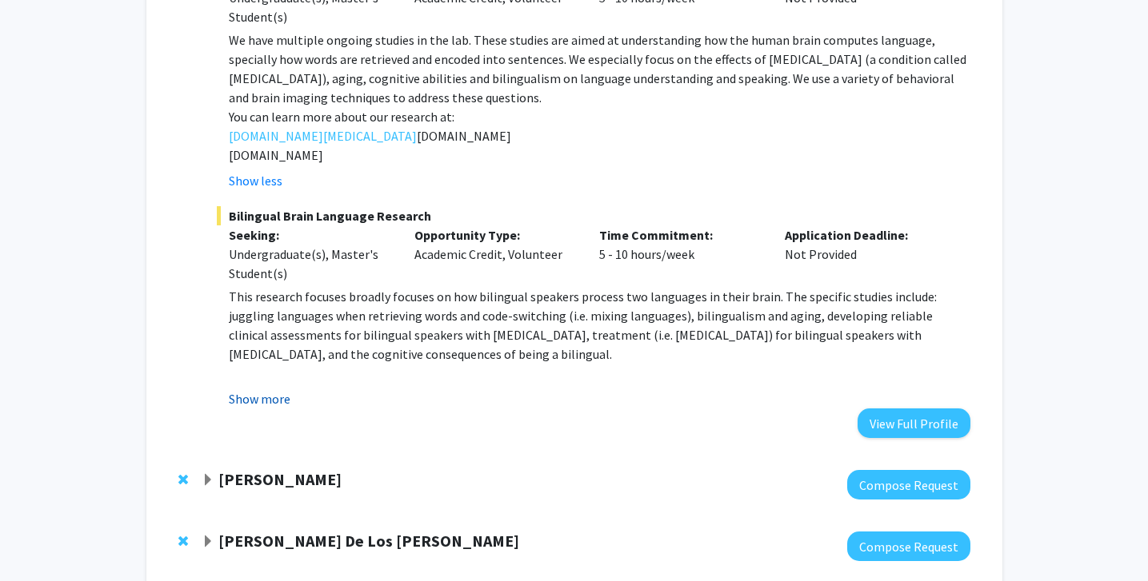
click at [262, 402] on button "Show more" at bounding box center [260, 399] width 62 height 19
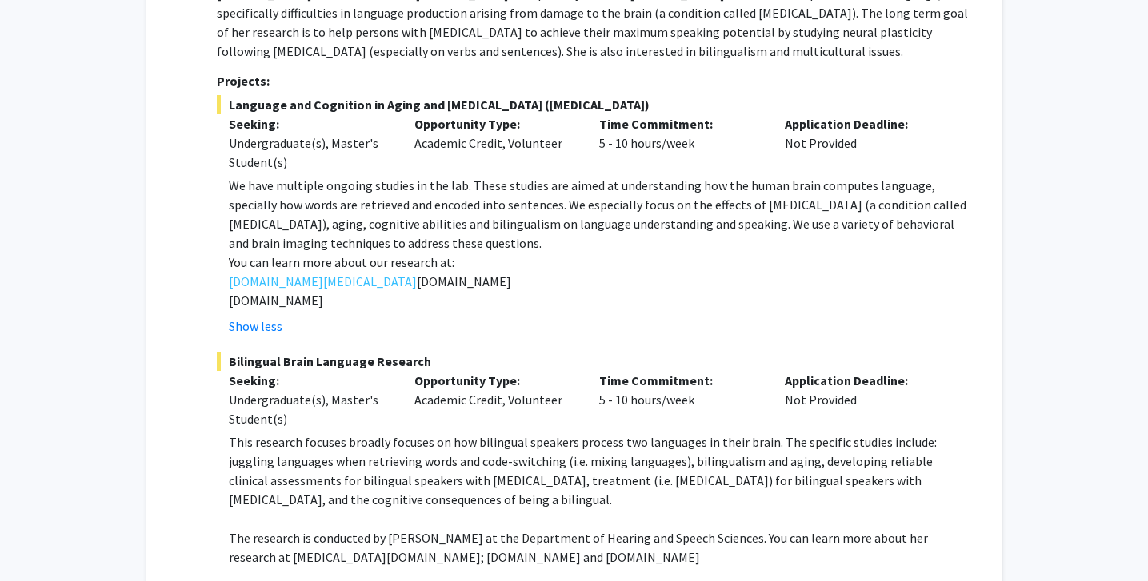
scroll to position [263, 0]
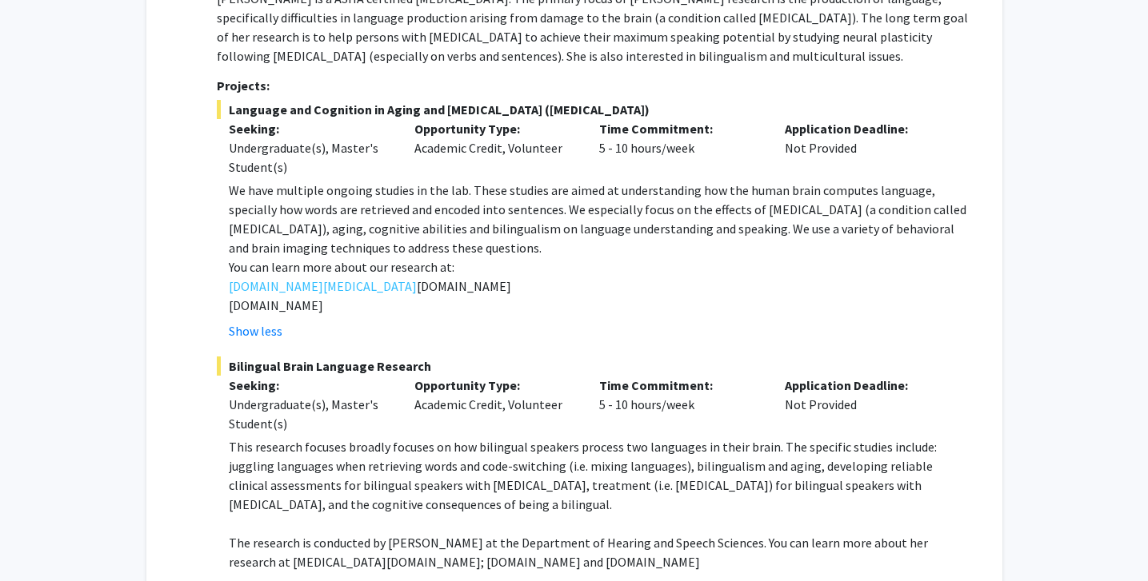
click at [511, 158] on div "Opportunity Type: Academic Credit, Volunteer" at bounding box center [495, 148] width 186 height 58
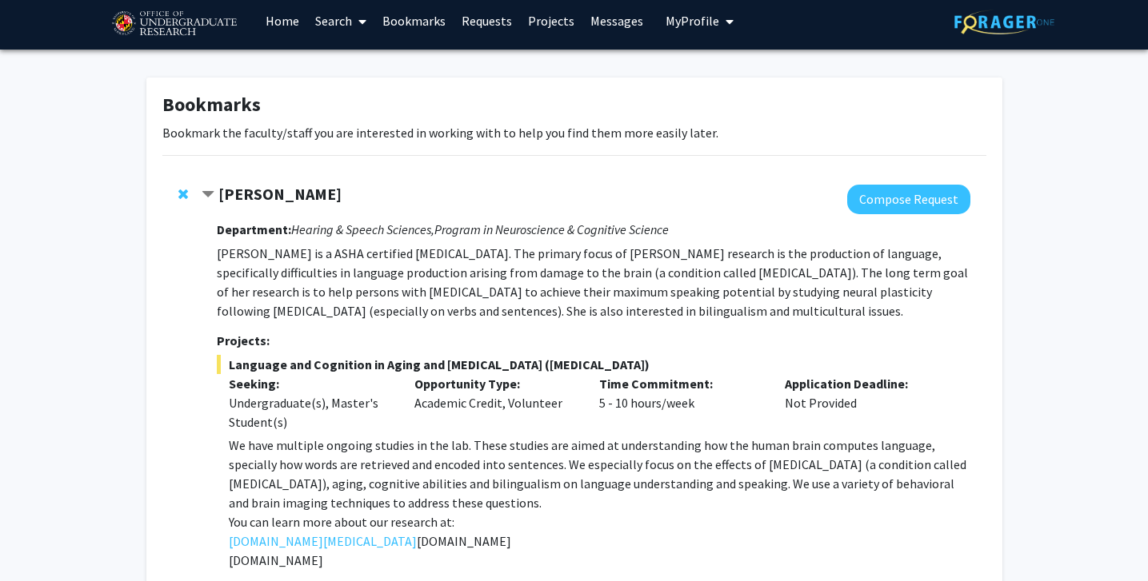
scroll to position [0, 0]
